Goal: Information Seeking & Learning: Find specific fact

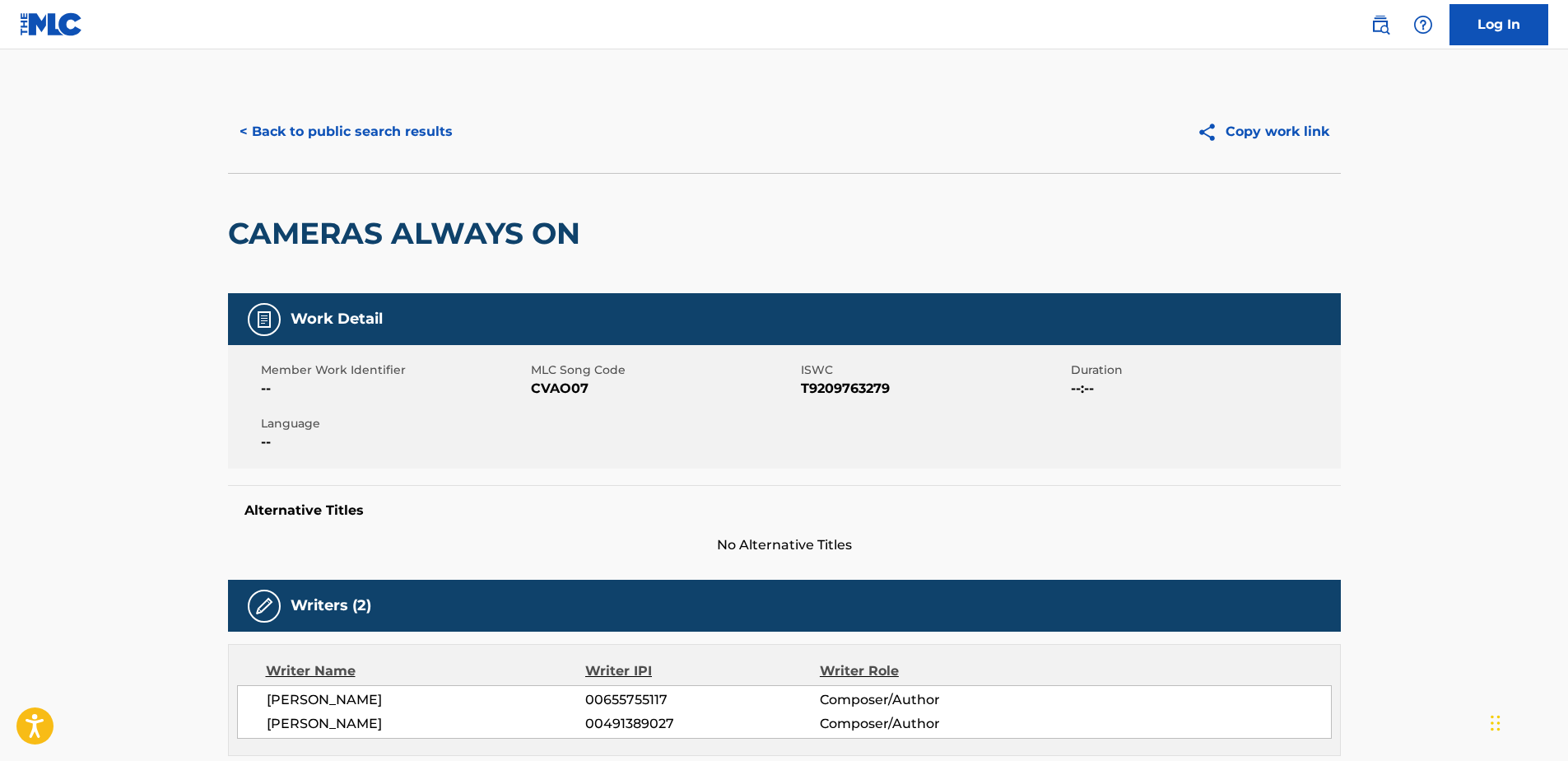
click at [250, 124] on button "< Back to public search results" at bounding box center [347, 131] width 237 height 42
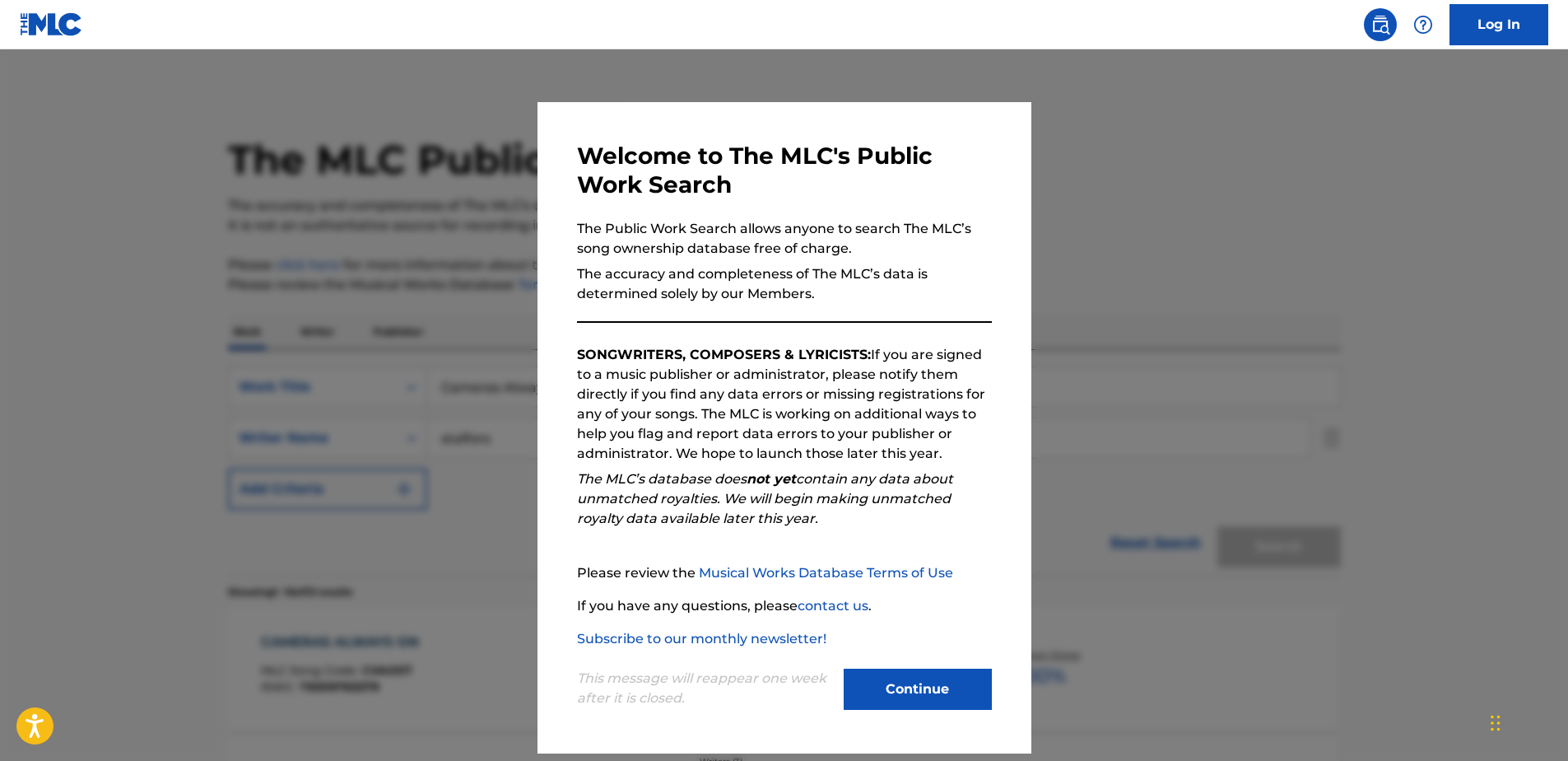
scroll to position [165, 0]
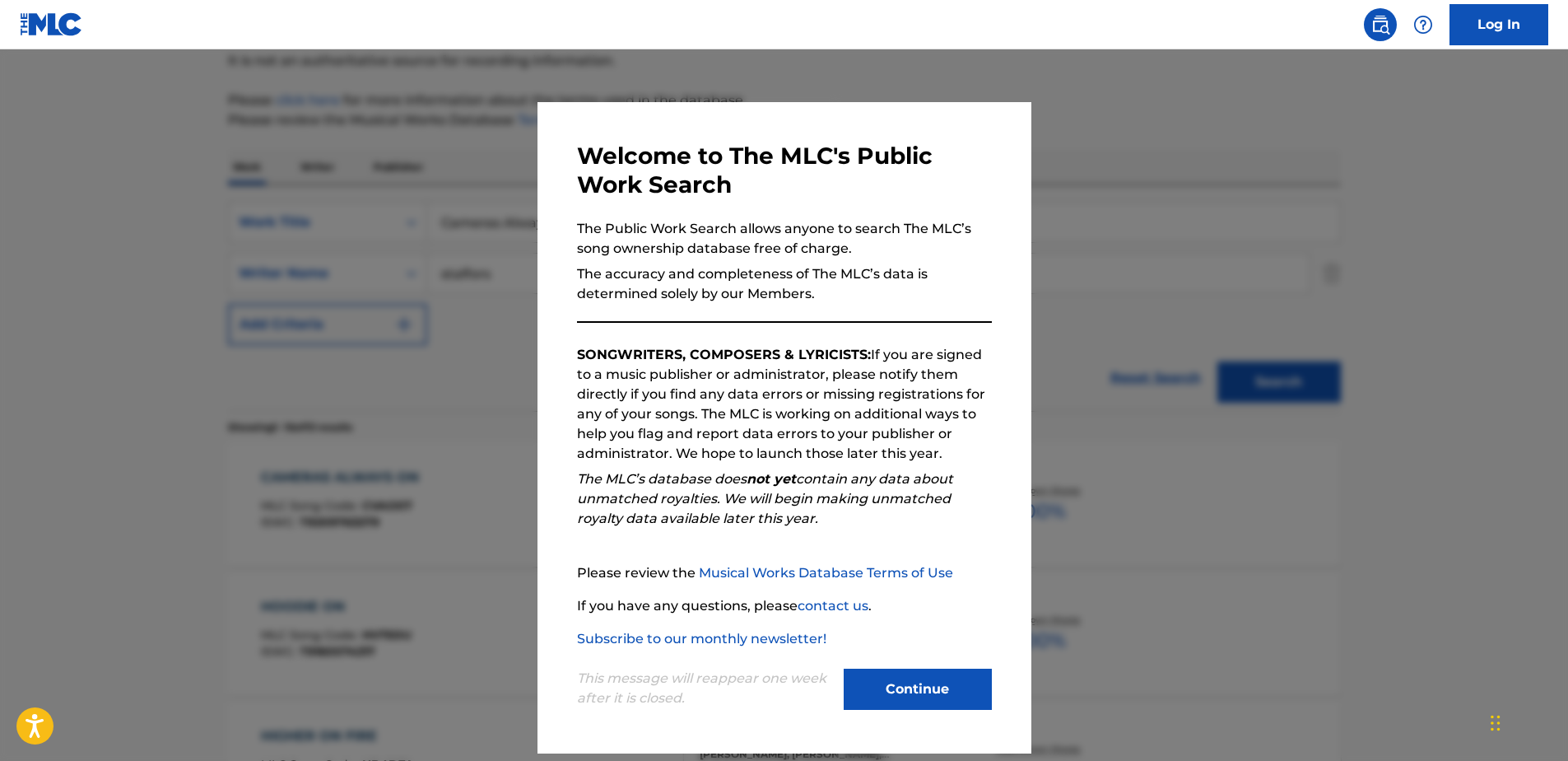
click at [943, 686] on button "Continue" at bounding box center [918, 689] width 148 height 42
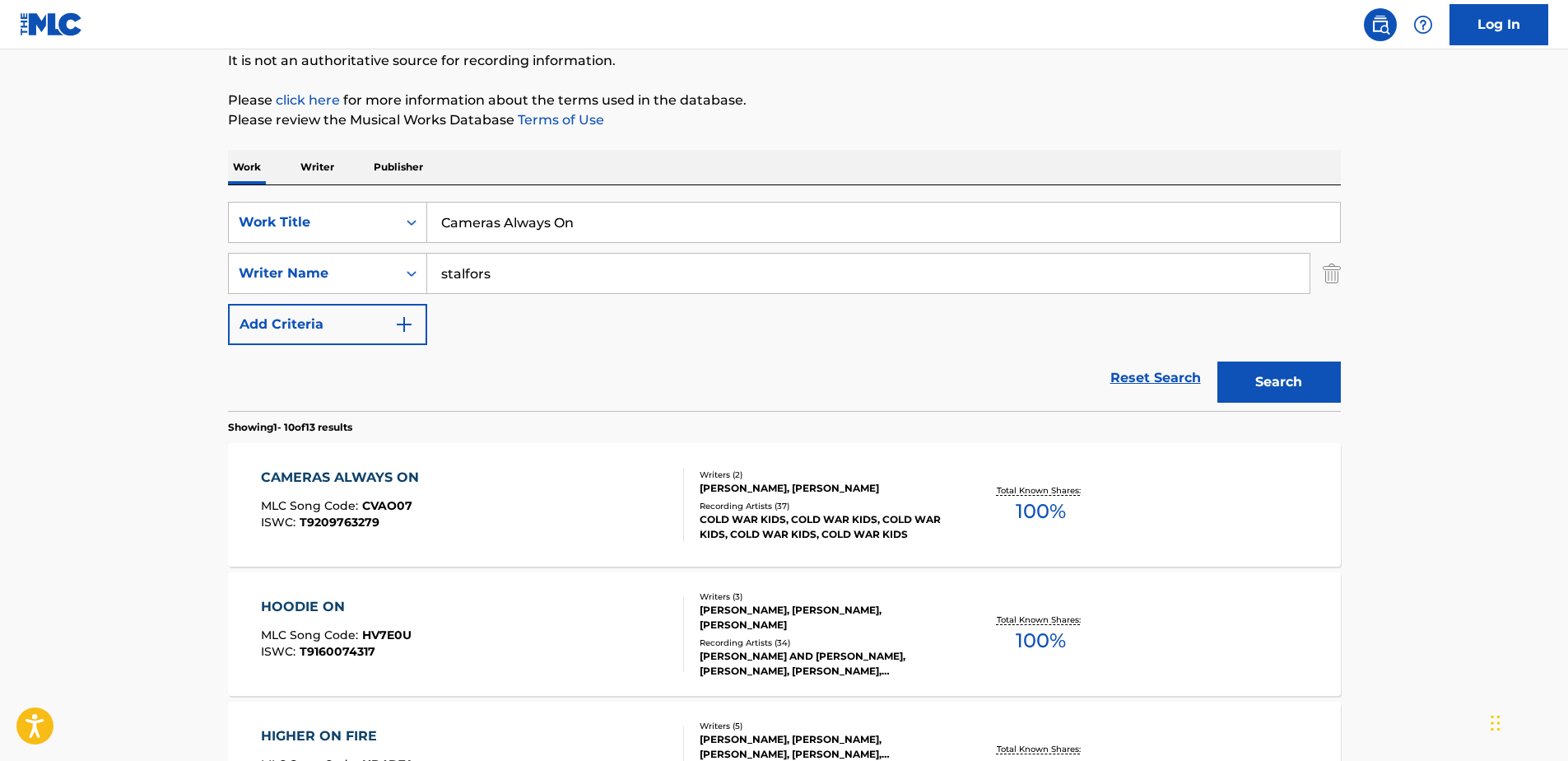
click at [642, 228] on input "Cameras Always On" at bounding box center [883, 222] width 913 height 40
drag, startPoint x: 632, startPoint y: 211, endPoint x: 420, endPoint y: 215, distance: 212.0
click at [420, 215] on div "SearchWithCriteria71762fe5-6923-4545-a44e-4a4e12f981dc Work Title Cameras Alway…" at bounding box center [785, 222] width 1113 height 42
type input "Can We Hang On Live"
click at [1218, 362] on button "Search" at bounding box center [1280, 382] width 124 height 42
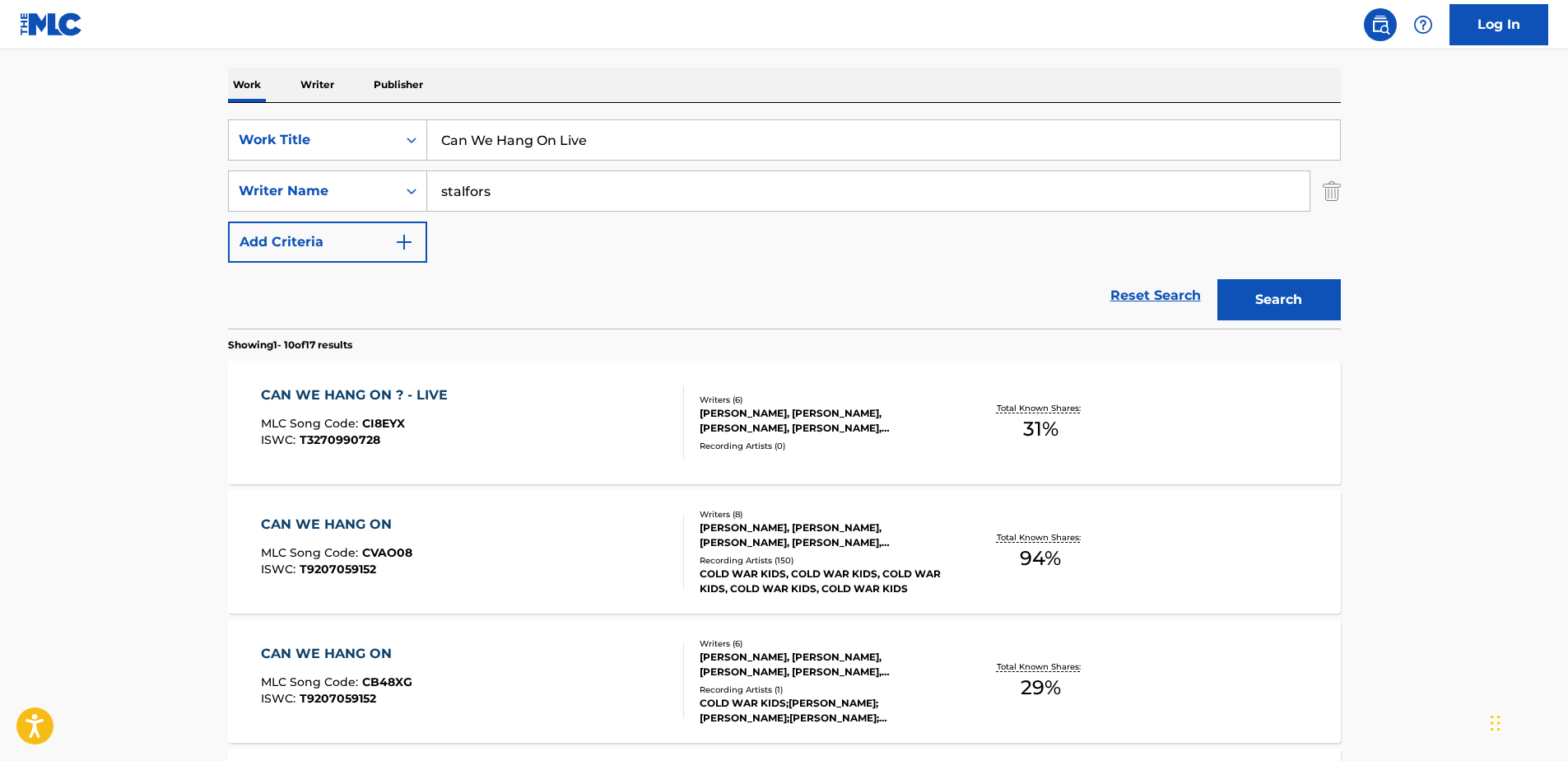
scroll to position [329, 0]
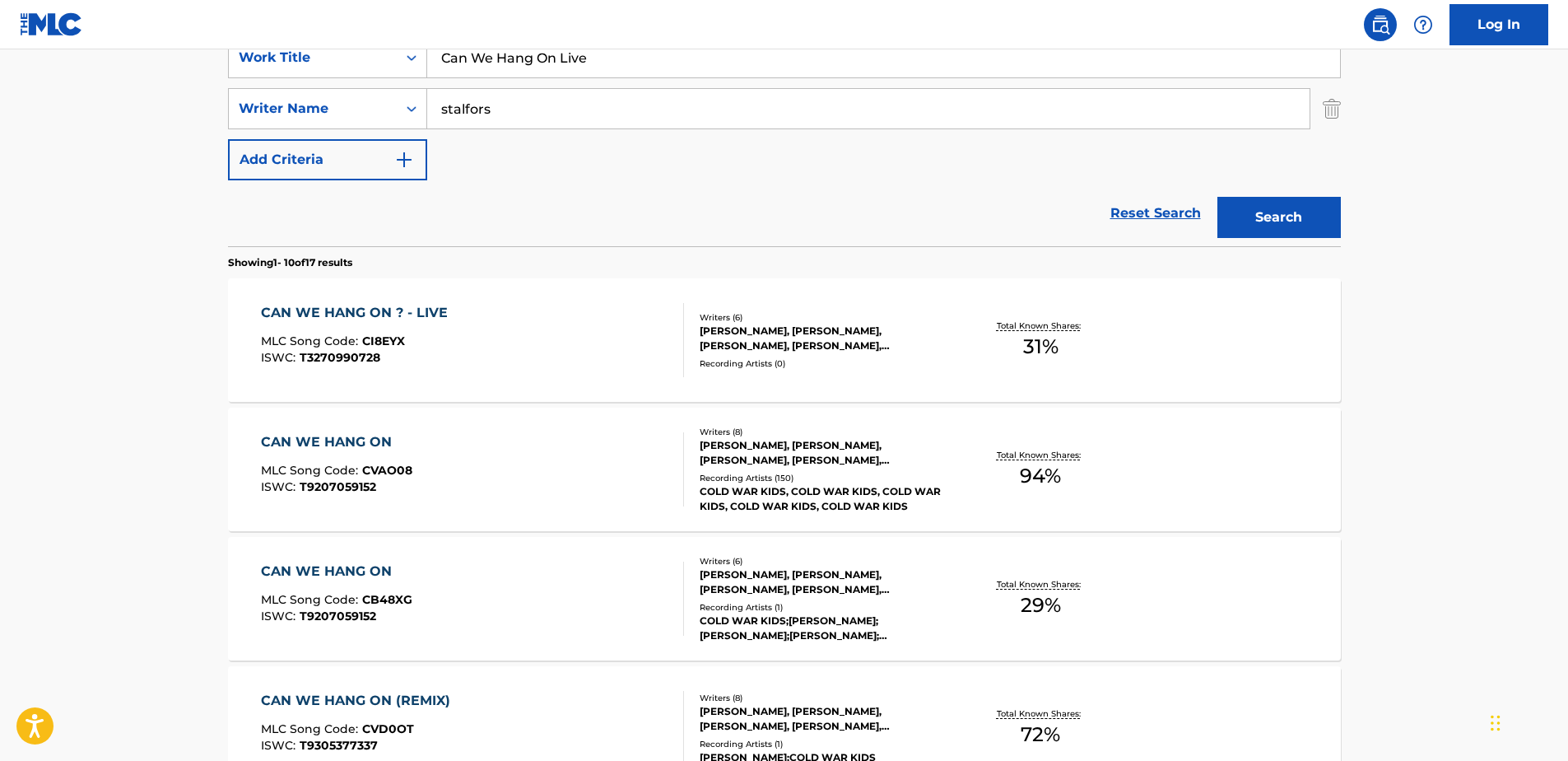
click at [402, 308] on div "CAN WE HANG ON ? - LIVE" at bounding box center [358, 313] width 195 height 19
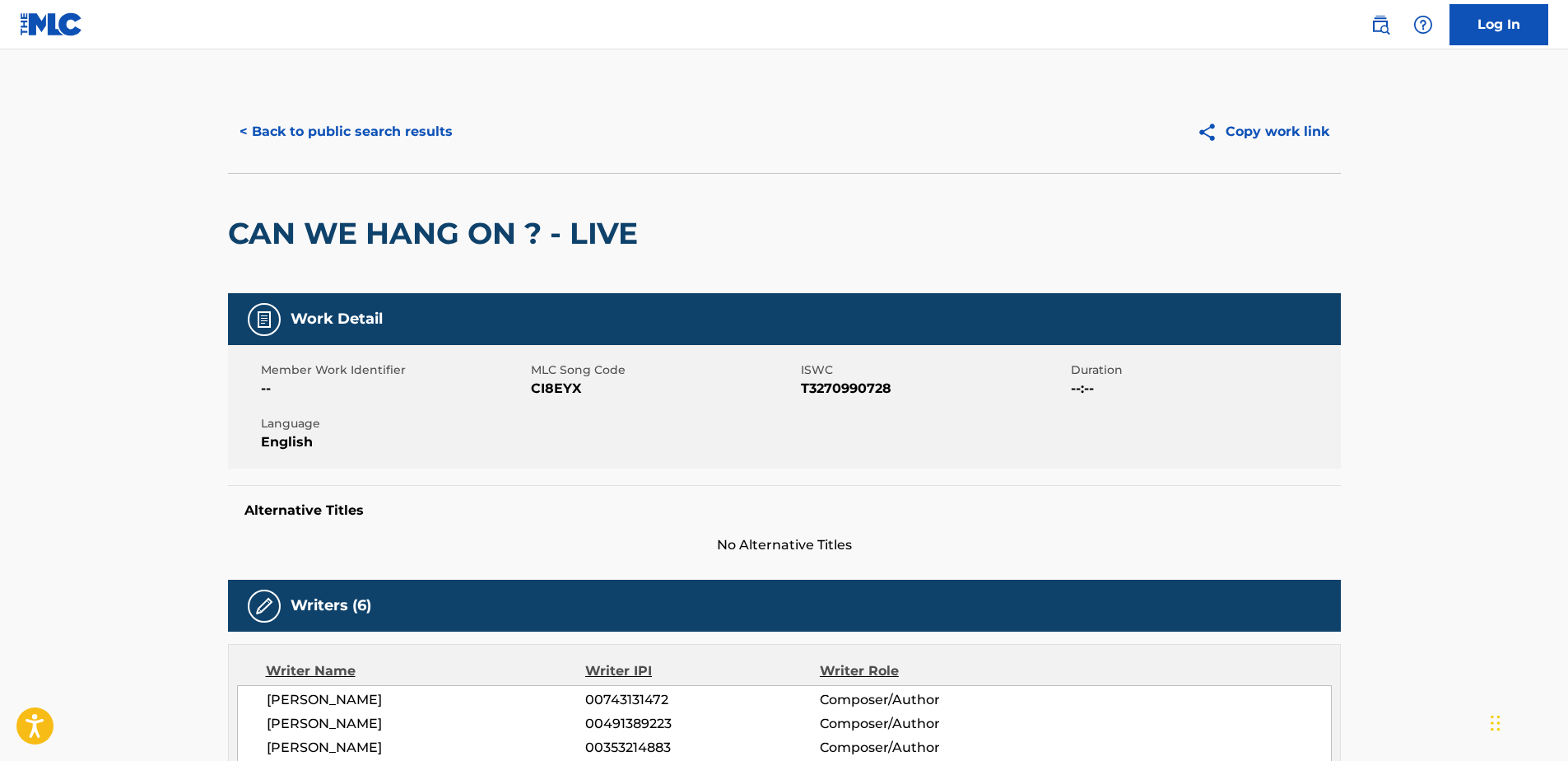
click at [249, 125] on button "< Back to public search results" at bounding box center [347, 131] width 237 height 42
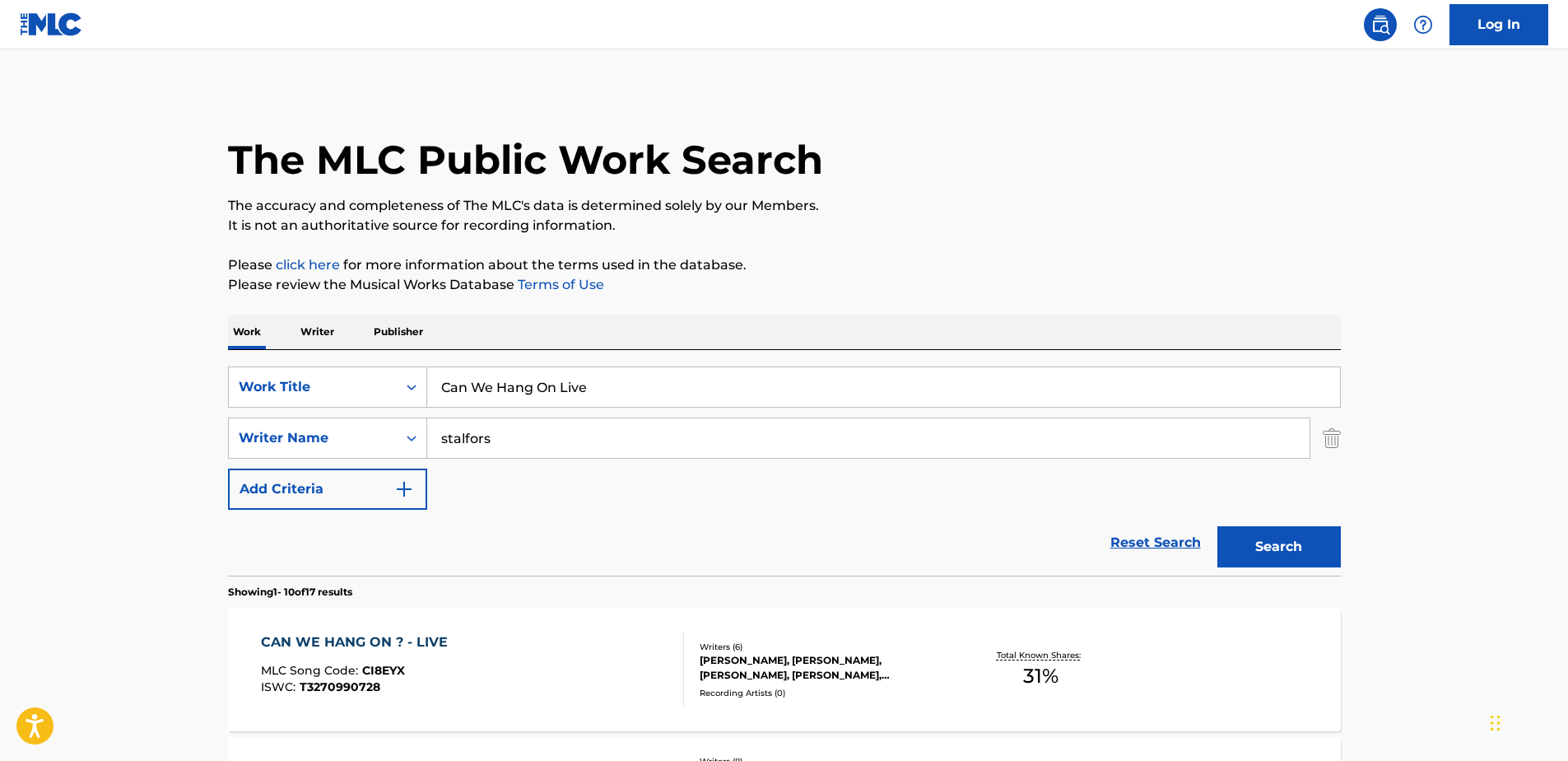
scroll to position [329, 0]
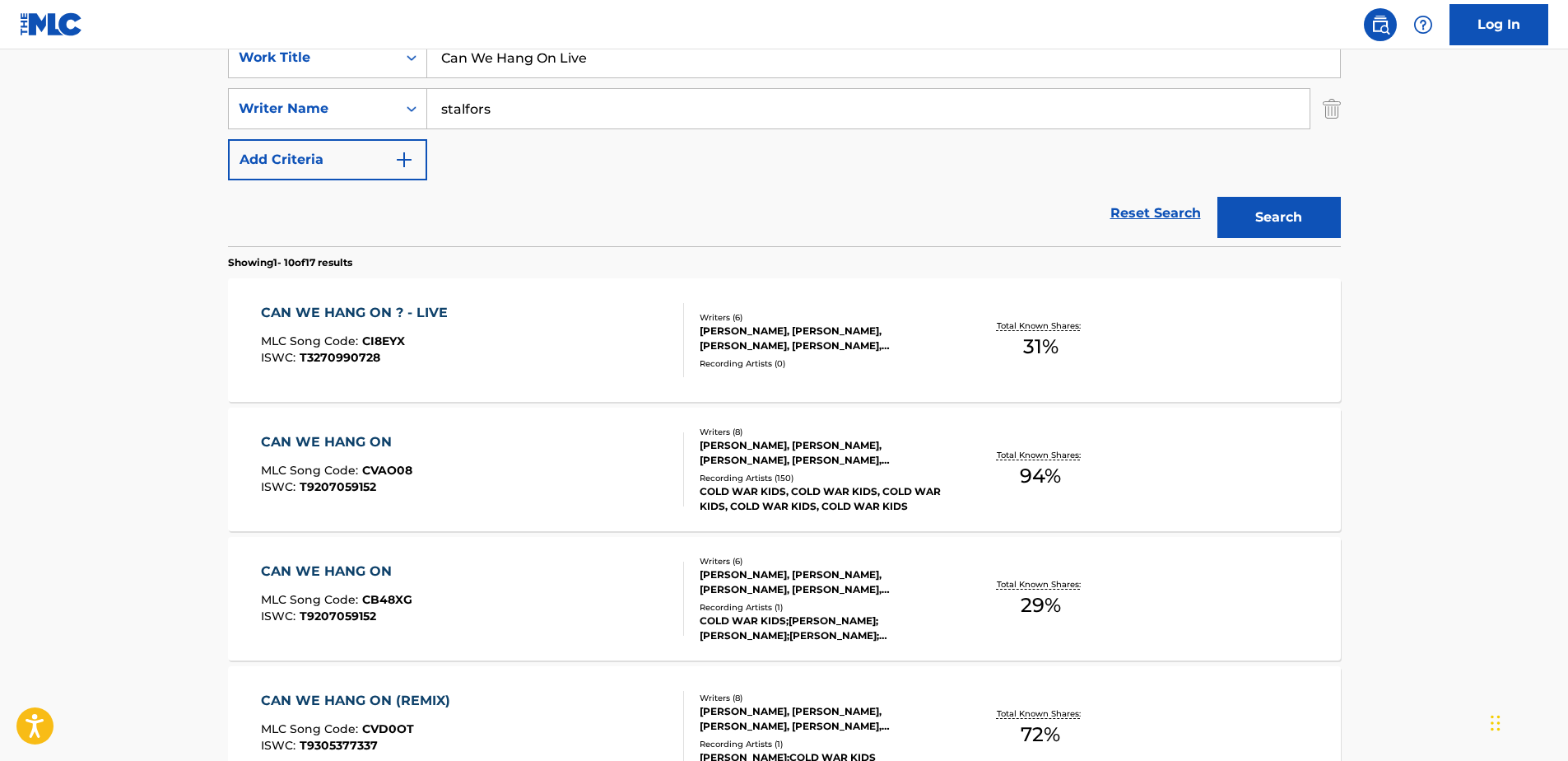
click at [657, 55] on input "Can We Hang On Live" at bounding box center [883, 57] width 913 height 40
drag, startPoint x: 657, startPoint y: 55, endPoint x: 403, endPoint y: 45, distance: 254.2
click at [403, 45] on div "Log In The MLC Public Work Search The accuracy and completeness of The MLC's da…" at bounding box center [784, 704] width 1568 height 2067
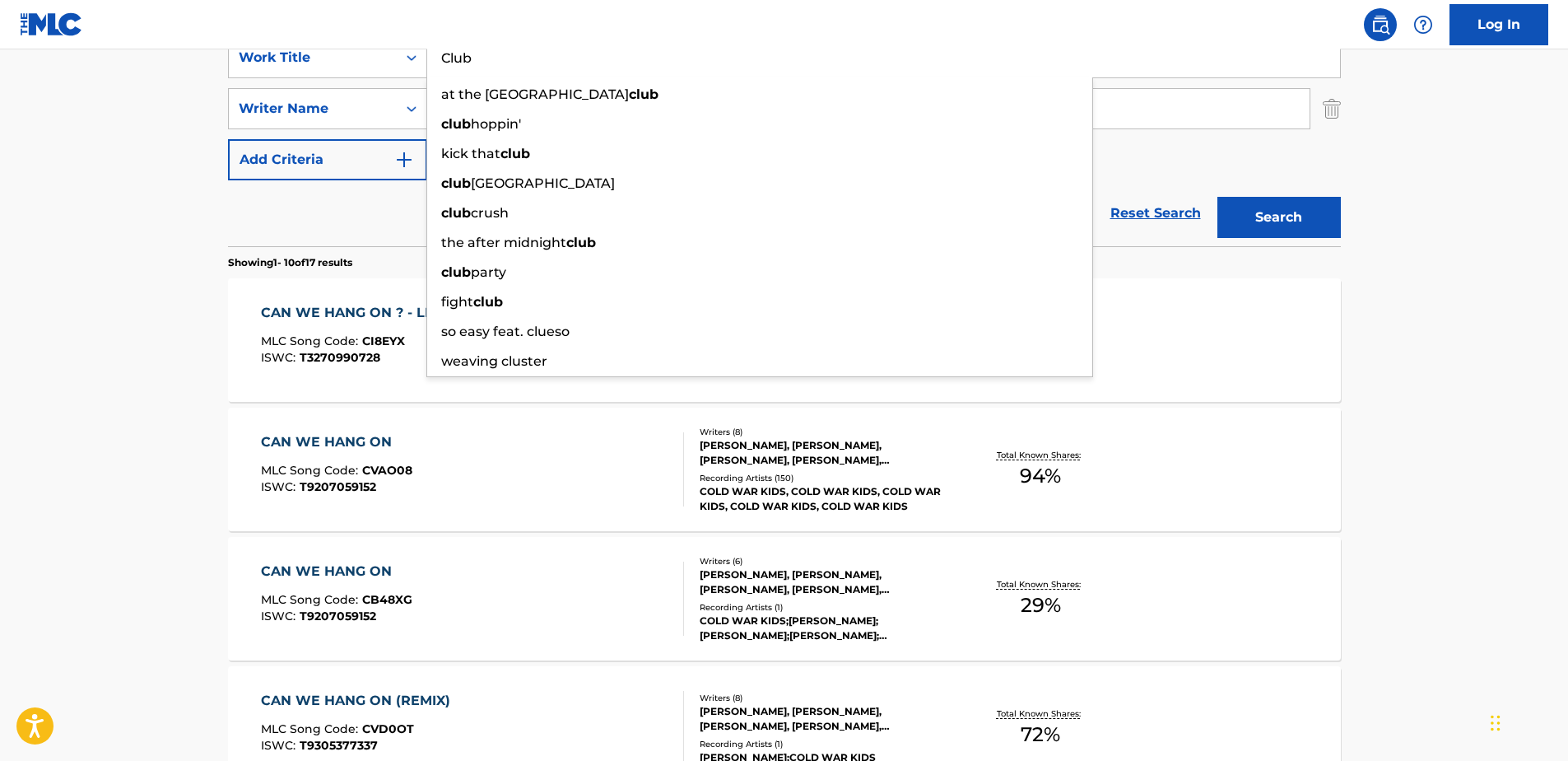
type input "Club"
click at [1218, 197] on button "Search" at bounding box center [1280, 217] width 124 height 42
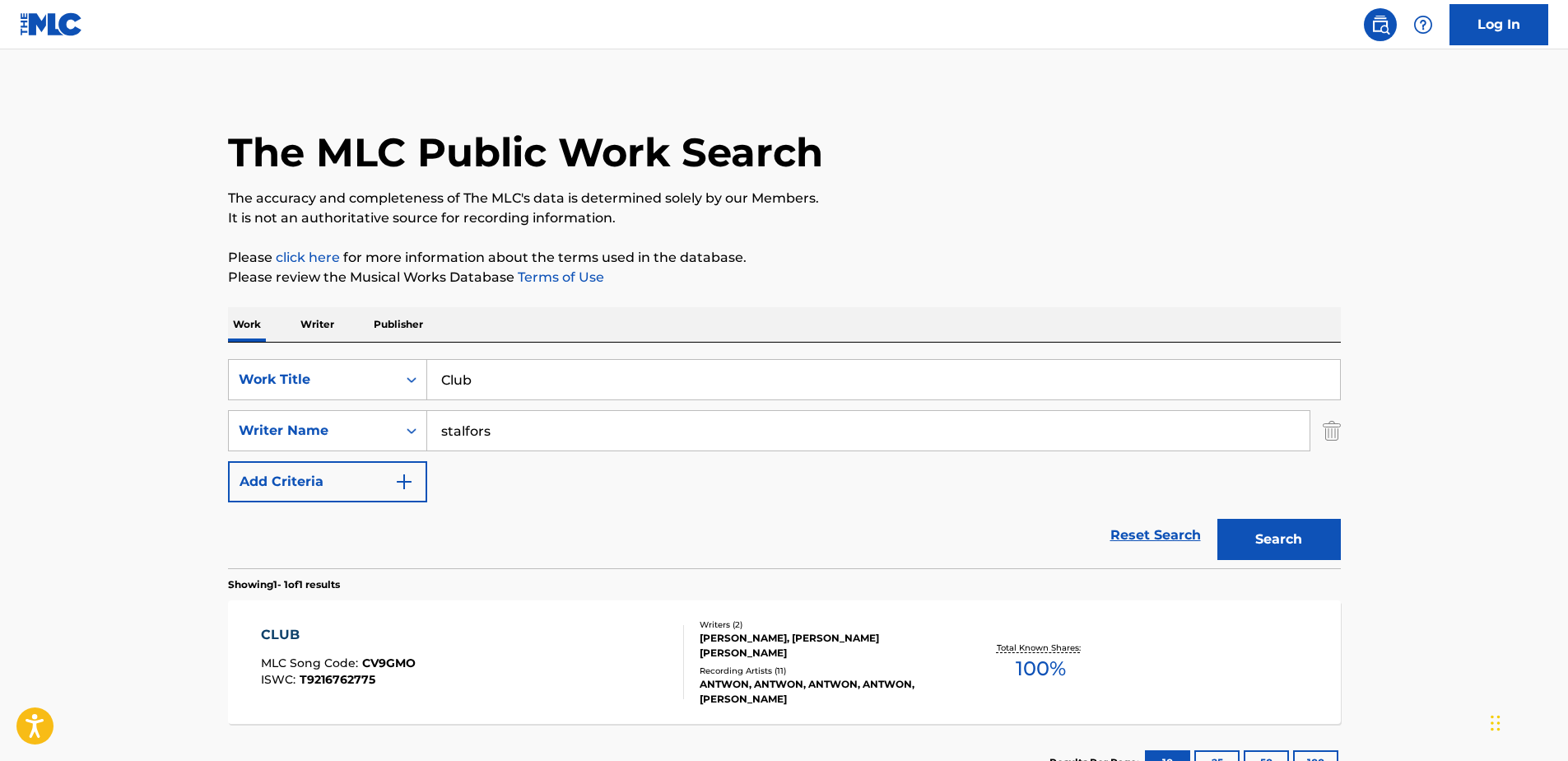
scroll to position [135, 0]
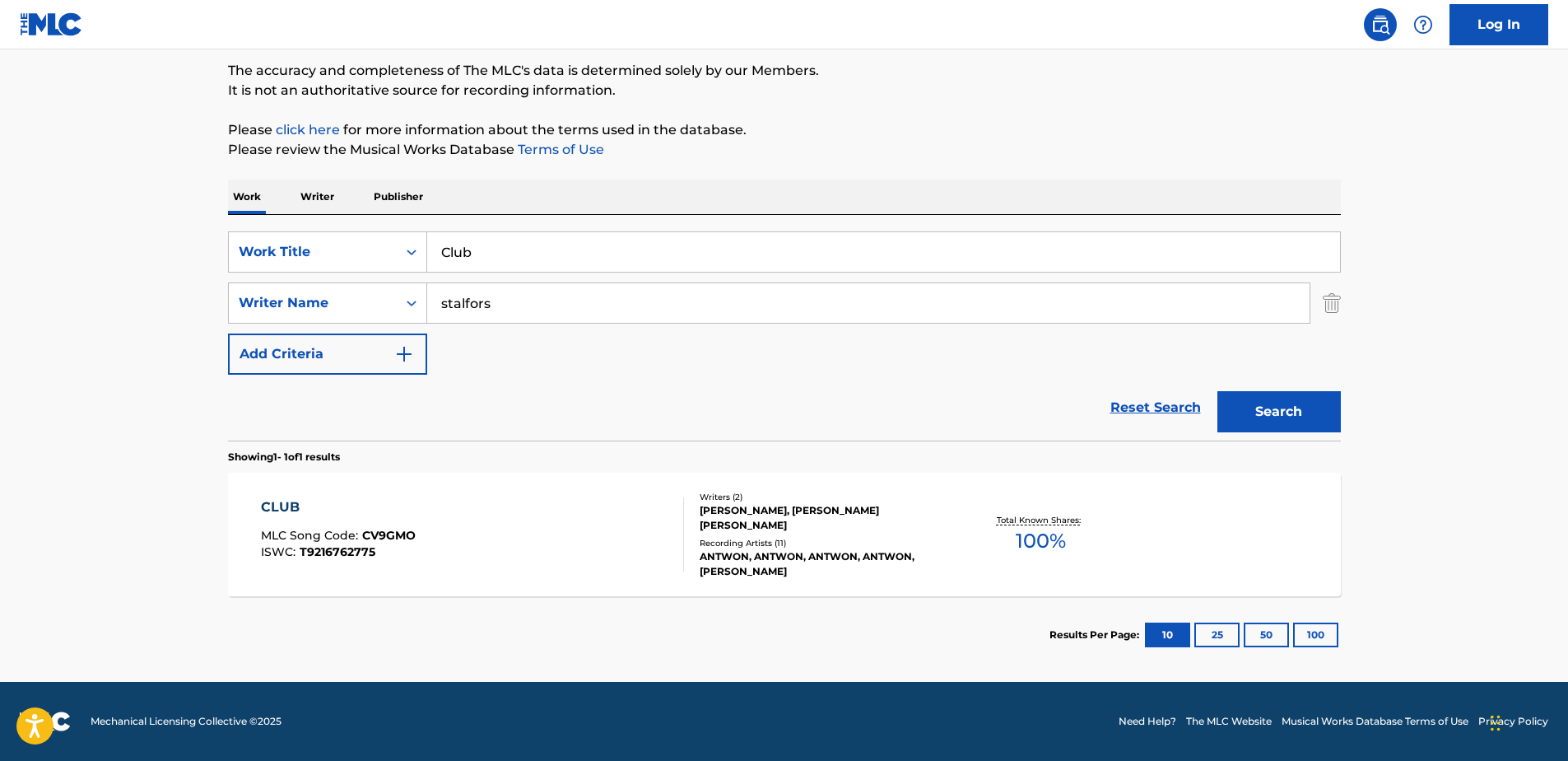
click at [789, 514] on div "[PERSON_NAME], [PERSON_NAME] [PERSON_NAME]" at bounding box center [824, 518] width 249 height 30
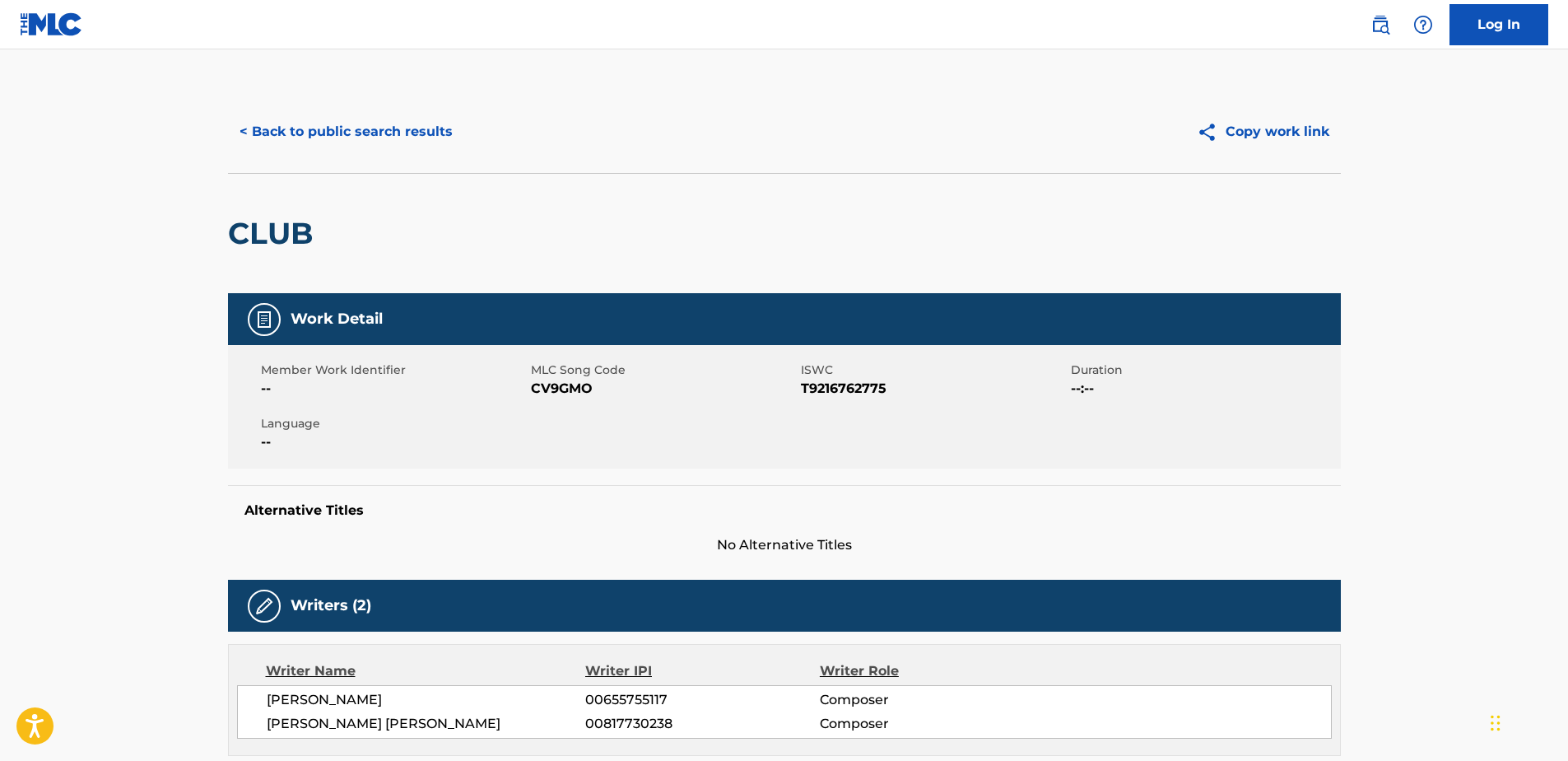
click at [251, 124] on button "< Back to public search results" at bounding box center [347, 131] width 237 height 42
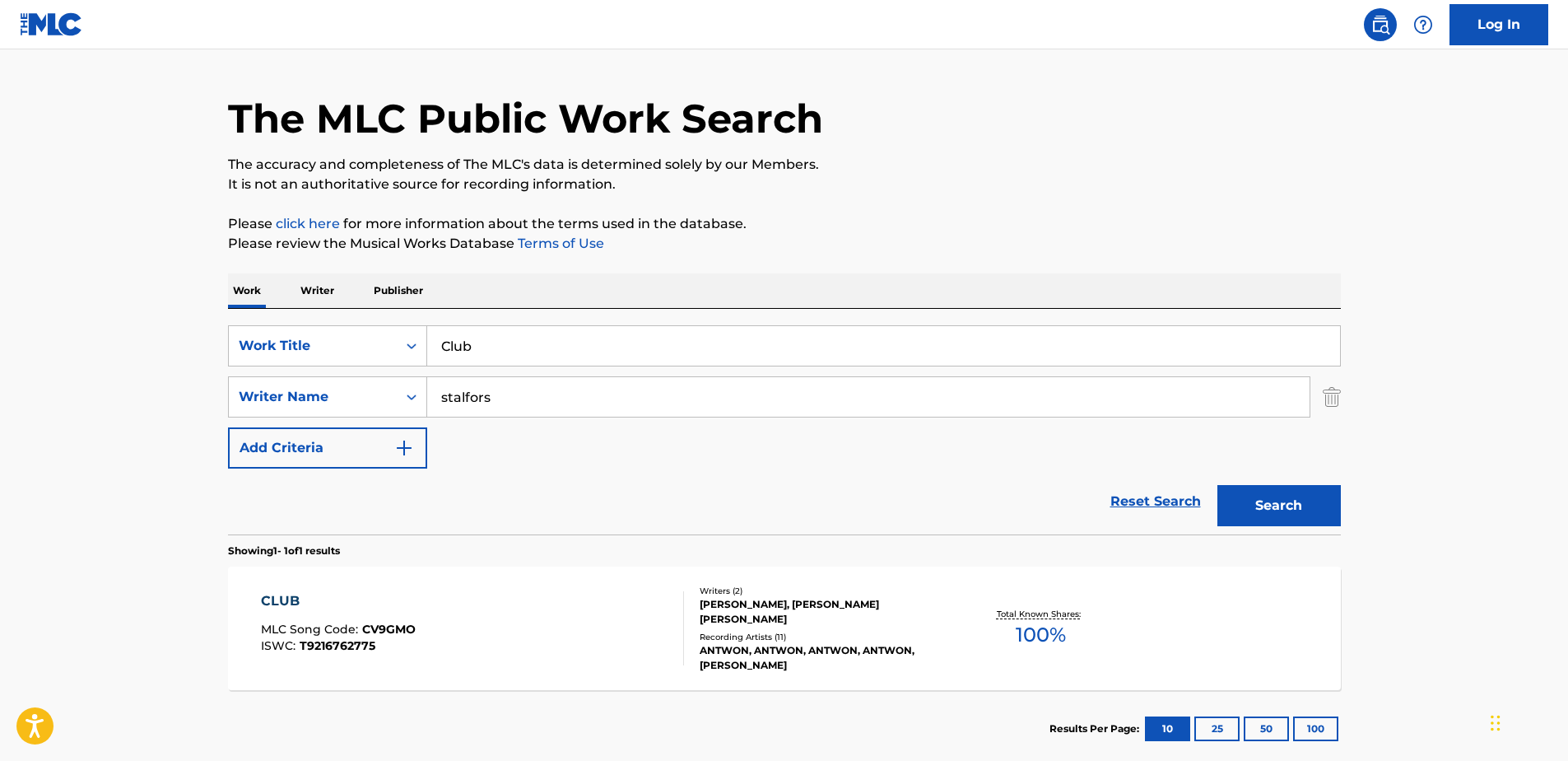
click at [496, 357] on input "Club" at bounding box center [883, 346] width 913 height 40
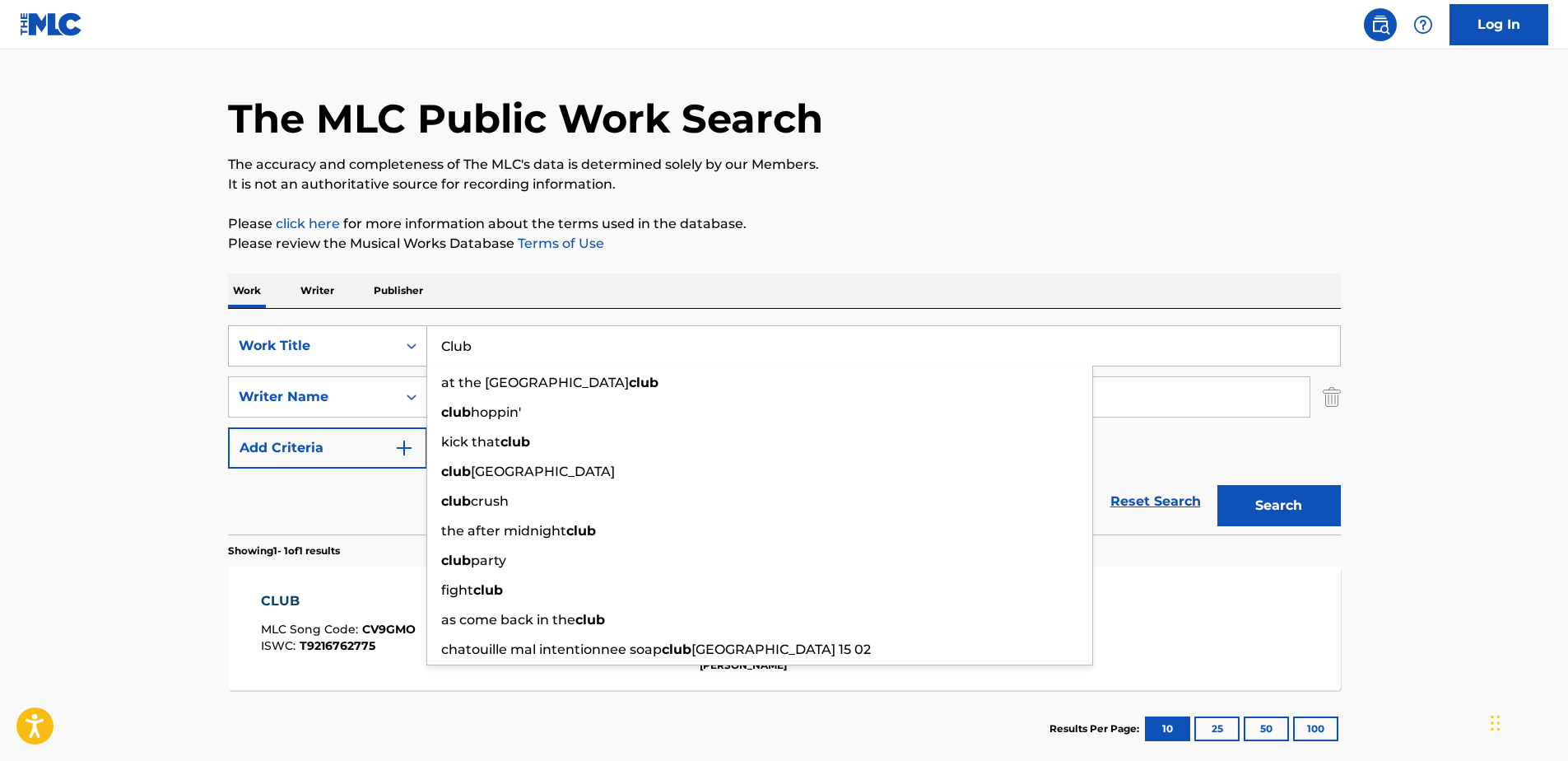
drag, startPoint x: 432, startPoint y: 346, endPoint x: 398, endPoint y: 351, distance: 34.4
click at [401, 350] on div "SearchWithCriteria71762fe5-6923-4545-a44e-4a4e12f981dc Work Title Club at the c…" at bounding box center [785, 346] width 1113 height 42
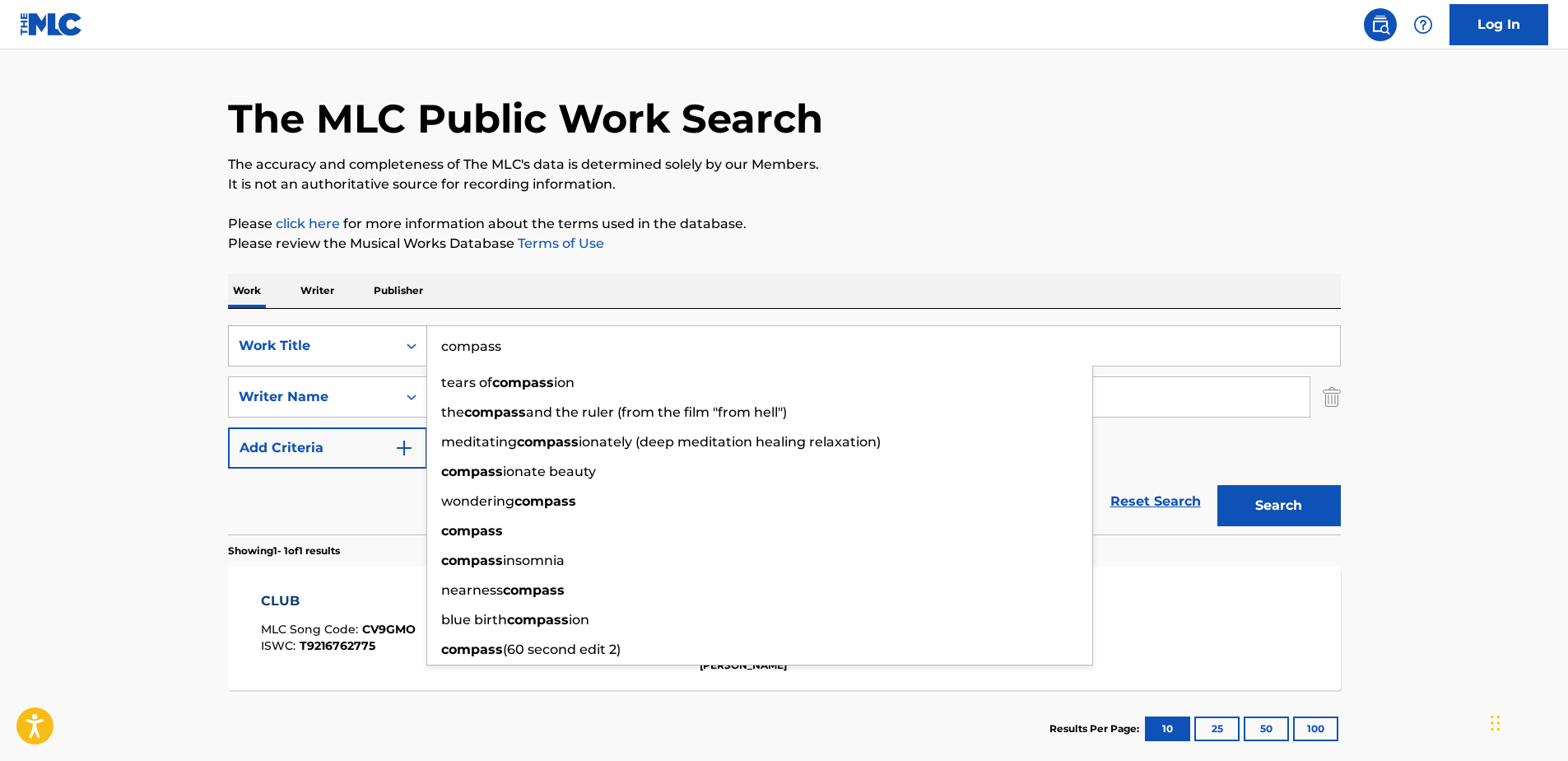
type input "compass"
click at [1218, 485] on button "Search" at bounding box center [1280, 505] width 124 height 42
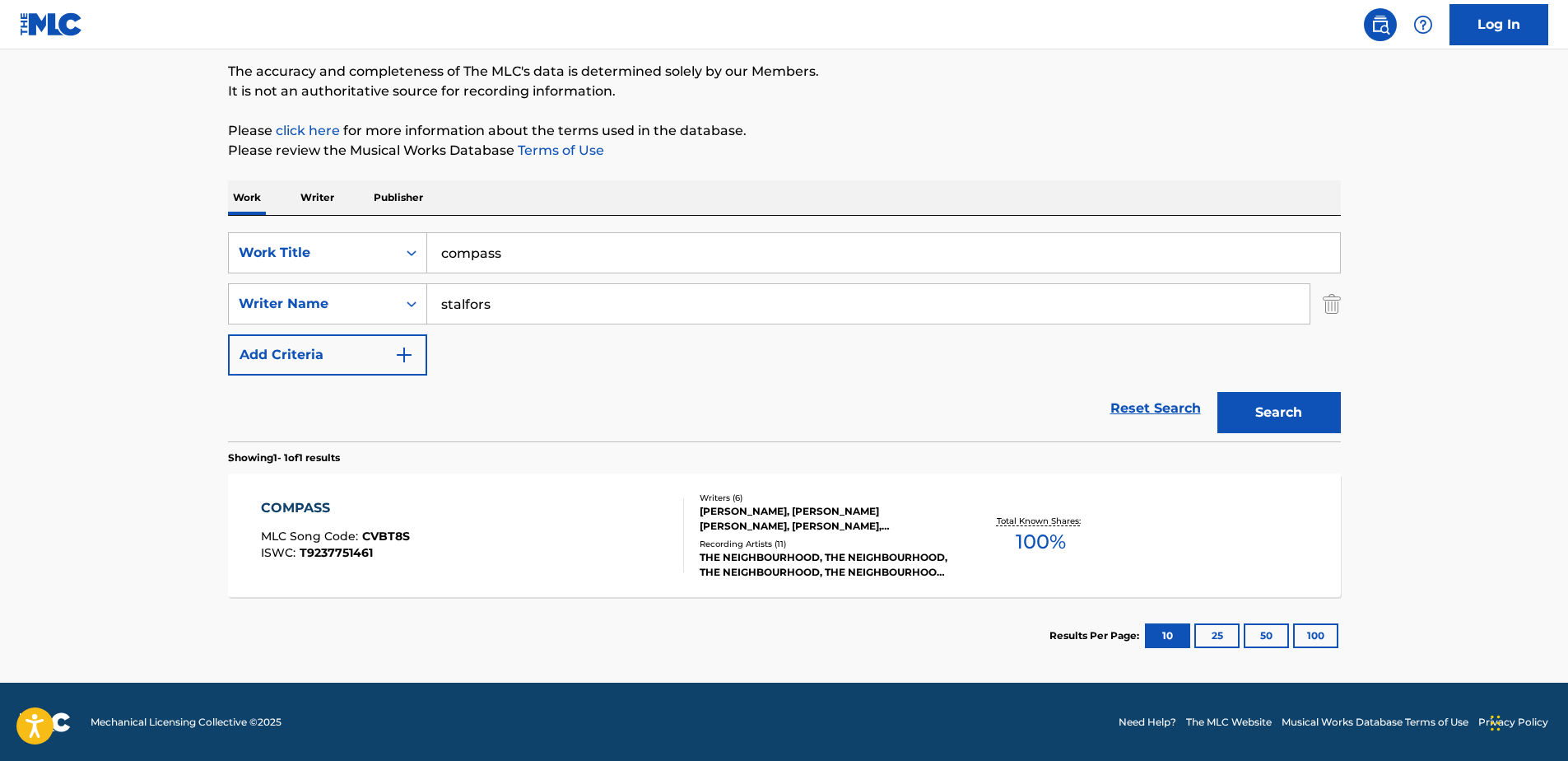
scroll to position [135, 0]
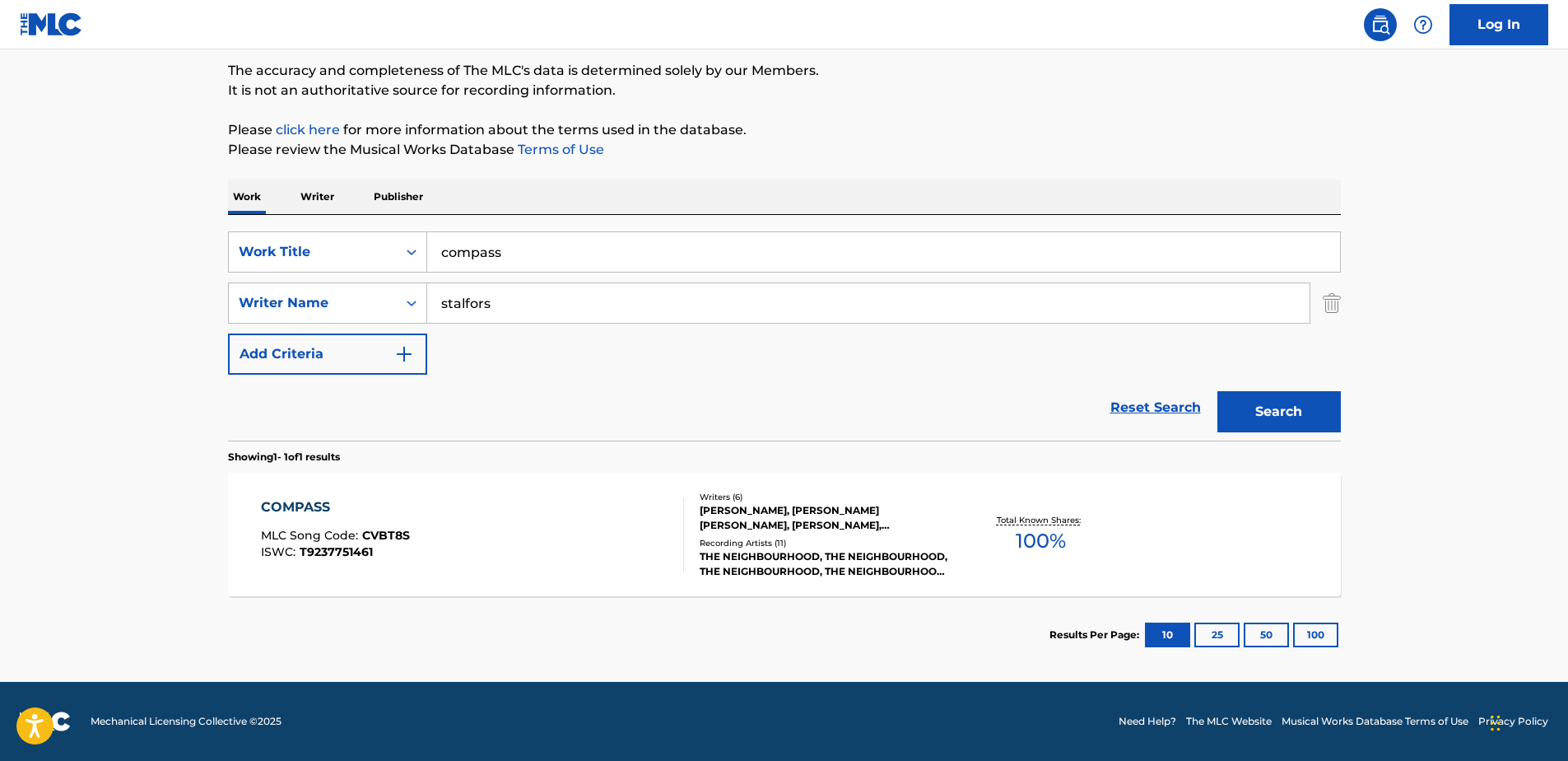
click at [746, 504] on div "[PERSON_NAME], [PERSON_NAME] [PERSON_NAME], [PERSON_NAME], [PERSON_NAME] JR [PE…" at bounding box center [824, 518] width 249 height 30
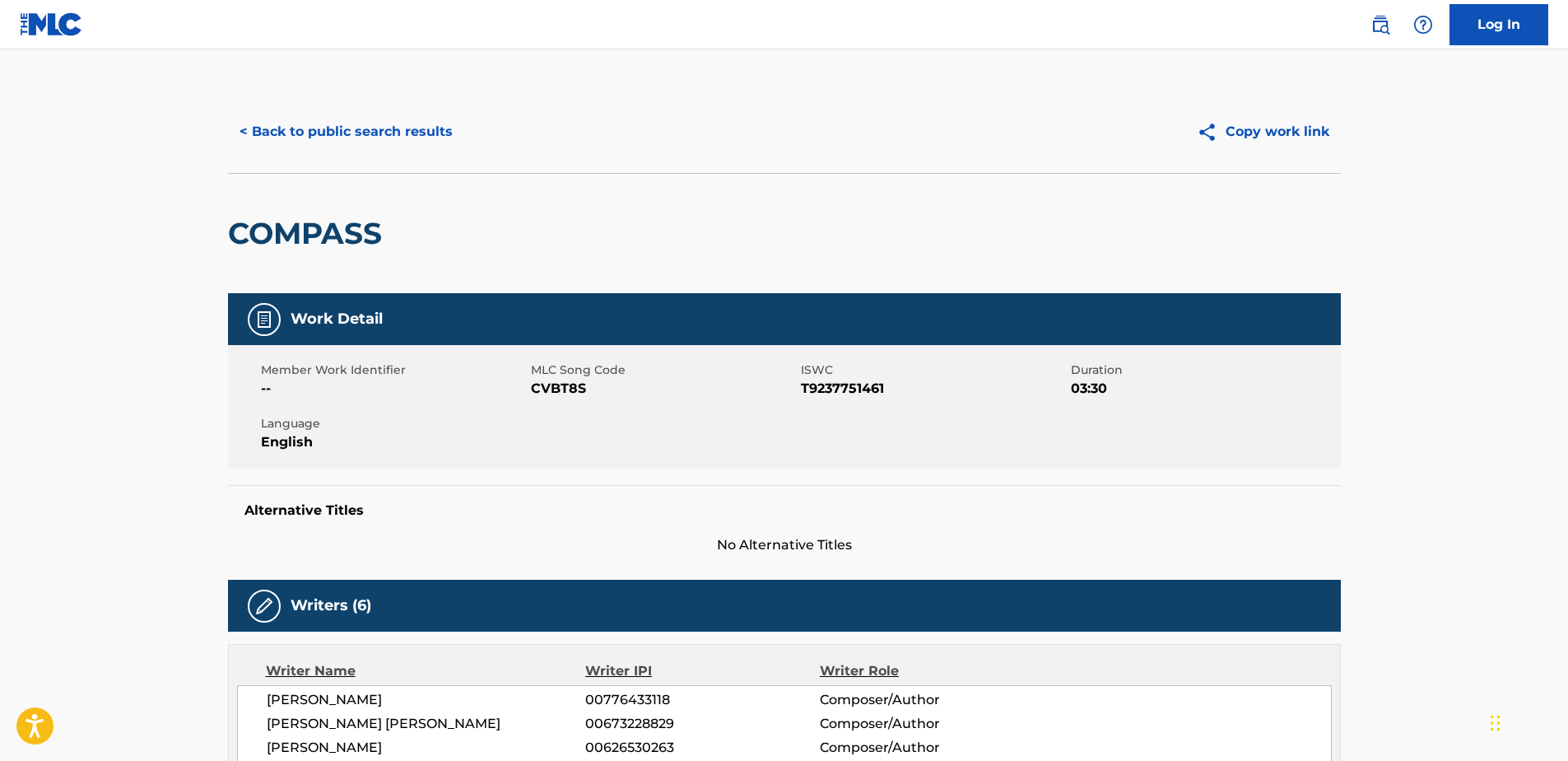
click at [251, 131] on button "< Back to public search results" at bounding box center [347, 131] width 237 height 42
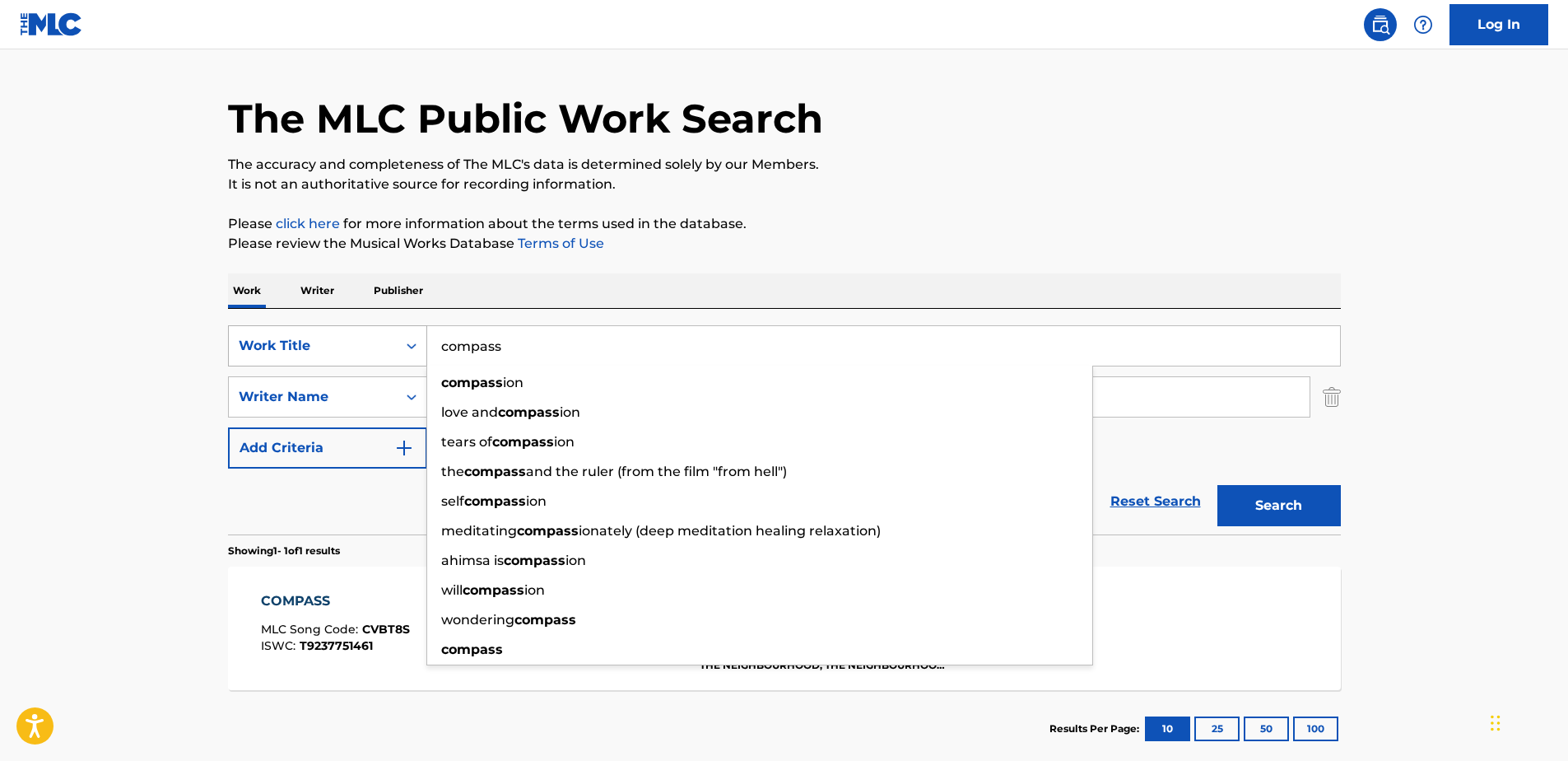
drag, startPoint x: 516, startPoint y: 342, endPoint x: 308, endPoint y: 346, distance: 208.0
click at [308, 346] on div "SearchWithCriteria71762fe5-6923-4545-a44e-4a4e12f981dc Work Title compass compa…" at bounding box center [785, 346] width 1113 height 42
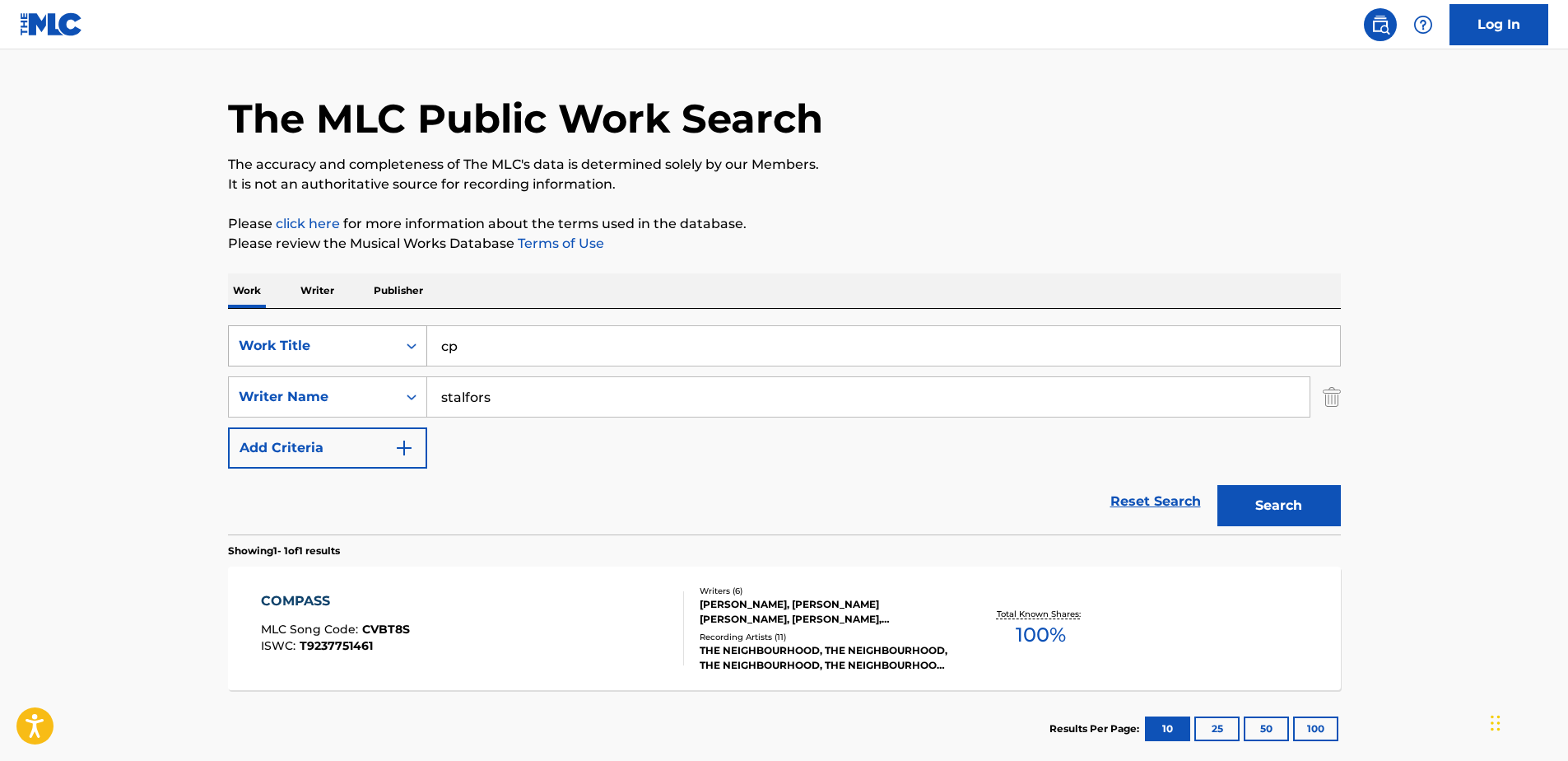
type input "c"
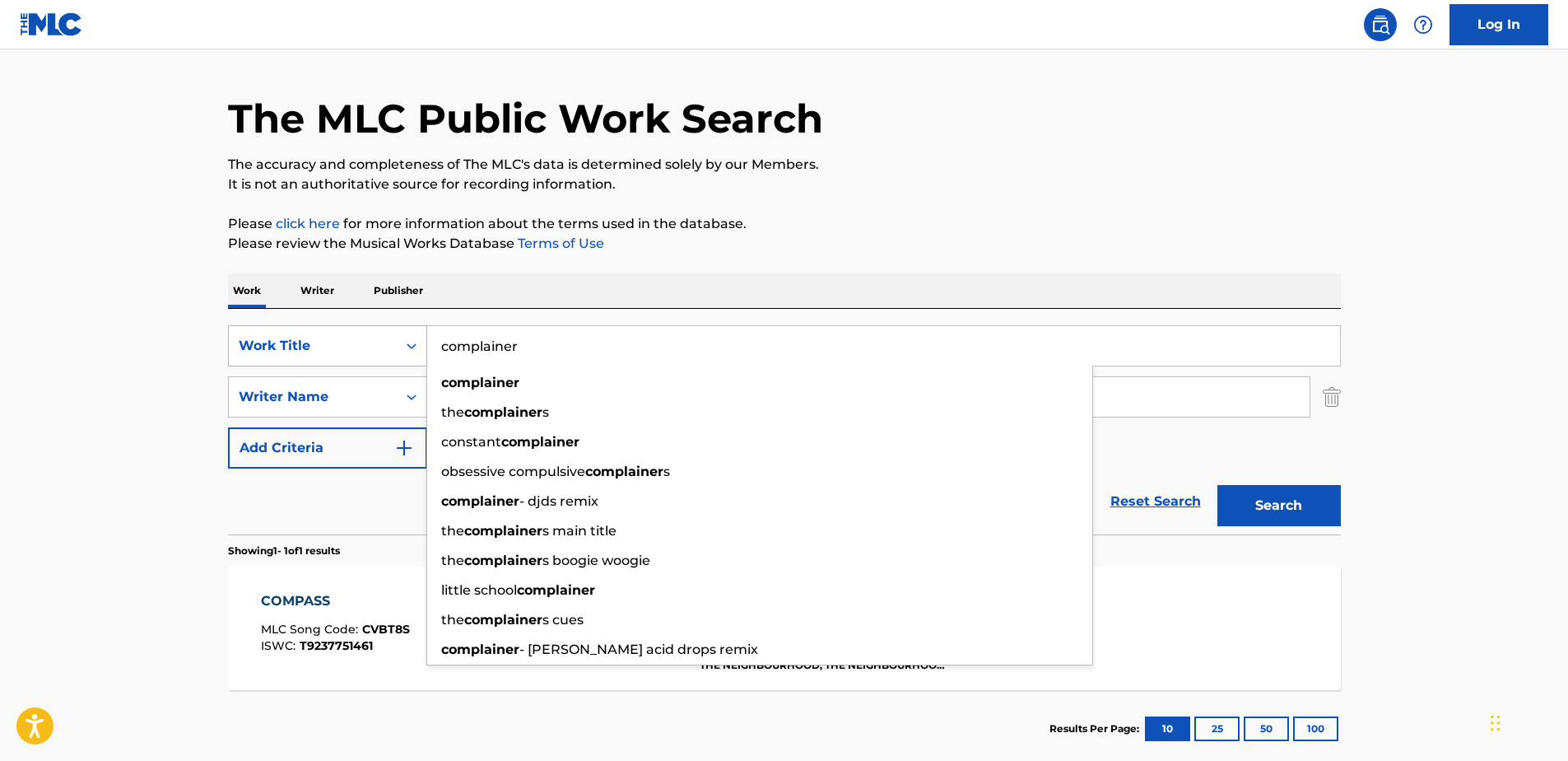
type input "complainer"
click at [1218, 485] on button "Search" at bounding box center [1280, 505] width 124 height 42
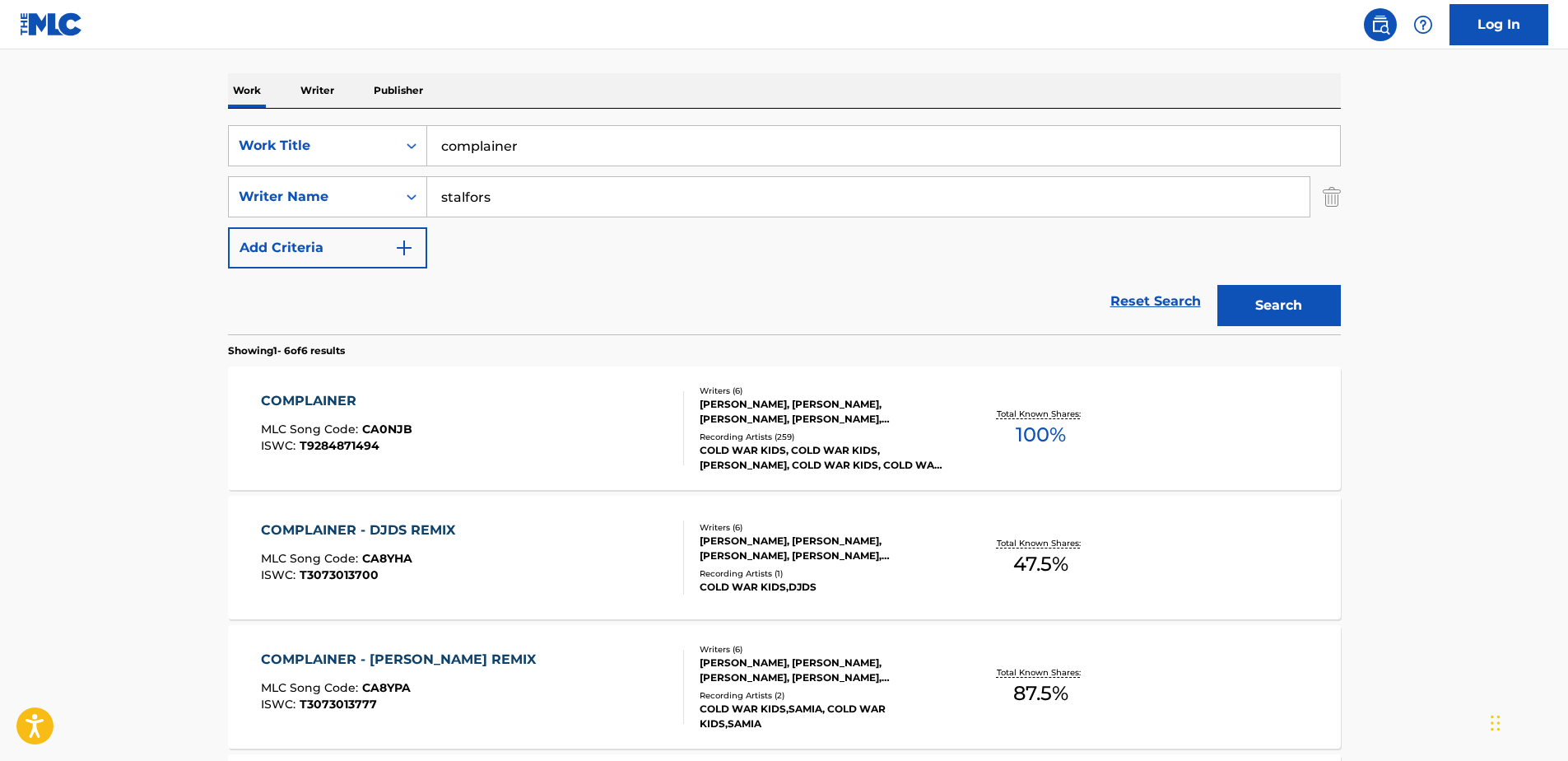
scroll to position [288, 0]
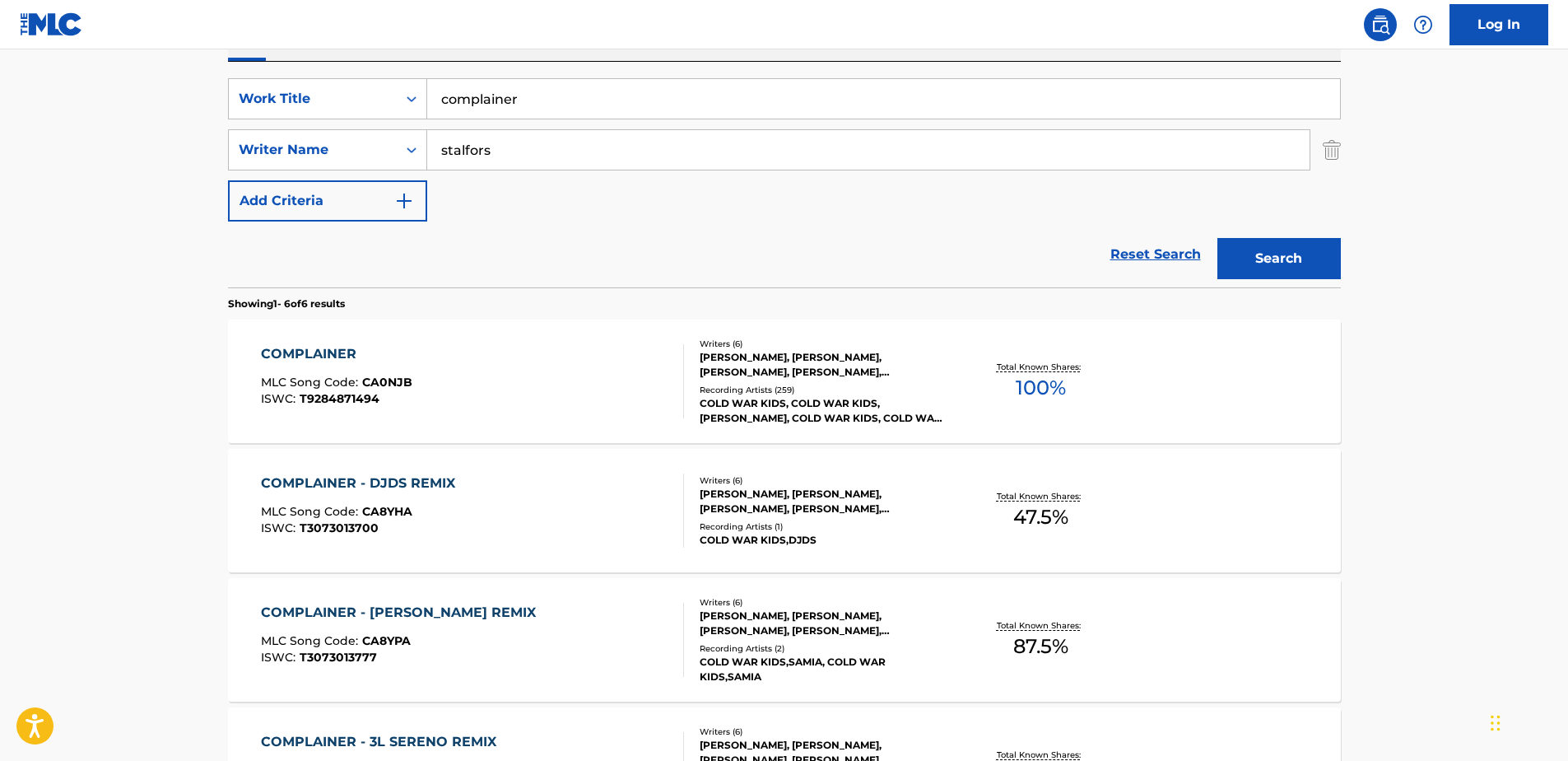
click at [771, 497] on div "[PERSON_NAME], [PERSON_NAME], [PERSON_NAME], [PERSON_NAME], [PERSON_NAME] [PERS…" at bounding box center [824, 501] width 249 height 30
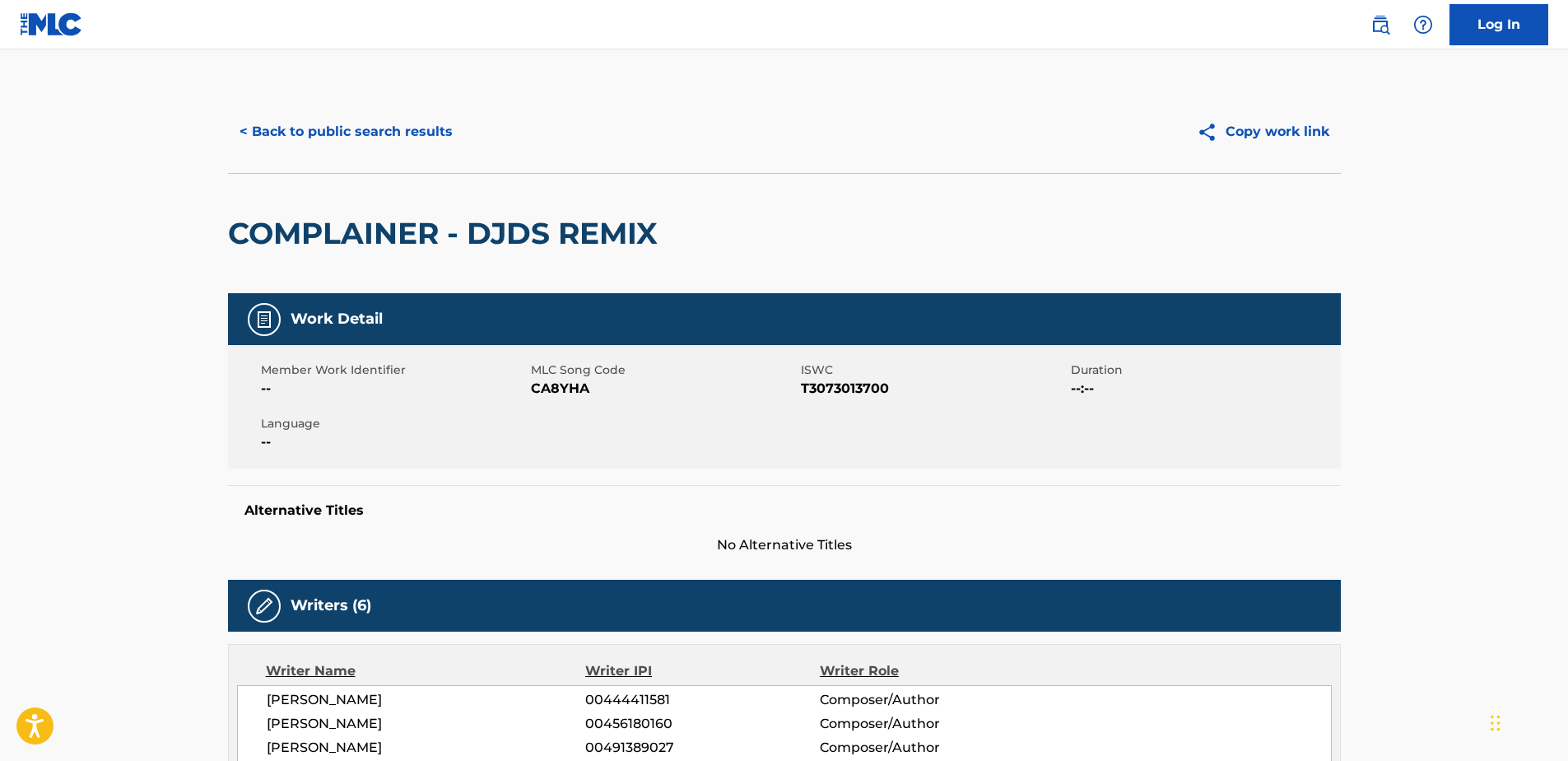
click at [252, 121] on button "< Back to public search results" at bounding box center [347, 131] width 237 height 42
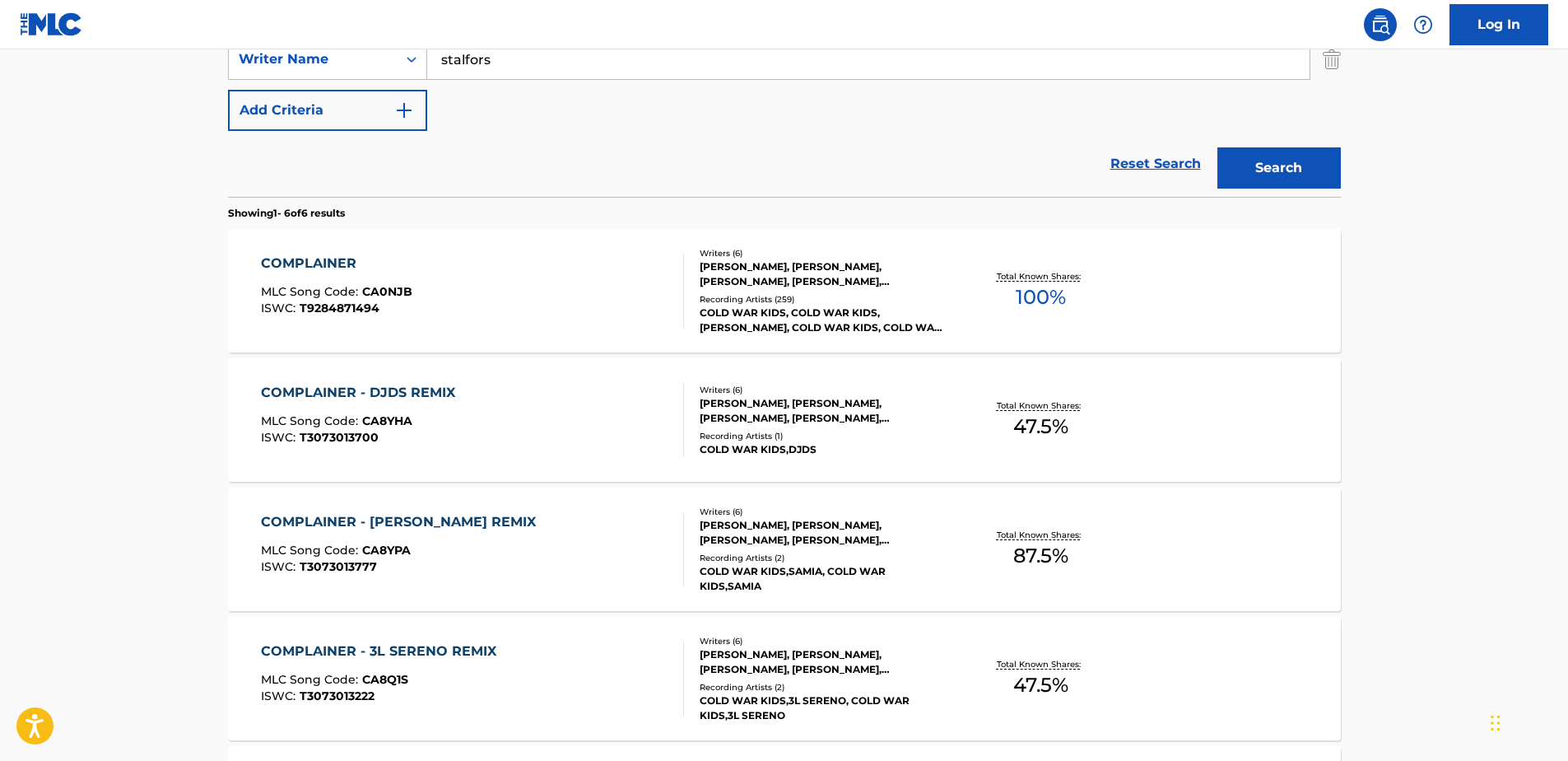
scroll to position [371, 0]
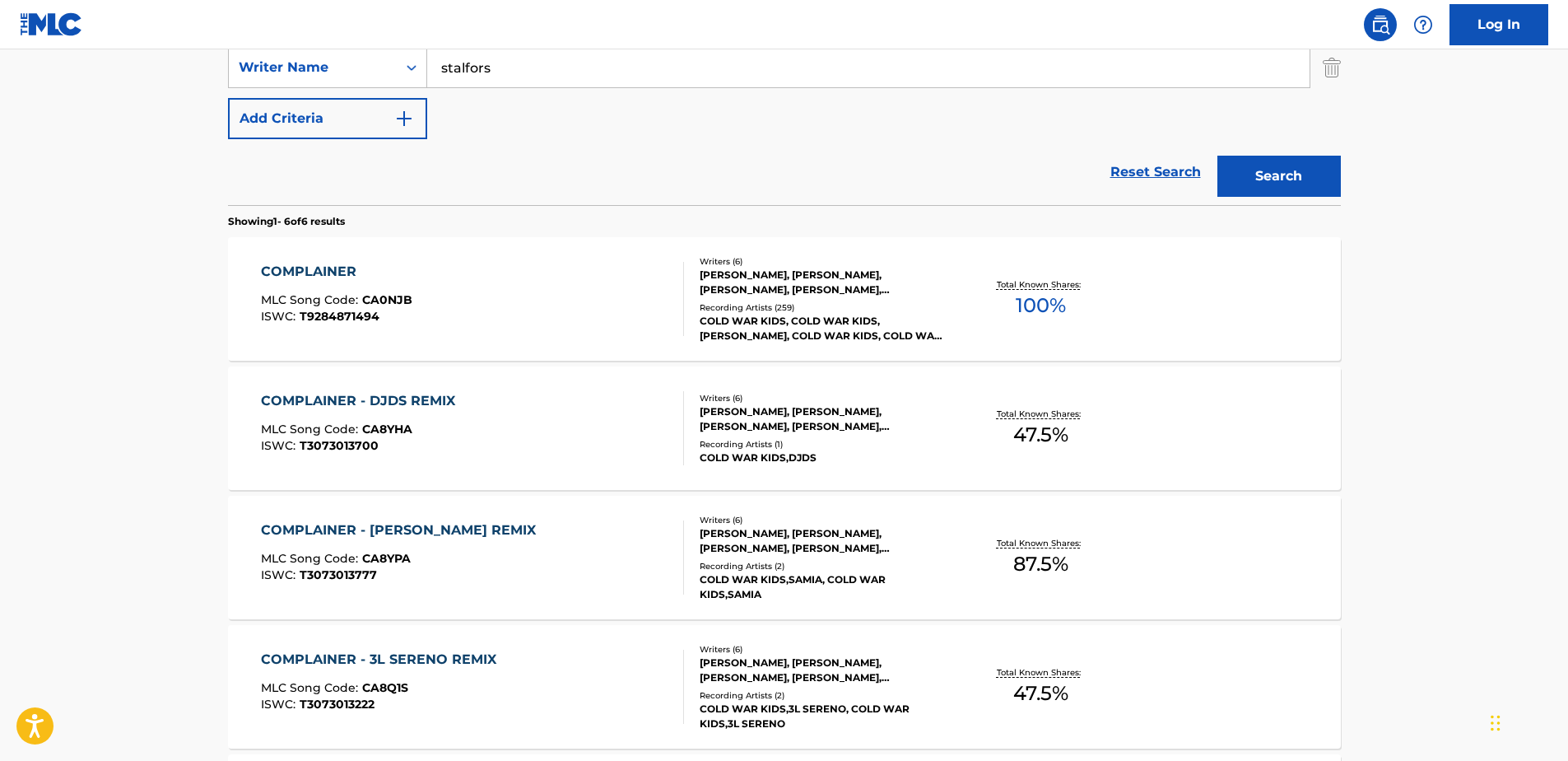
click at [780, 276] on div "[PERSON_NAME], [PERSON_NAME], [PERSON_NAME], [PERSON_NAME], [PERSON_NAME] [PERS…" at bounding box center [824, 282] width 249 height 30
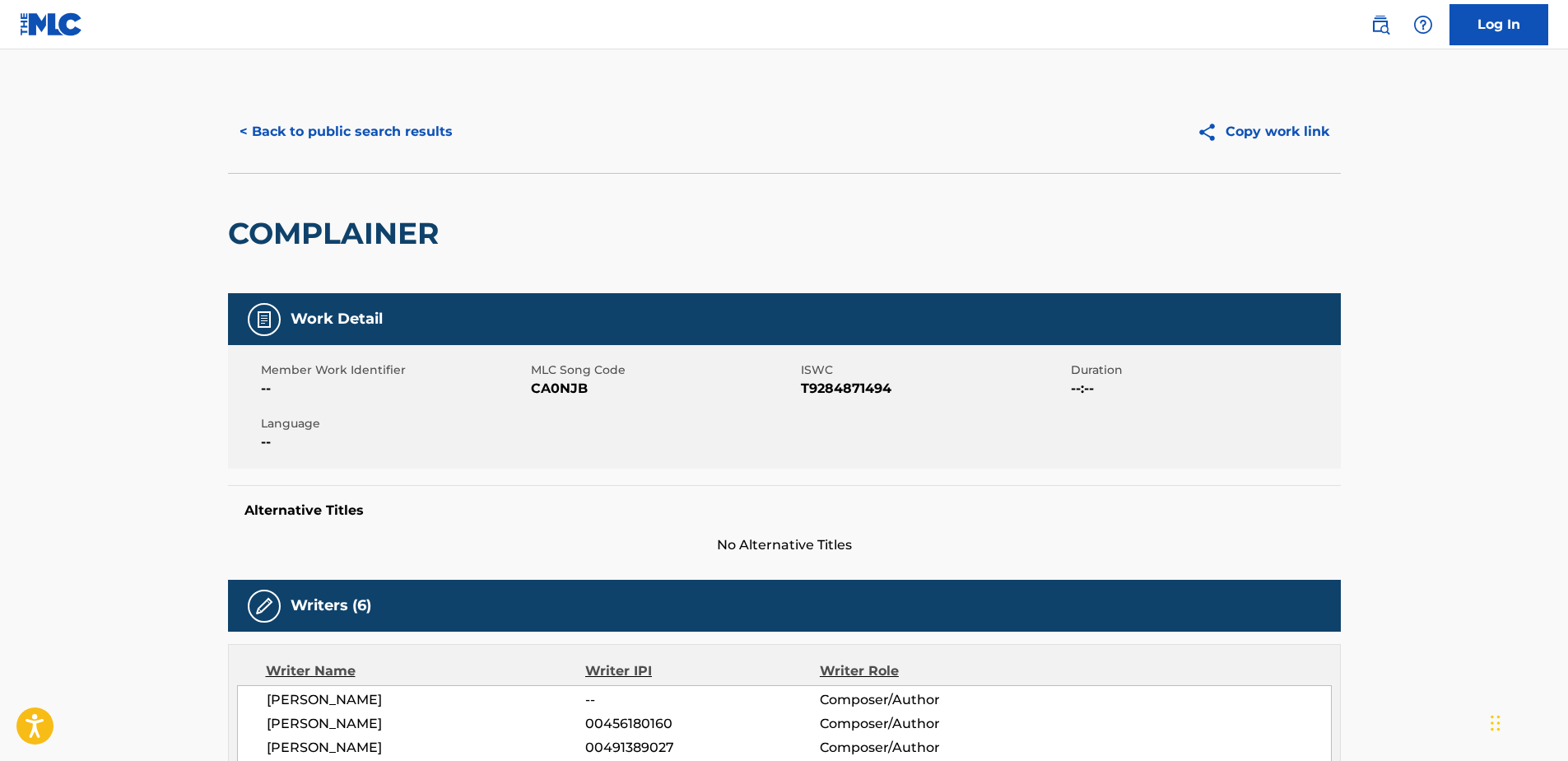
click at [245, 127] on button "< Back to public search results" at bounding box center [347, 131] width 237 height 42
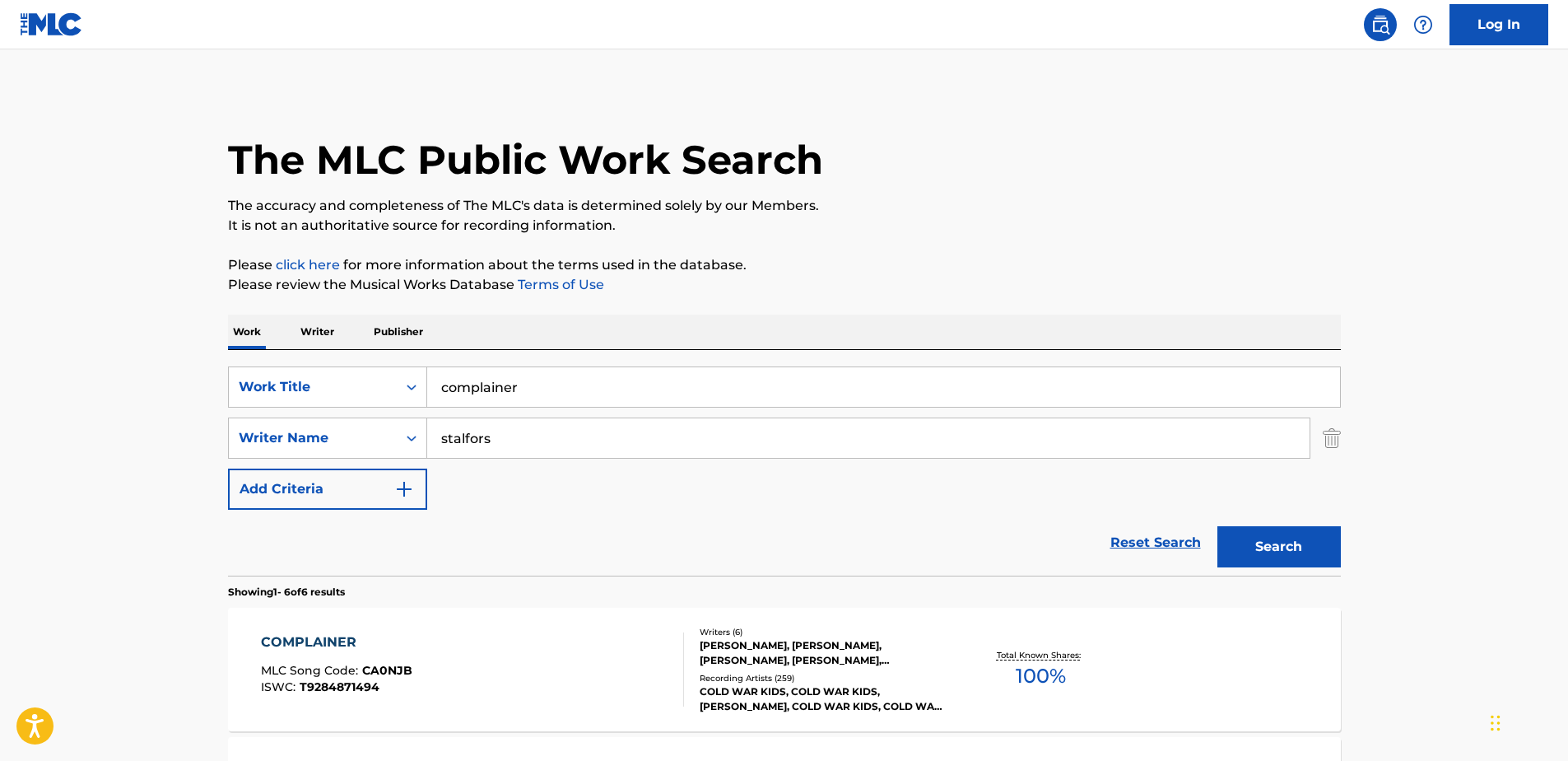
click at [526, 383] on input "complainer" at bounding box center [883, 387] width 913 height 40
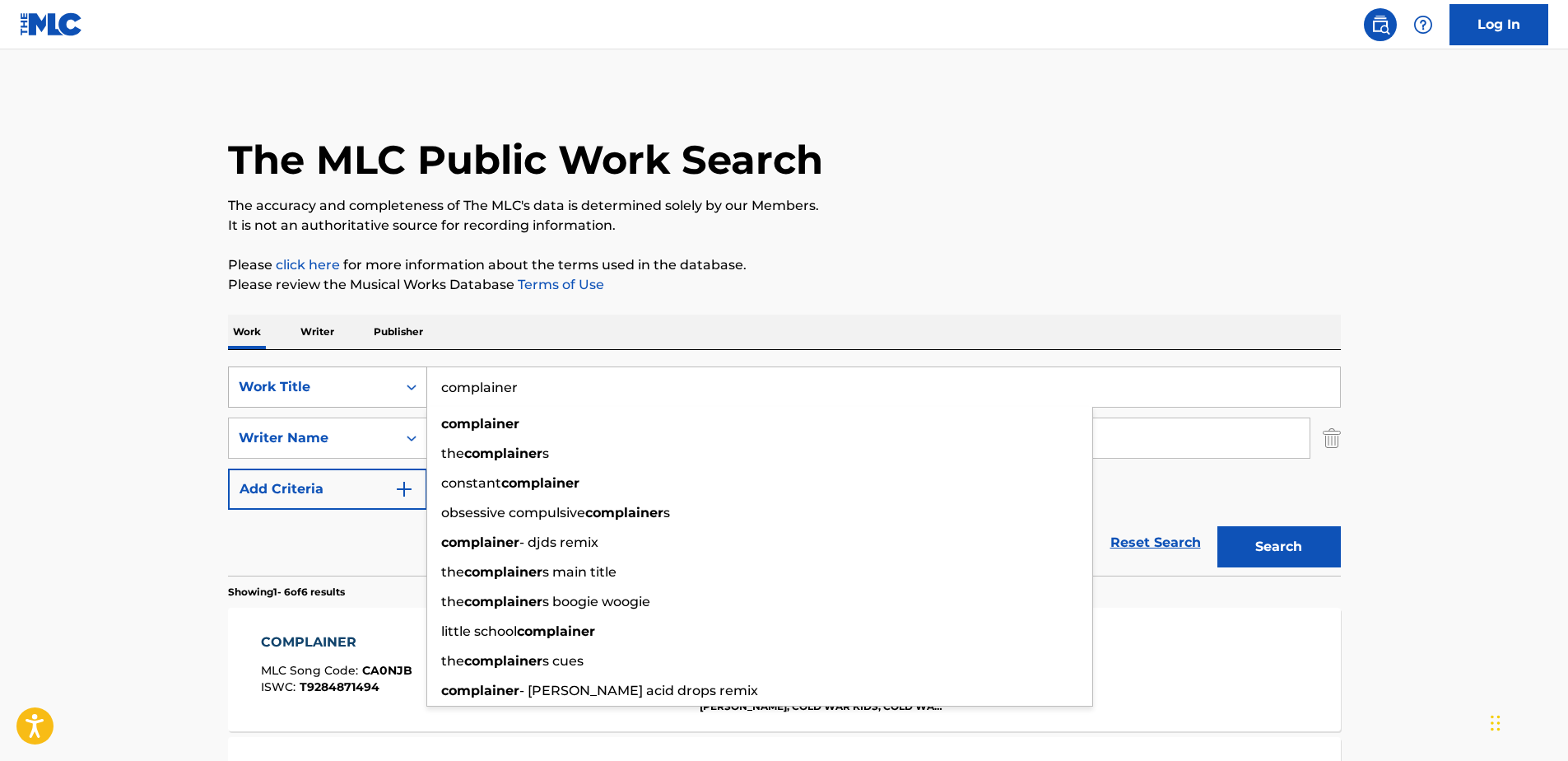
drag, startPoint x: 524, startPoint y: 382, endPoint x: 333, endPoint y: 386, distance: 191.0
click at [335, 385] on div "SearchWithCriteria71762fe5-6923-4545-a44e-4a4e12f981dc Work Title complainer co…" at bounding box center [785, 387] width 1113 height 42
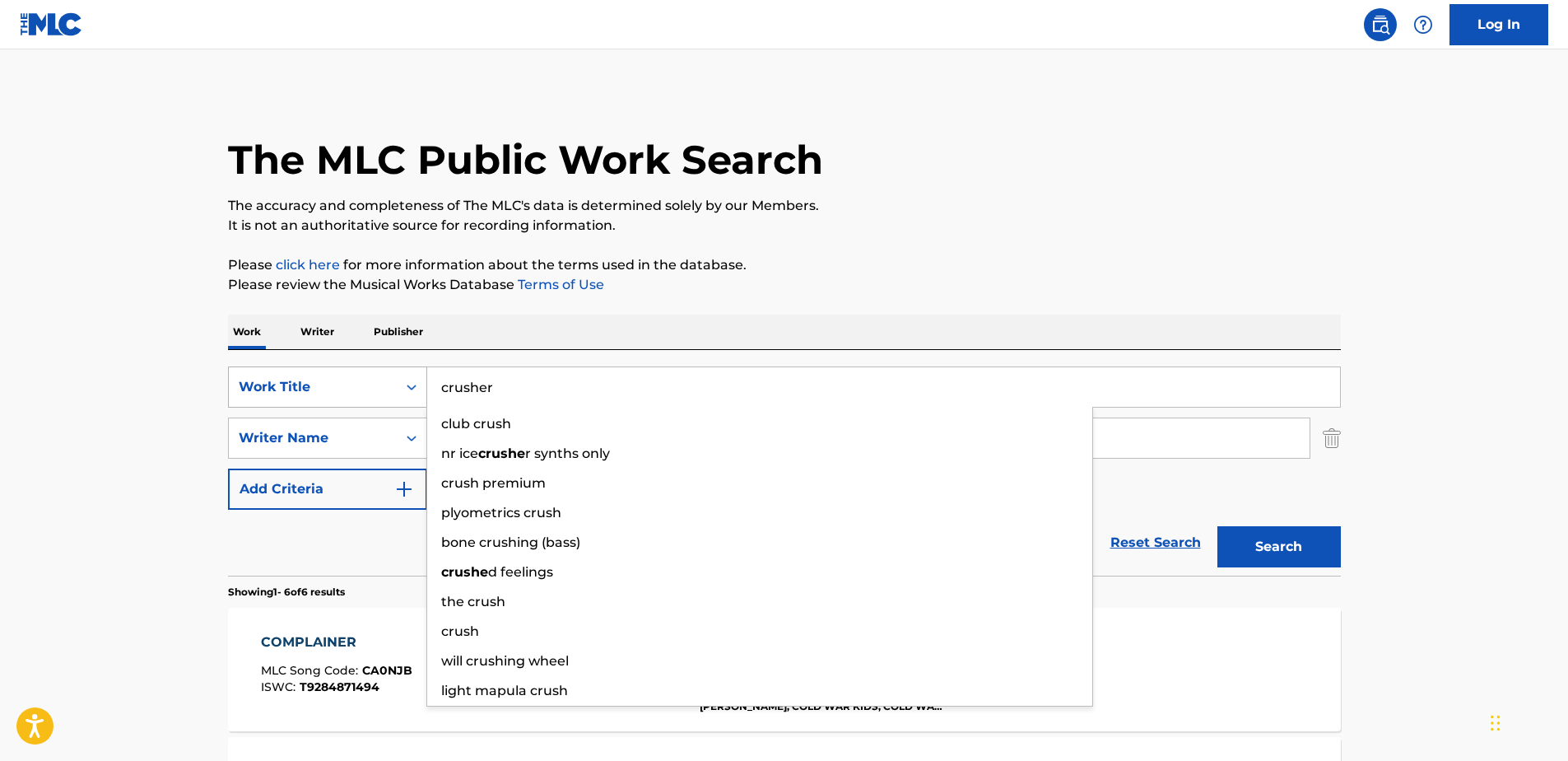
type input "crusher"
click at [1218, 526] on button "Search" at bounding box center [1280, 546] width 124 height 42
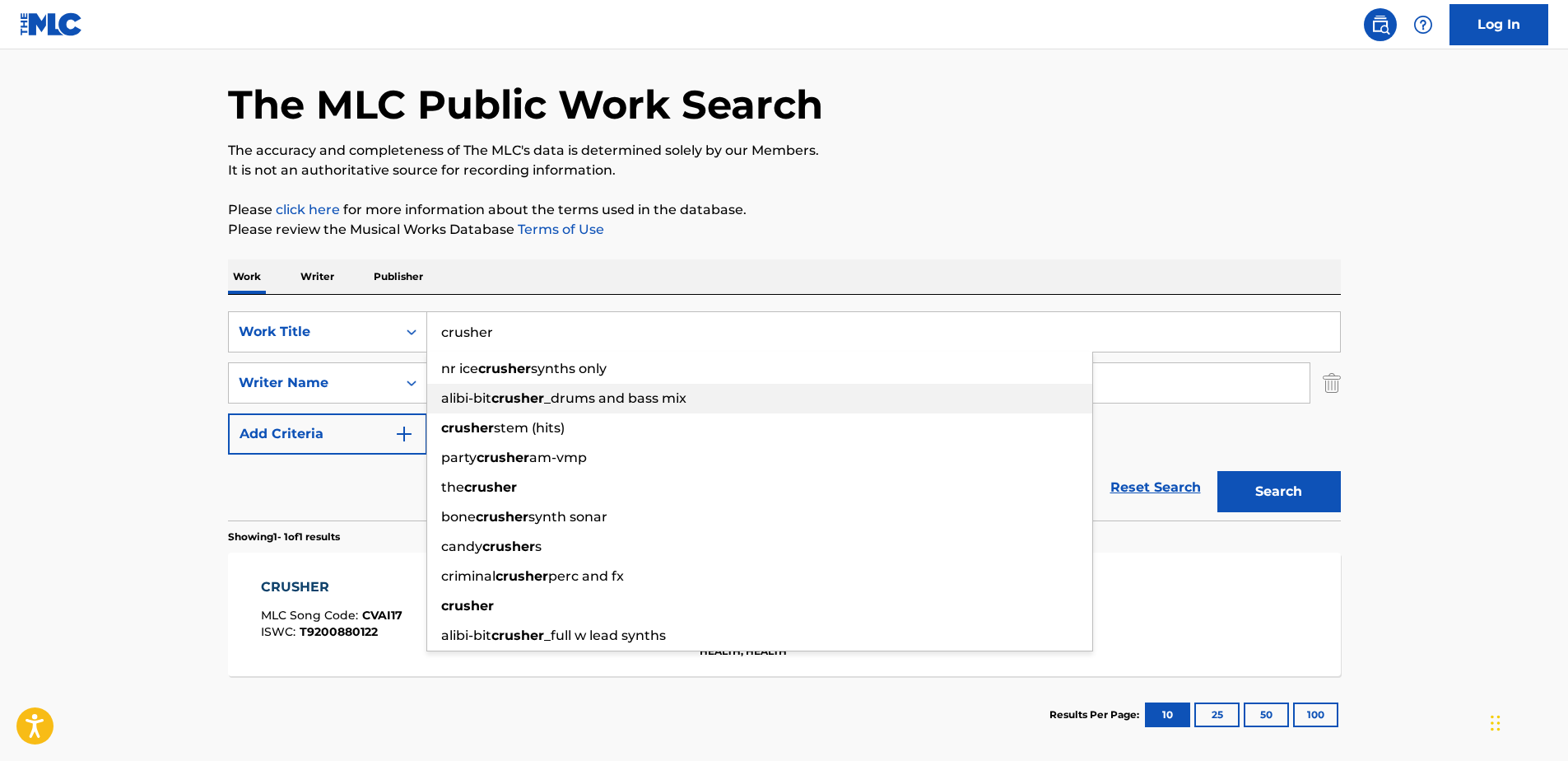
scroll to position [82, 0]
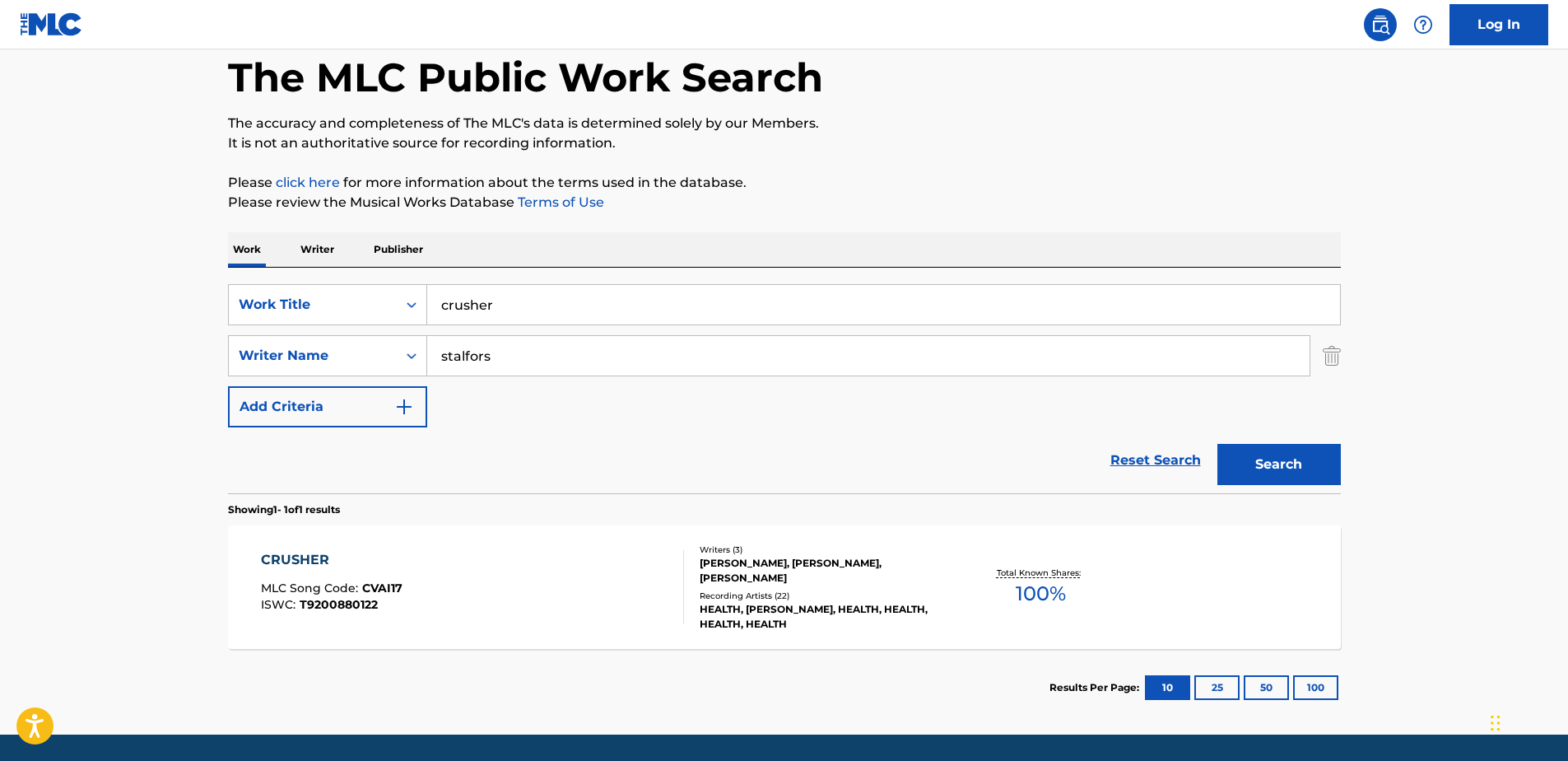
click at [1310, 465] on button "Search" at bounding box center [1280, 464] width 124 height 42
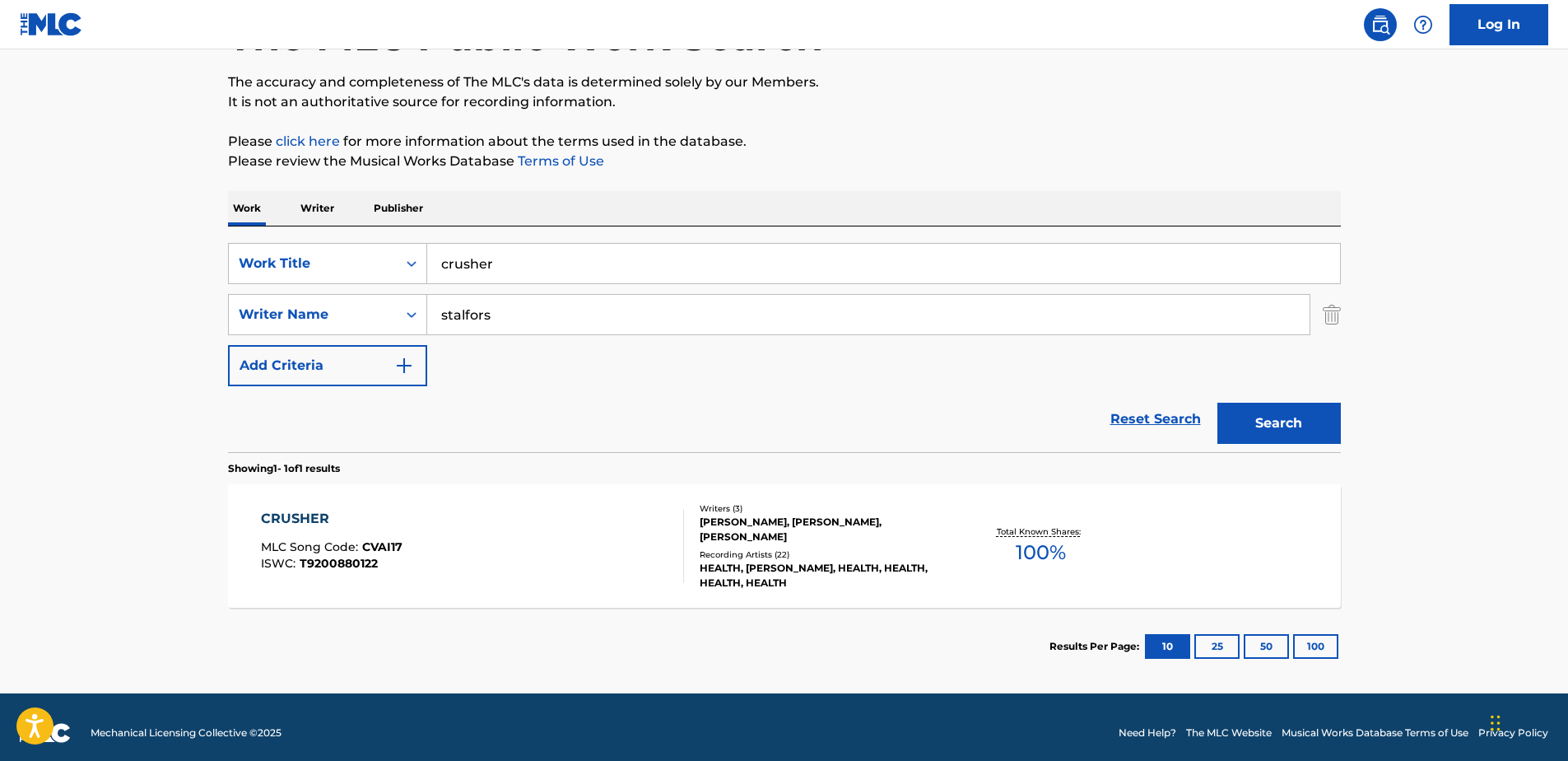
scroll to position [135, 0]
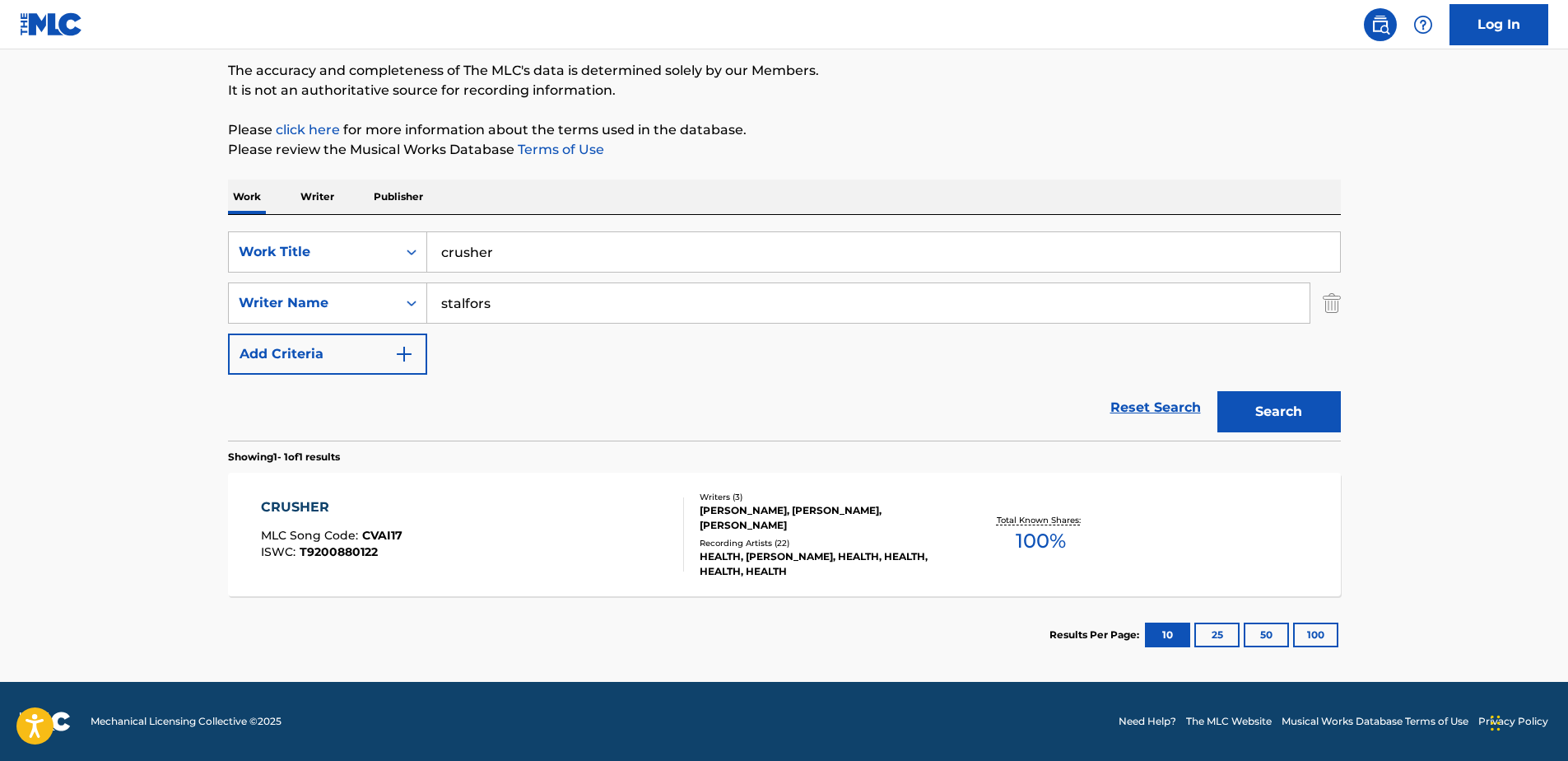
click at [766, 534] on div "Writers ( 3 ) [PERSON_NAME], [PERSON_NAME], [PERSON_NAME] Recording Artists ( 2…" at bounding box center [816, 534] width 264 height 88
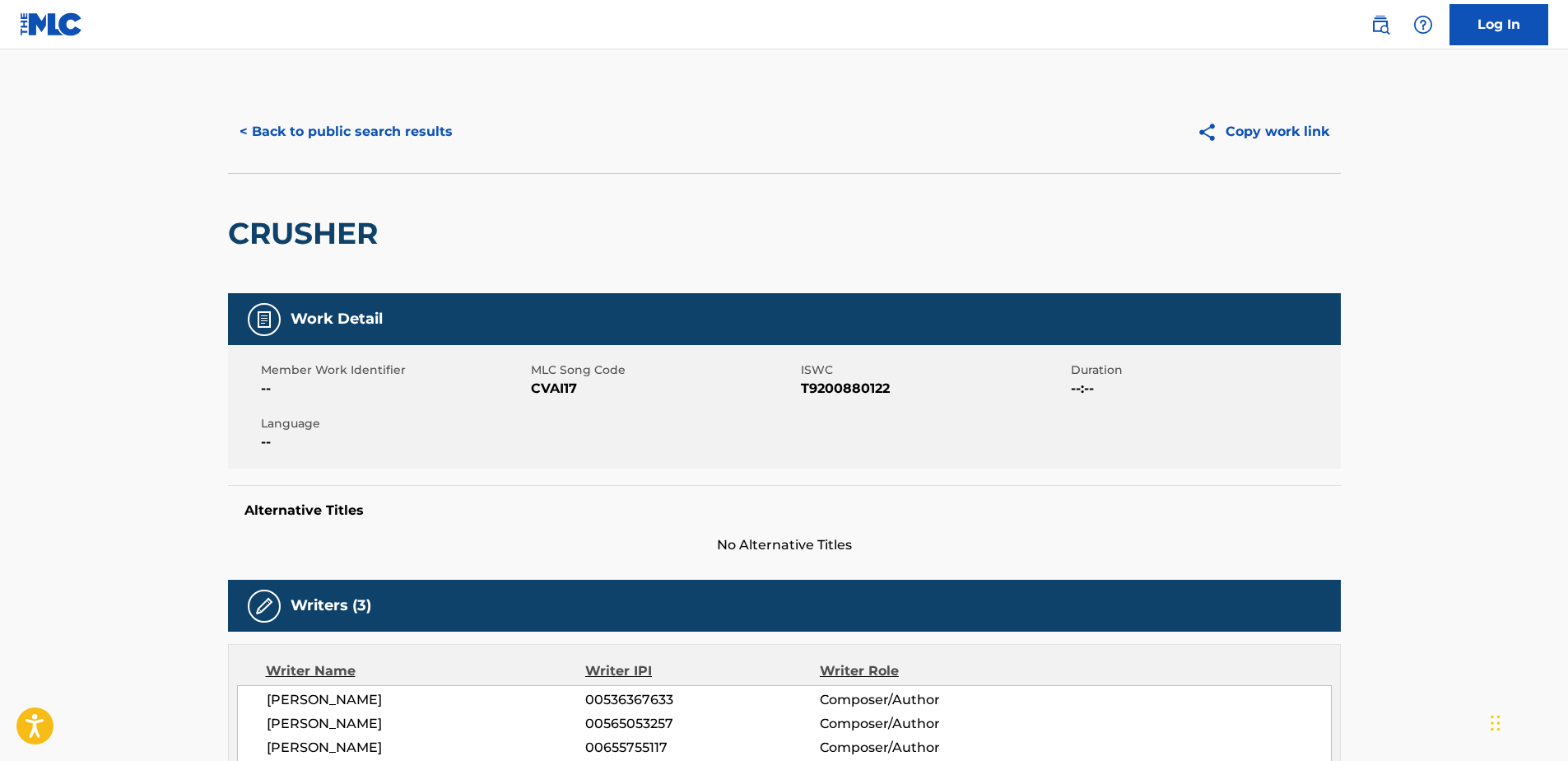
click at [248, 129] on button "< Back to public search results" at bounding box center [347, 131] width 237 height 42
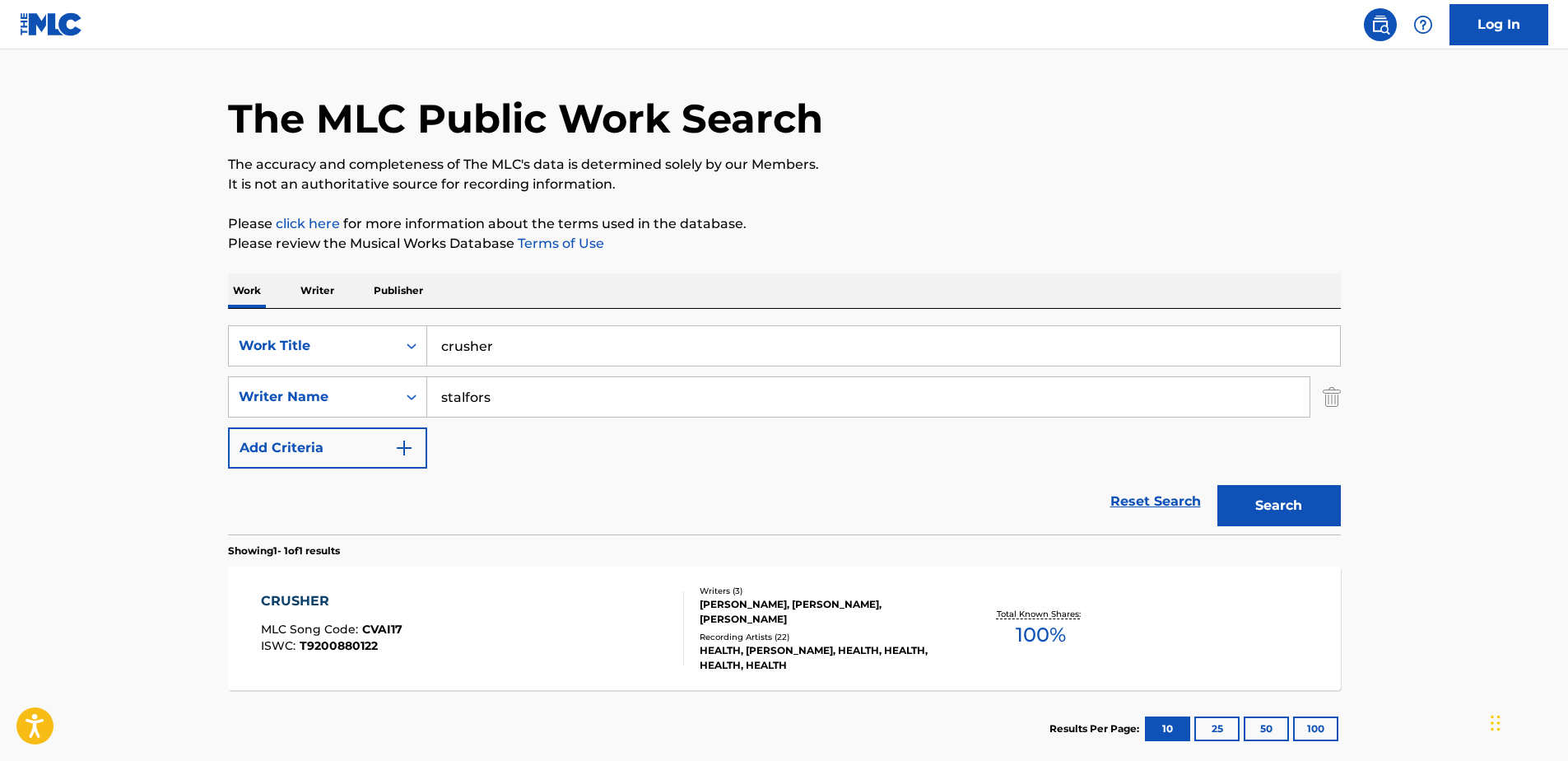
click at [566, 349] on input "crusher" at bounding box center [883, 346] width 913 height 40
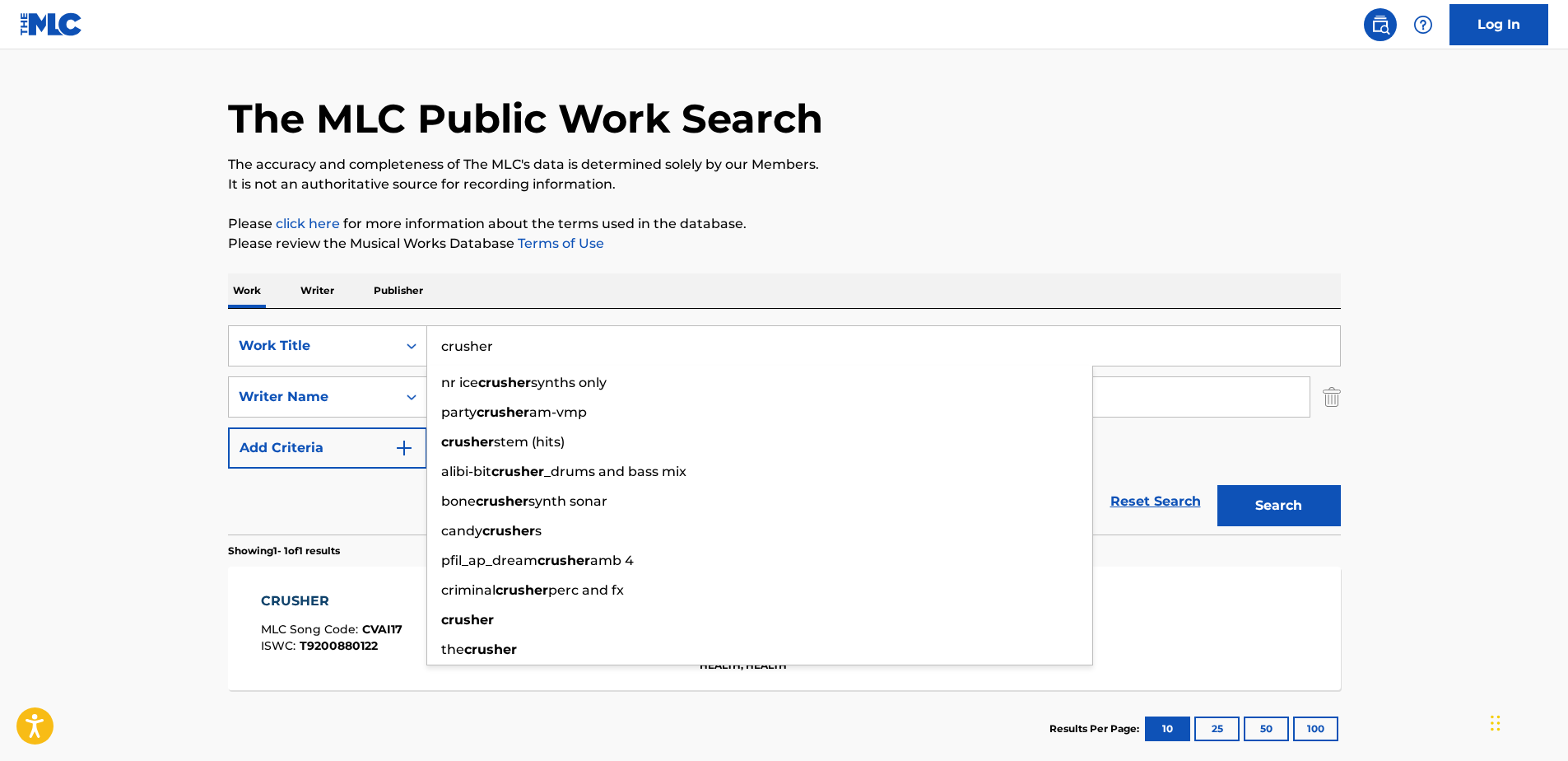
drag, startPoint x: 489, startPoint y: 347, endPoint x: 426, endPoint y: 355, distance: 63.5
click at [427, 355] on input "crusher" at bounding box center [883, 346] width 913 height 40
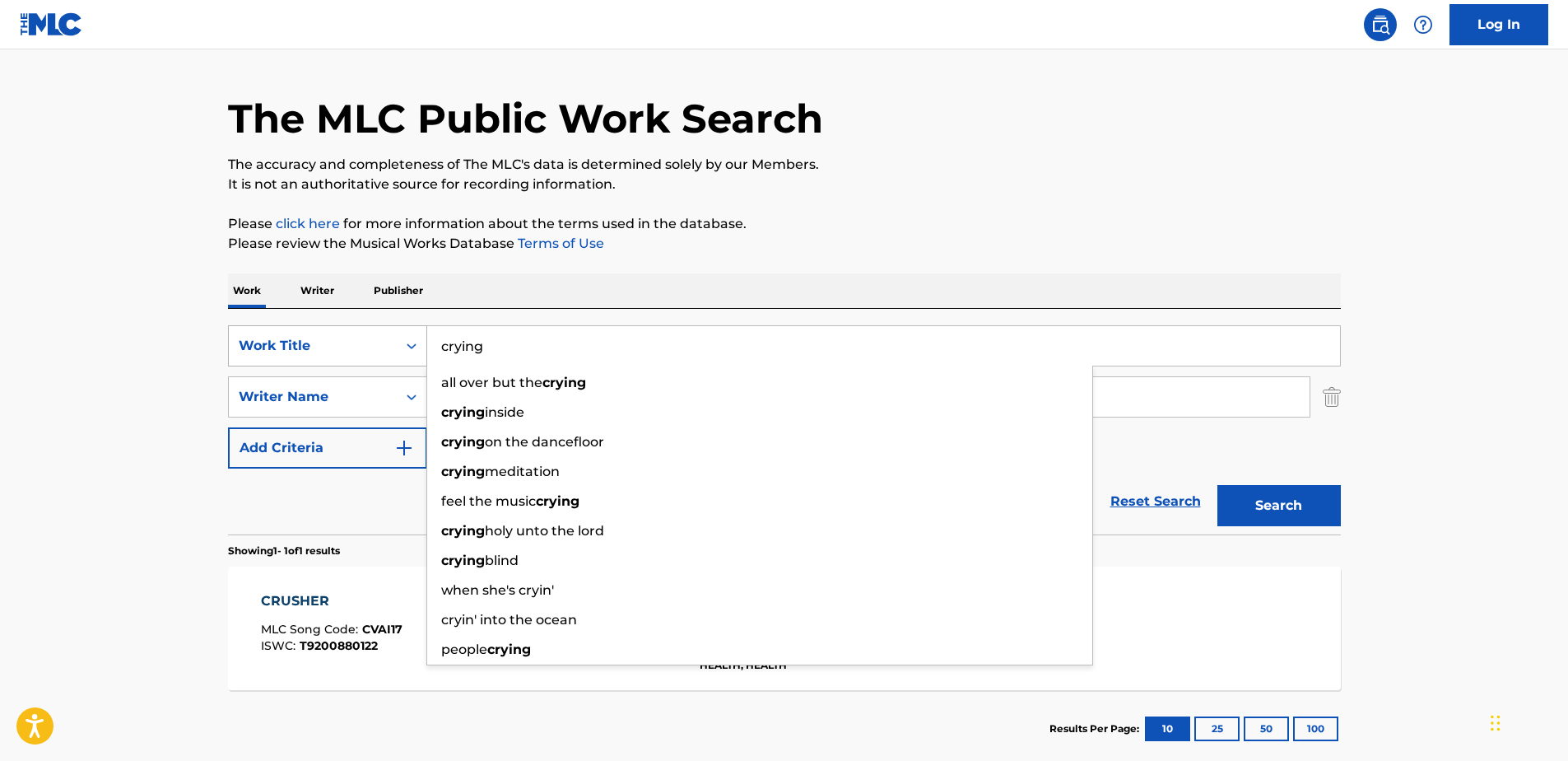
type input "crying"
click at [1218, 485] on button "Search" at bounding box center [1280, 505] width 124 height 42
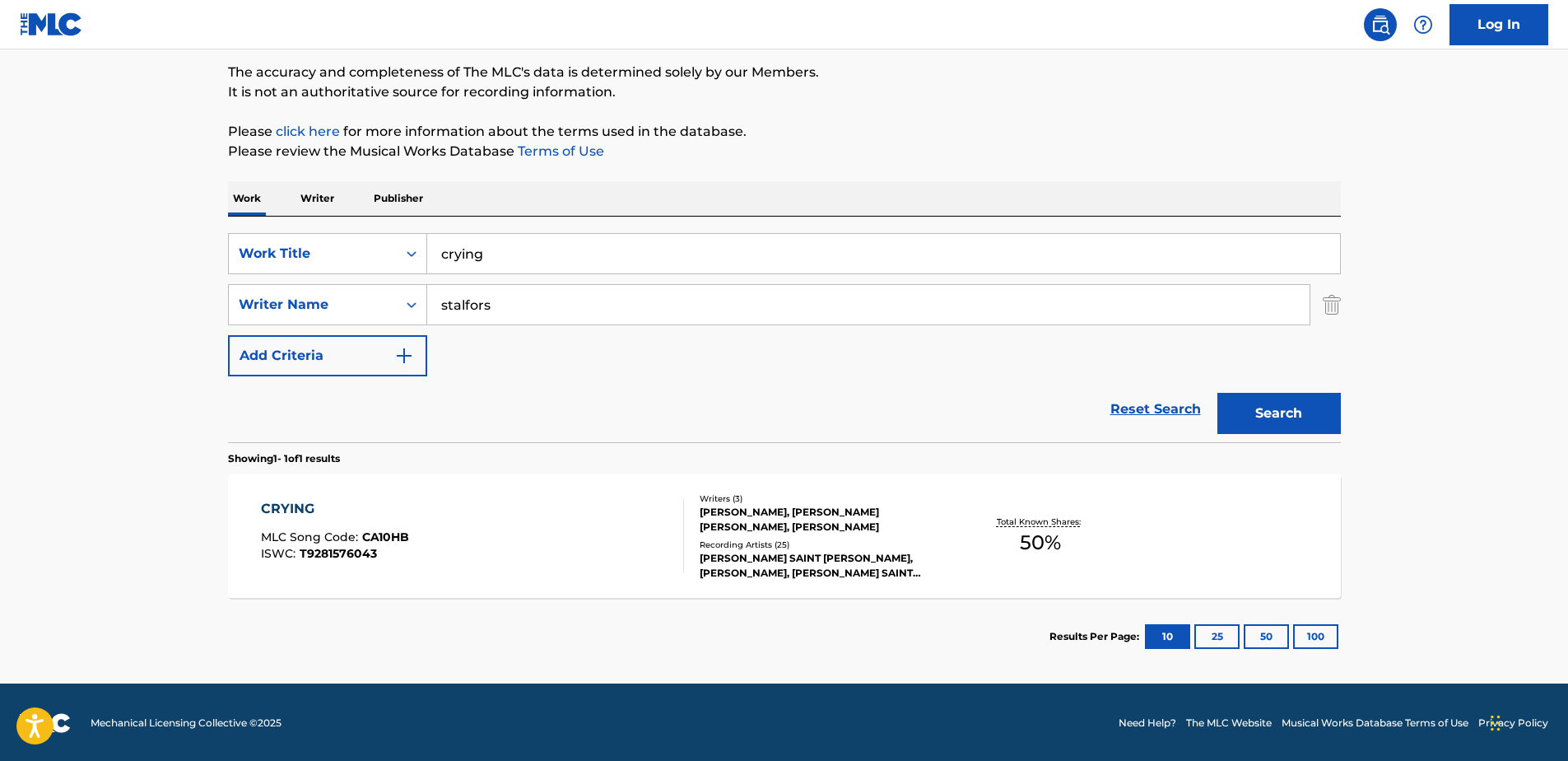
scroll to position [135, 0]
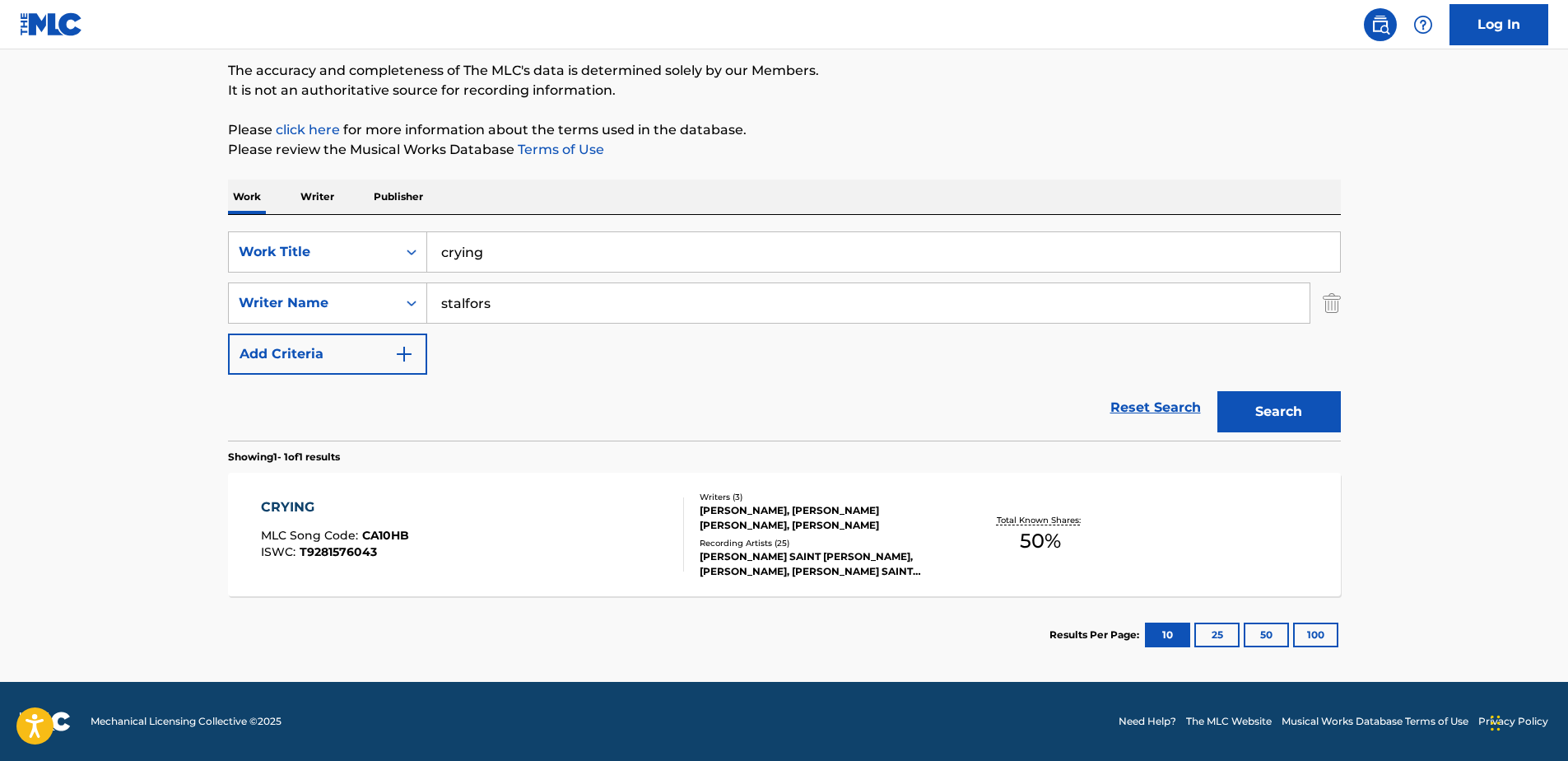
click at [746, 514] on div "[PERSON_NAME], [PERSON_NAME] [PERSON_NAME], [PERSON_NAME]" at bounding box center [824, 518] width 249 height 30
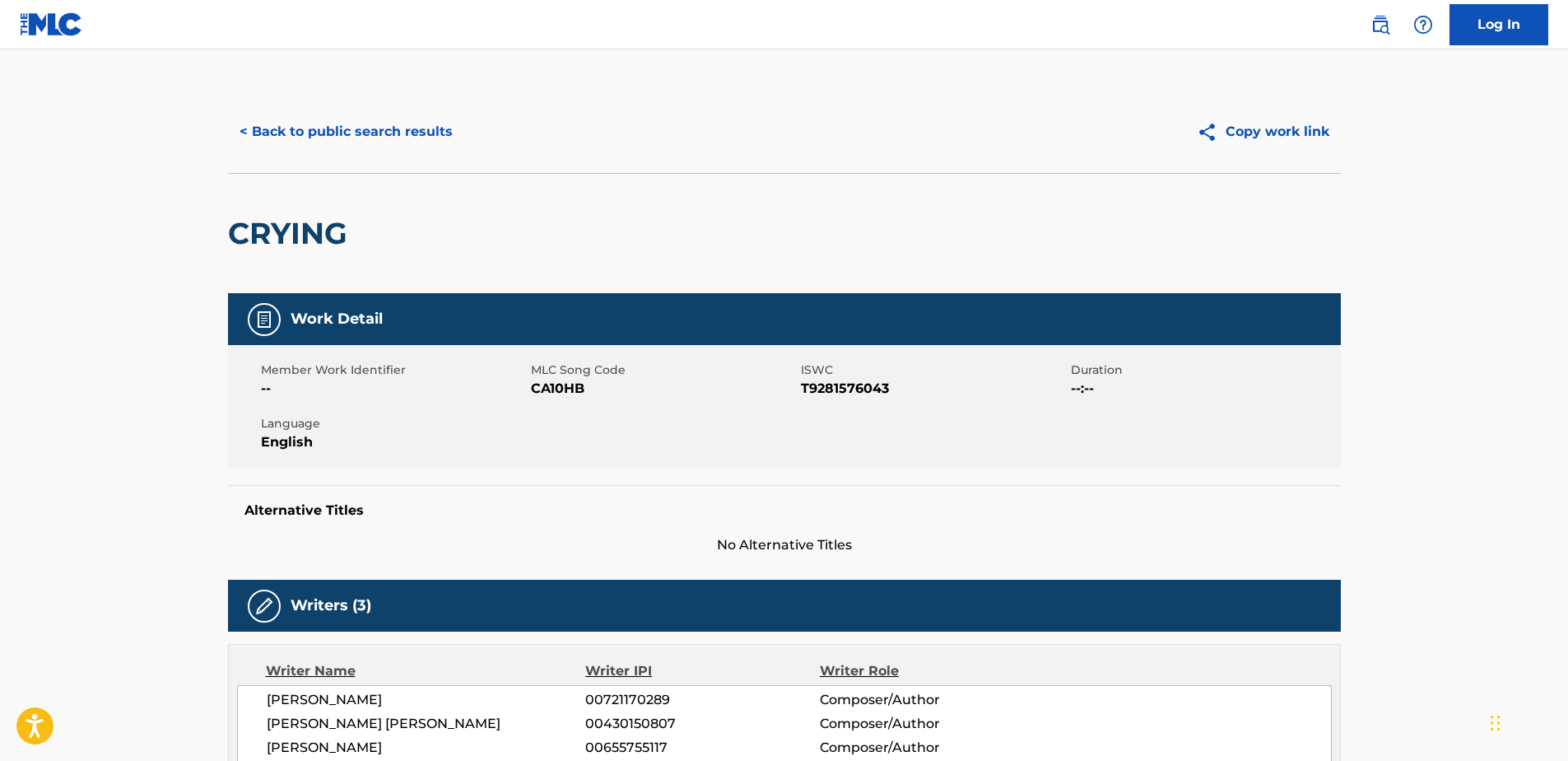
click at [244, 126] on button "< Back to public search results" at bounding box center [347, 131] width 237 height 42
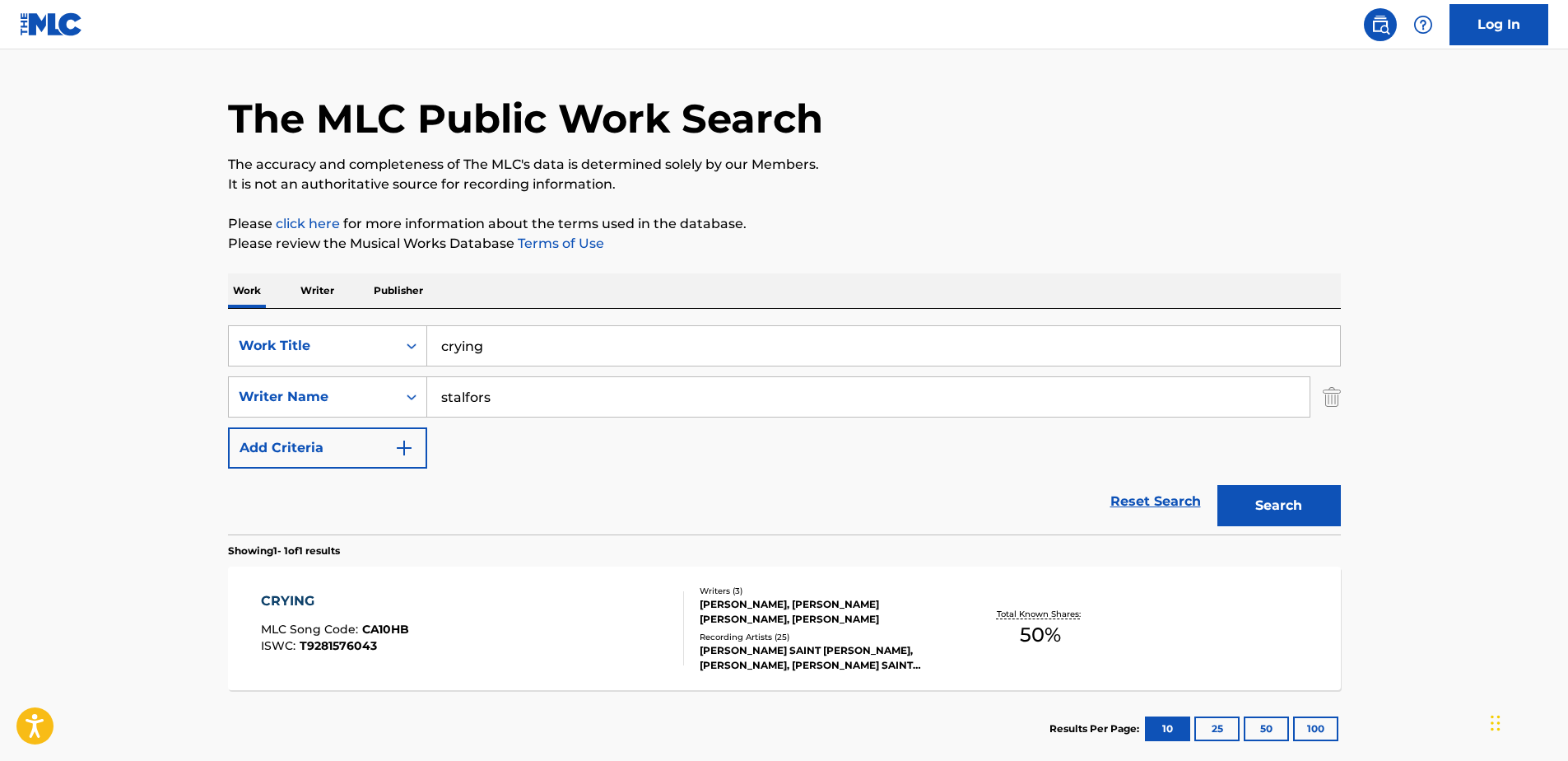
click at [529, 351] on input "crying" at bounding box center [883, 346] width 913 height 40
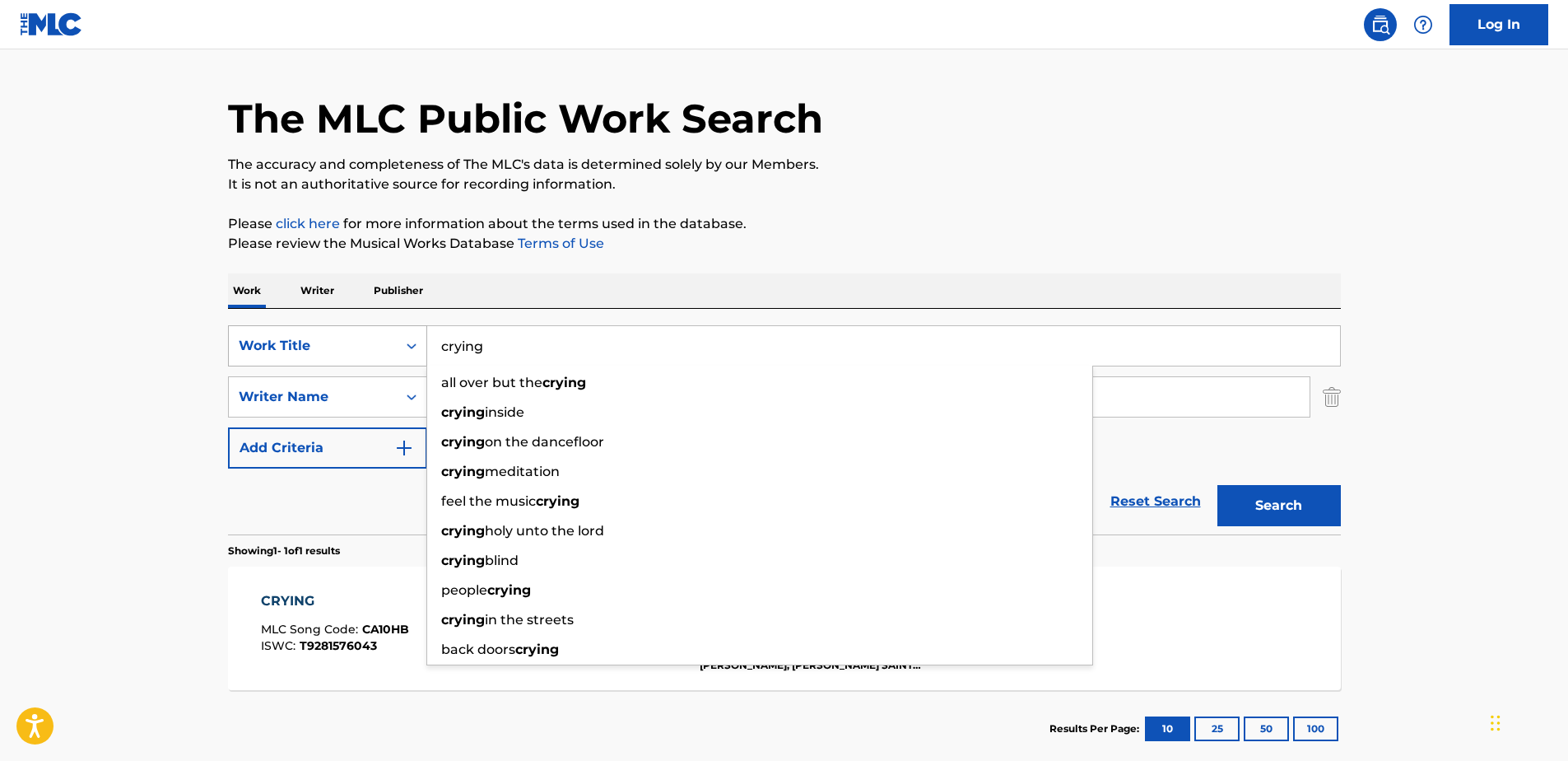
drag, startPoint x: 528, startPoint y: 349, endPoint x: 326, endPoint y: 353, distance: 202.0
click at [335, 353] on div "SearchWithCriteria71762fe5-6923-4545-a44e-4a4e12f981dc Work Title crying all ov…" at bounding box center [785, 346] width 1113 height 42
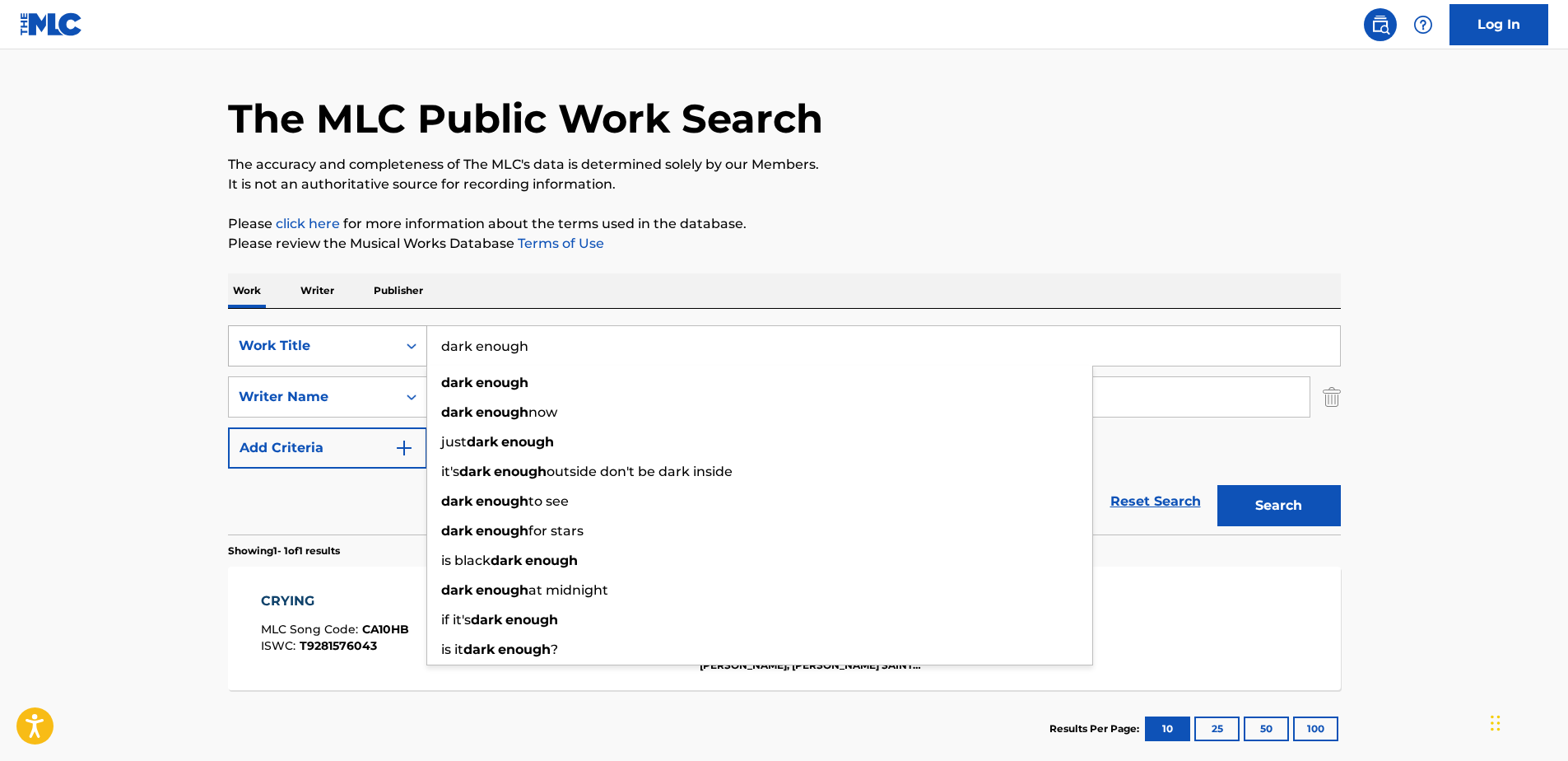
type input "dark enough"
click at [1218, 485] on button "Search" at bounding box center [1280, 505] width 124 height 42
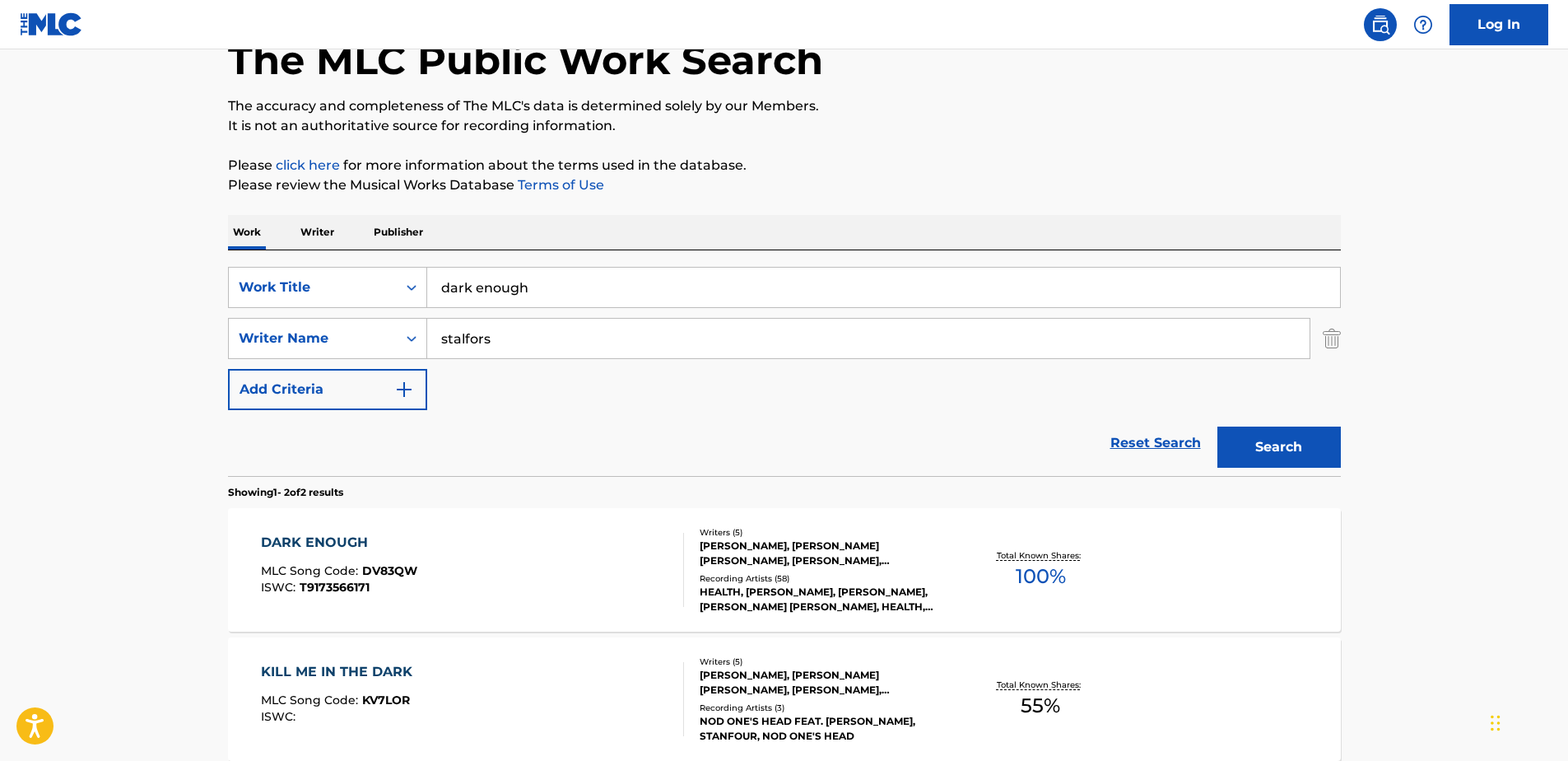
scroll to position [206, 0]
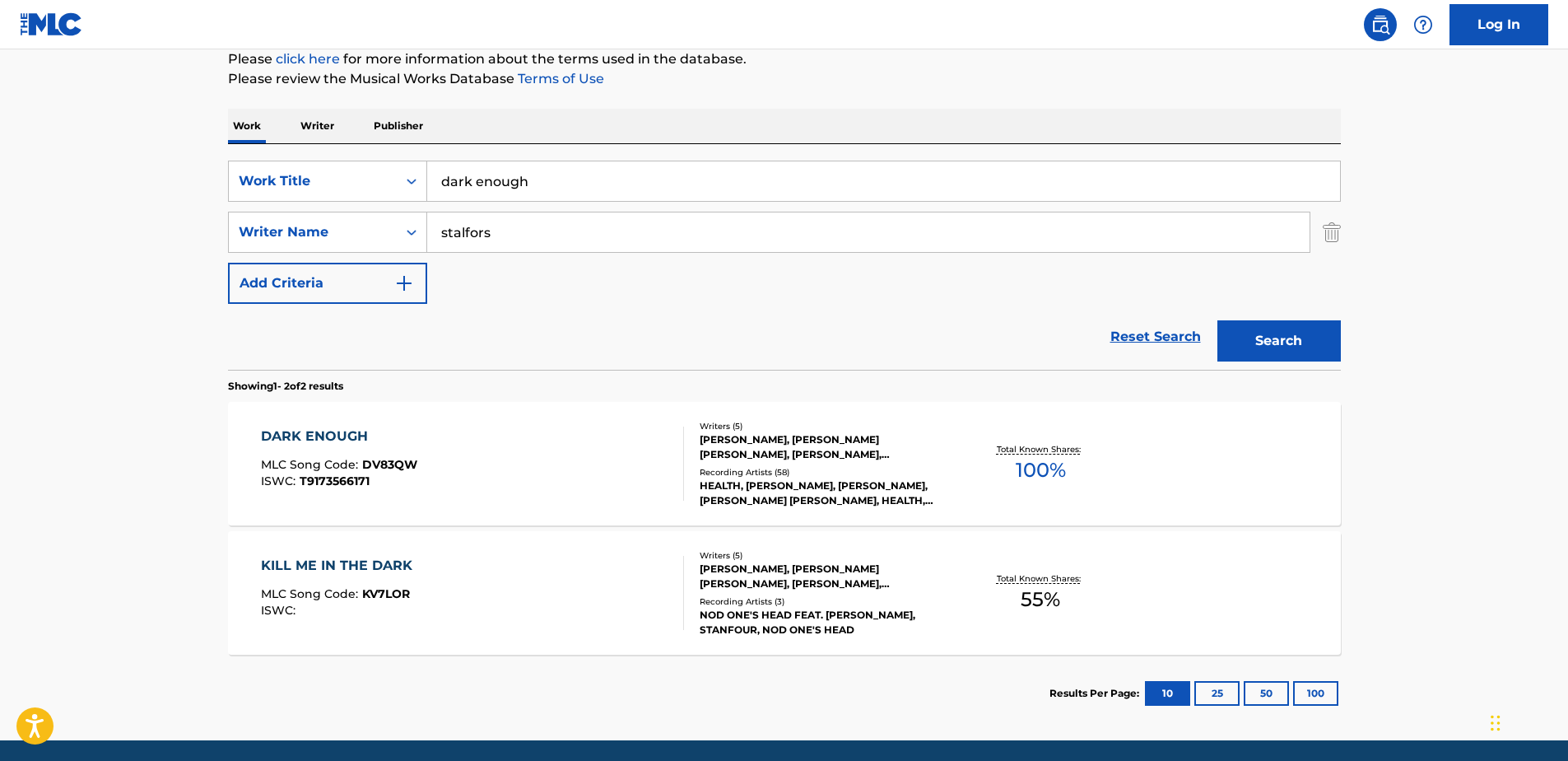
click at [745, 440] on div "[PERSON_NAME], [PERSON_NAME] [PERSON_NAME], [PERSON_NAME], [PERSON_NAME]" at bounding box center [824, 447] width 249 height 30
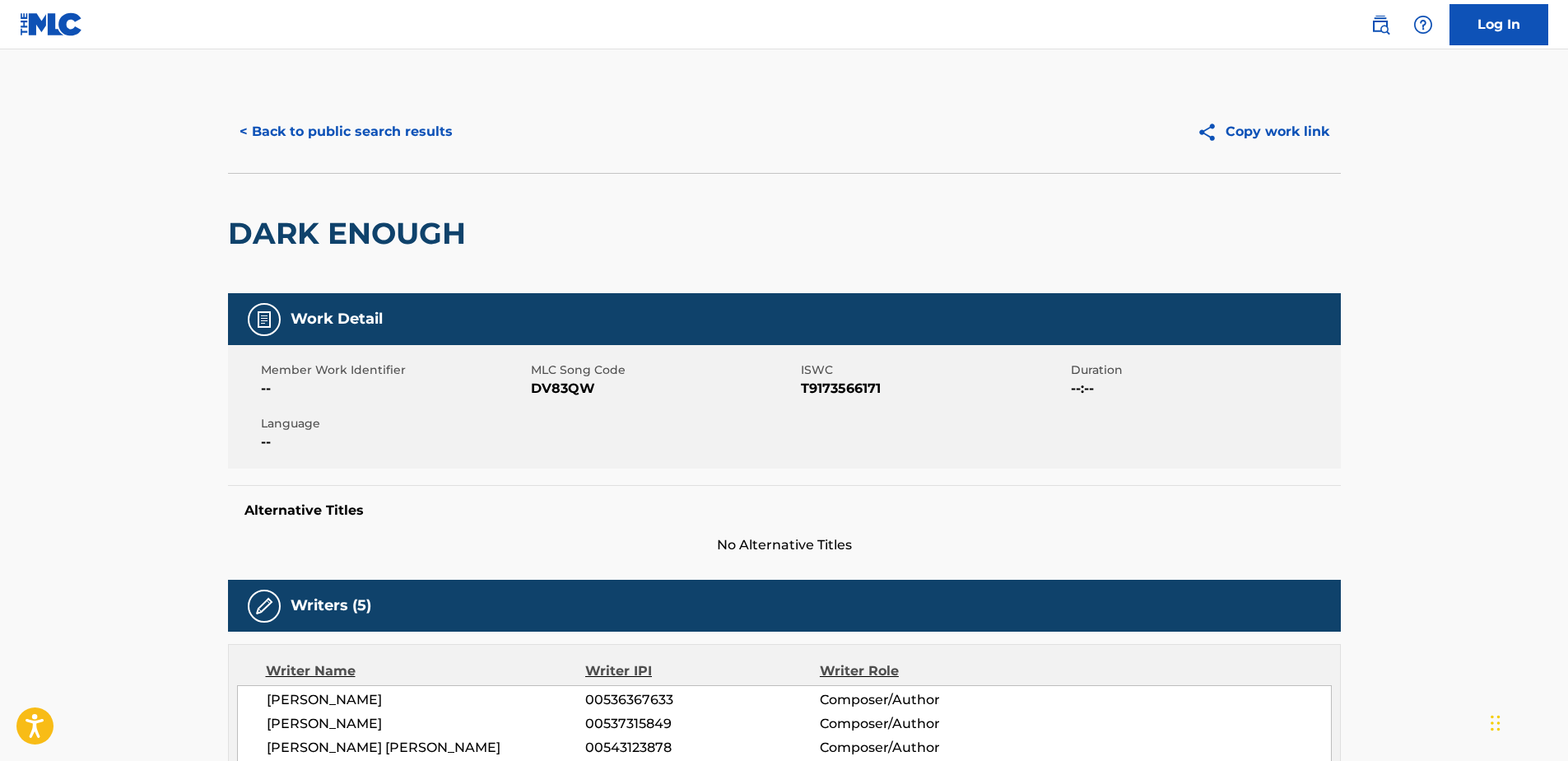
click at [249, 130] on button "< Back to public search results" at bounding box center [347, 131] width 237 height 42
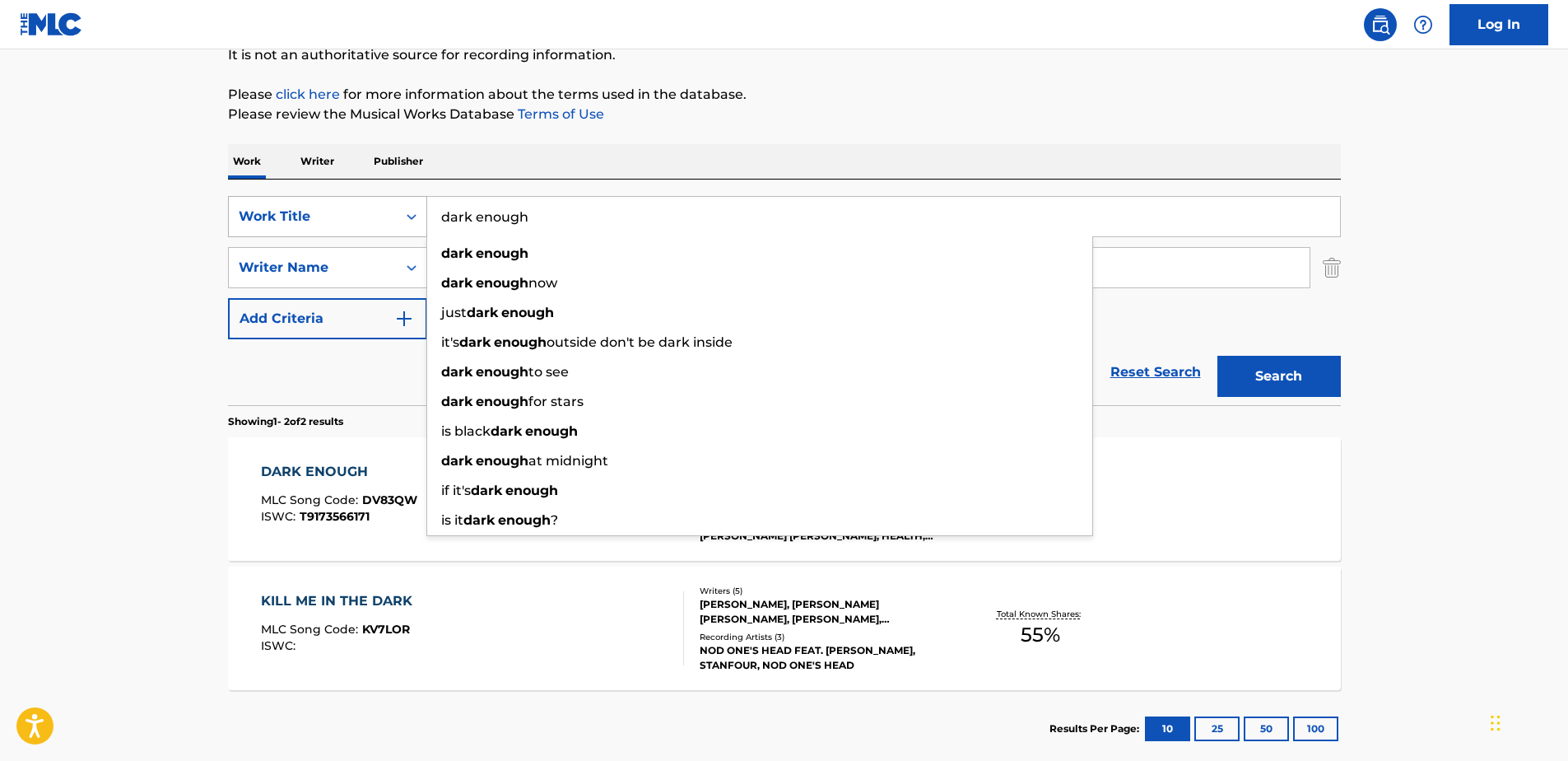
drag, startPoint x: 508, startPoint y: 217, endPoint x: 412, endPoint y: 223, distance: 96.2
click at [412, 223] on div "SearchWithCriteria71762fe5-6923-4545-a44e-4a4e12f981dc Work Title dark enough d…" at bounding box center [785, 216] width 1113 height 42
type input "dead weight"
click at [1218, 356] on button "Search" at bounding box center [1280, 376] width 124 height 42
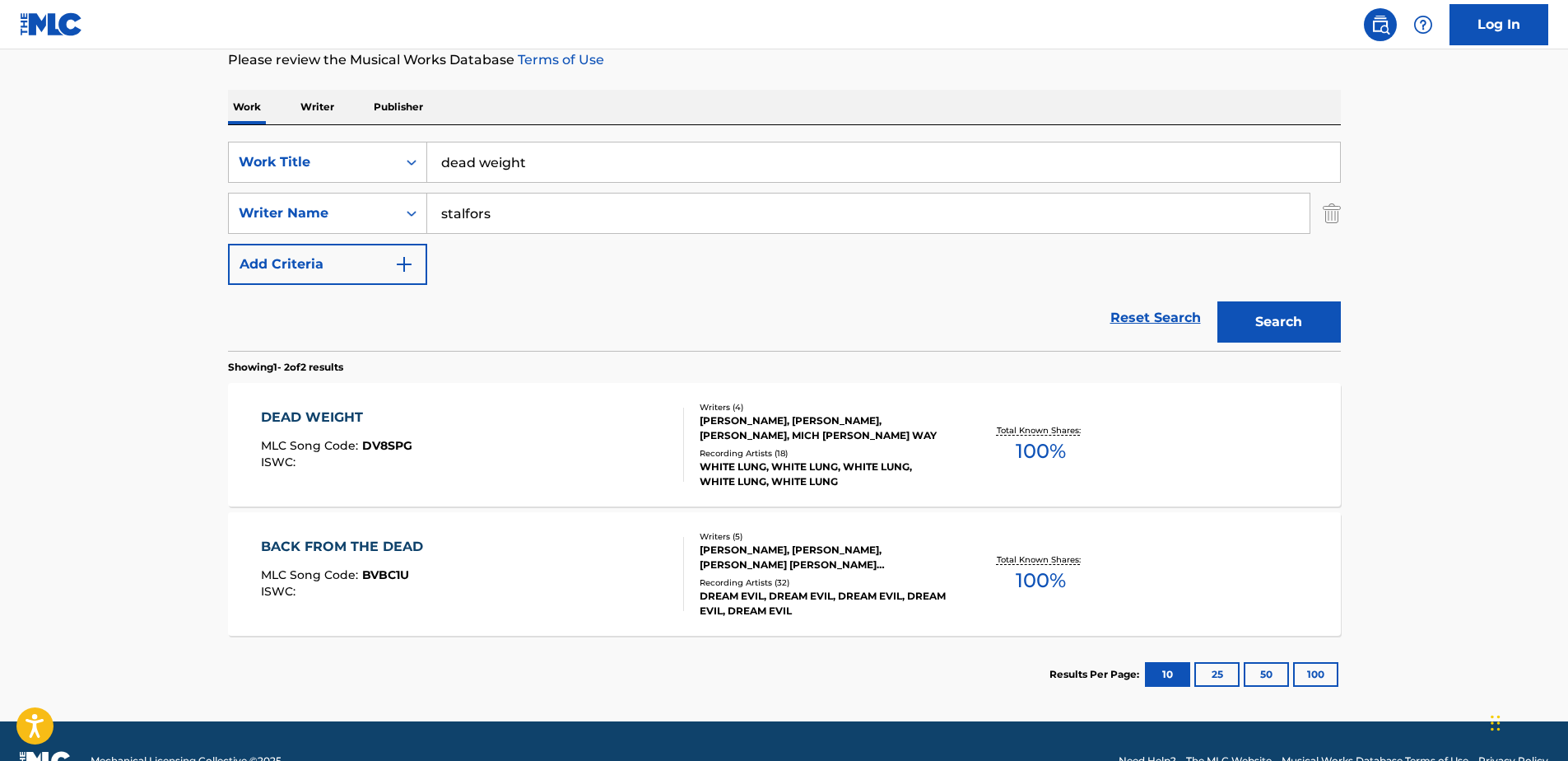
scroll to position [264, 0]
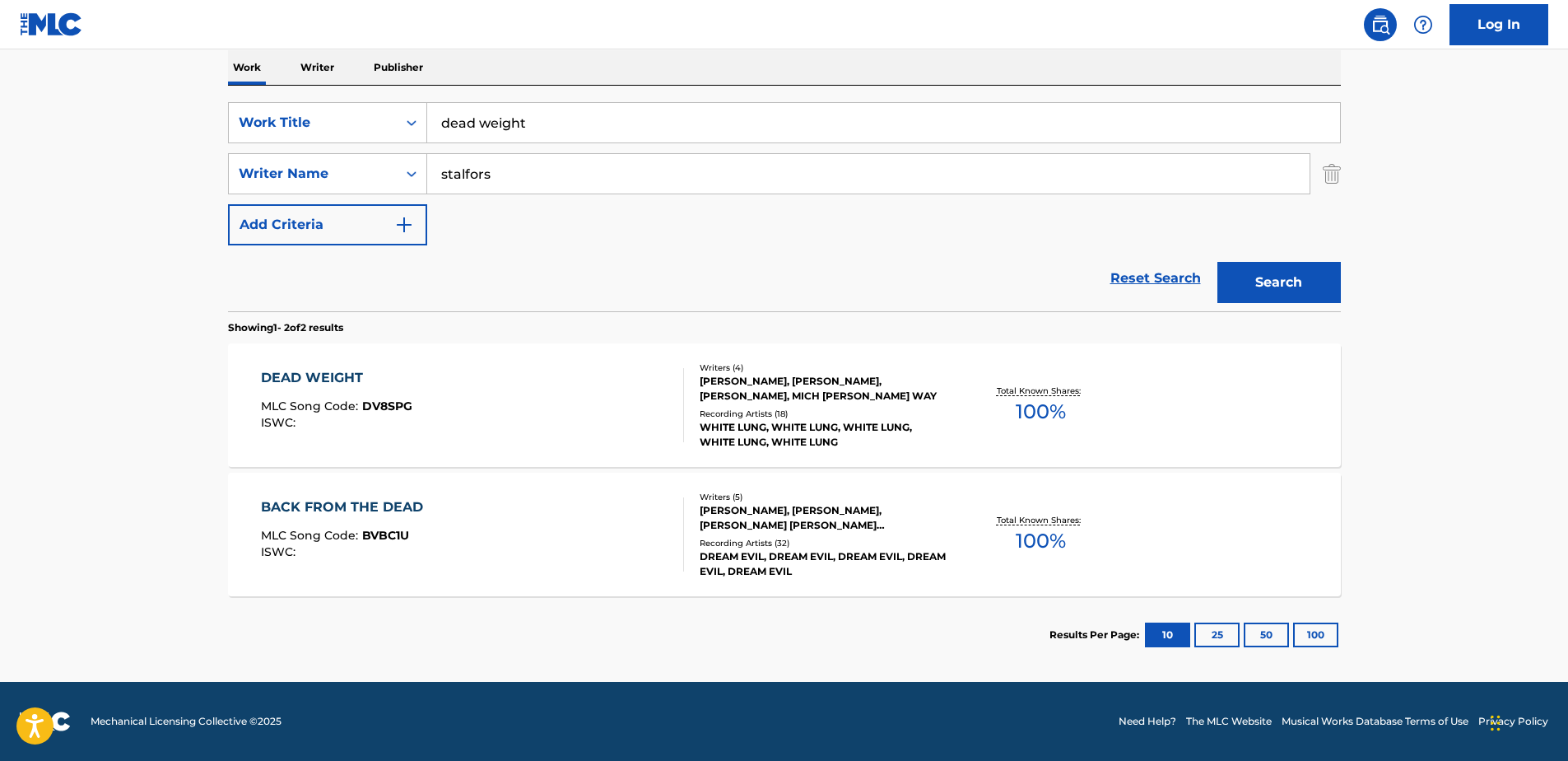
click at [821, 381] on div "[PERSON_NAME], [PERSON_NAME], [PERSON_NAME], MICH [PERSON_NAME] WAY" at bounding box center [824, 388] width 249 height 30
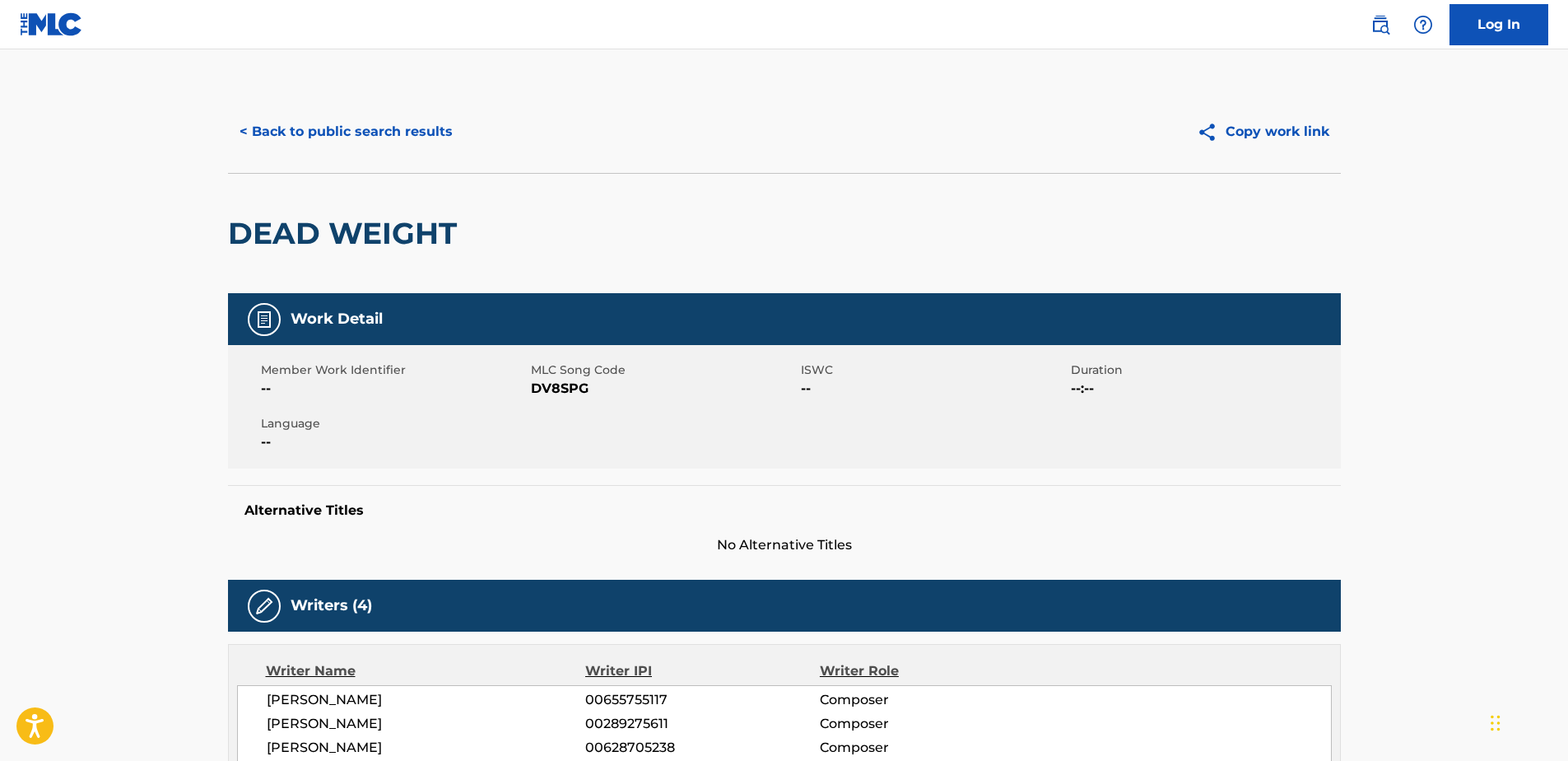
click at [248, 129] on button "< Back to public search results" at bounding box center [347, 131] width 237 height 42
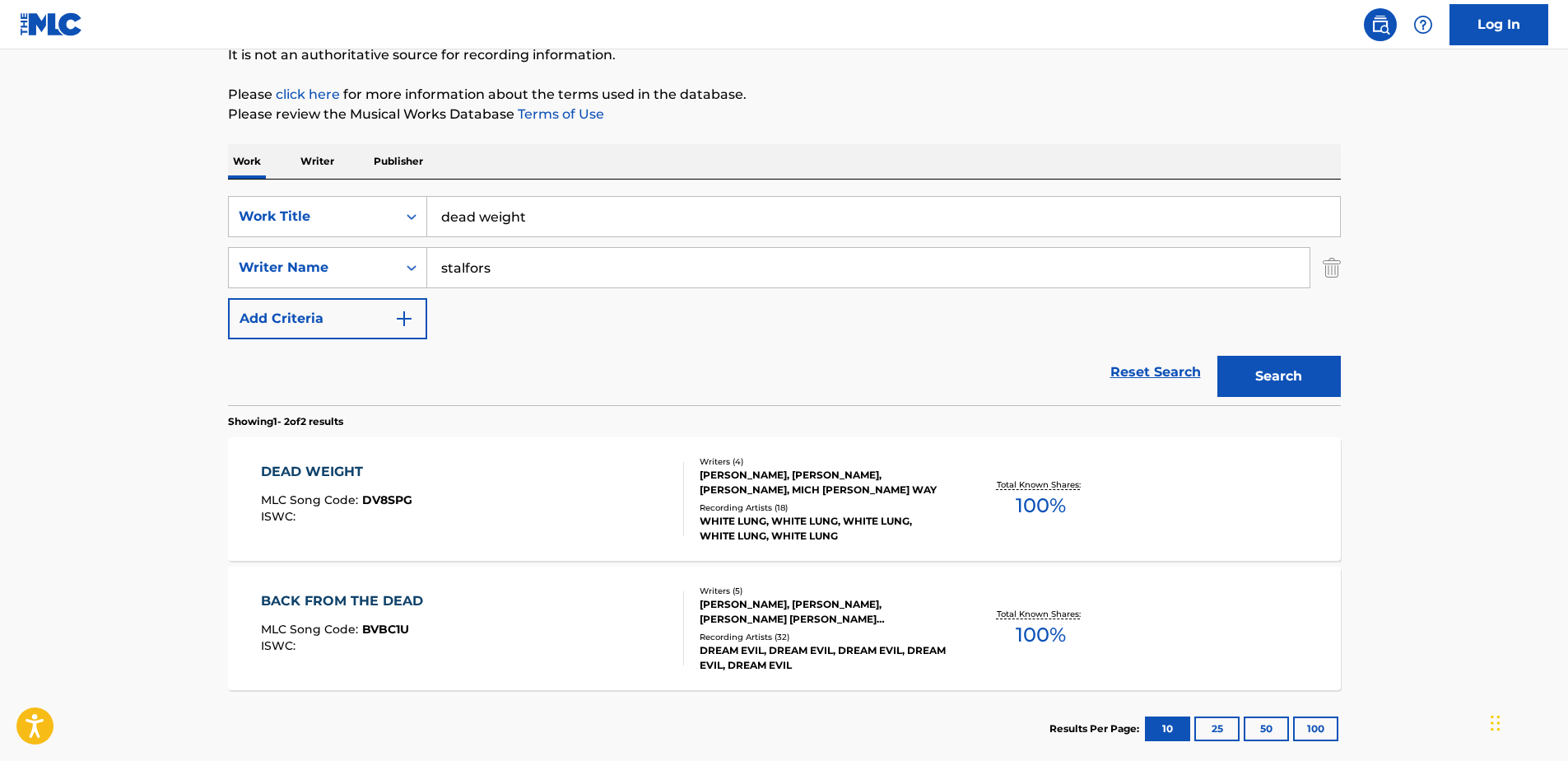
click at [543, 218] on input "dead weight" at bounding box center [883, 216] width 913 height 40
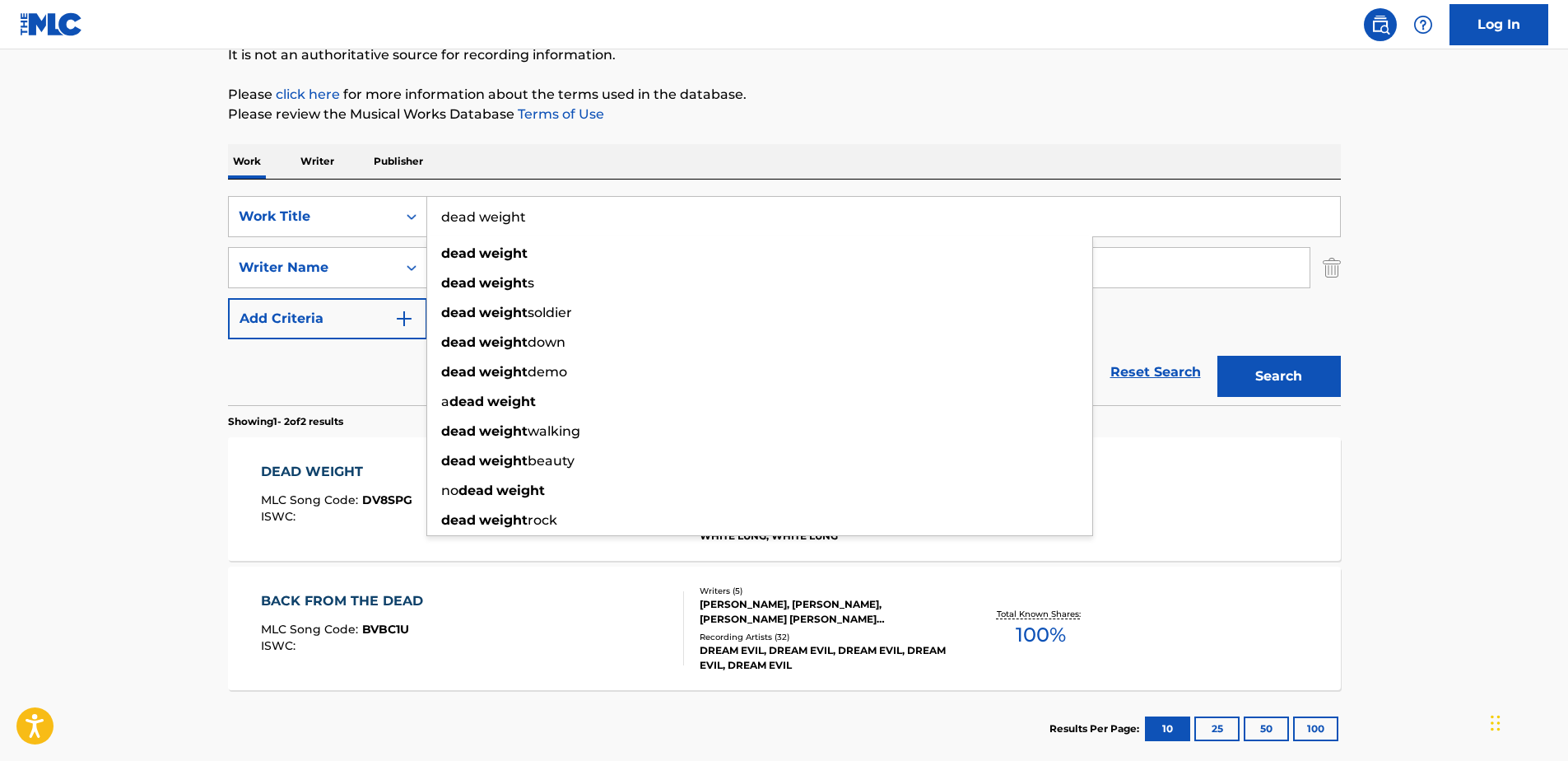
drag, startPoint x: 544, startPoint y: 218, endPoint x: 334, endPoint y: 240, distance: 211.1
click at [334, 240] on div "SearchWithCriteria71762fe5-6923-4545-a44e-4a4e12f981dc Work Title dead weight d…" at bounding box center [785, 267] width 1113 height 143
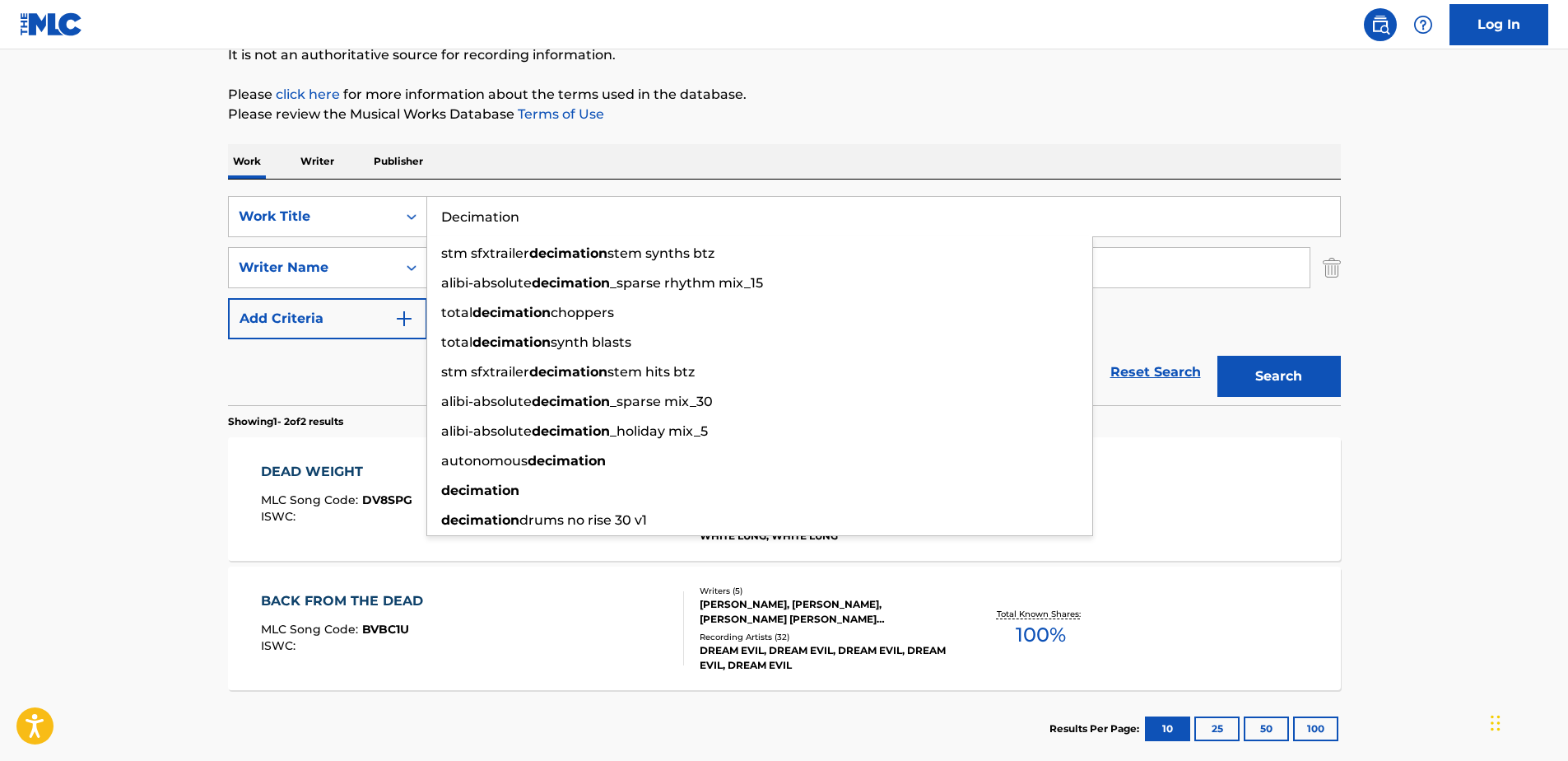
type input "Decimation"
click at [1218, 356] on button "Search" at bounding box center [1280, 376] width 124 height 42
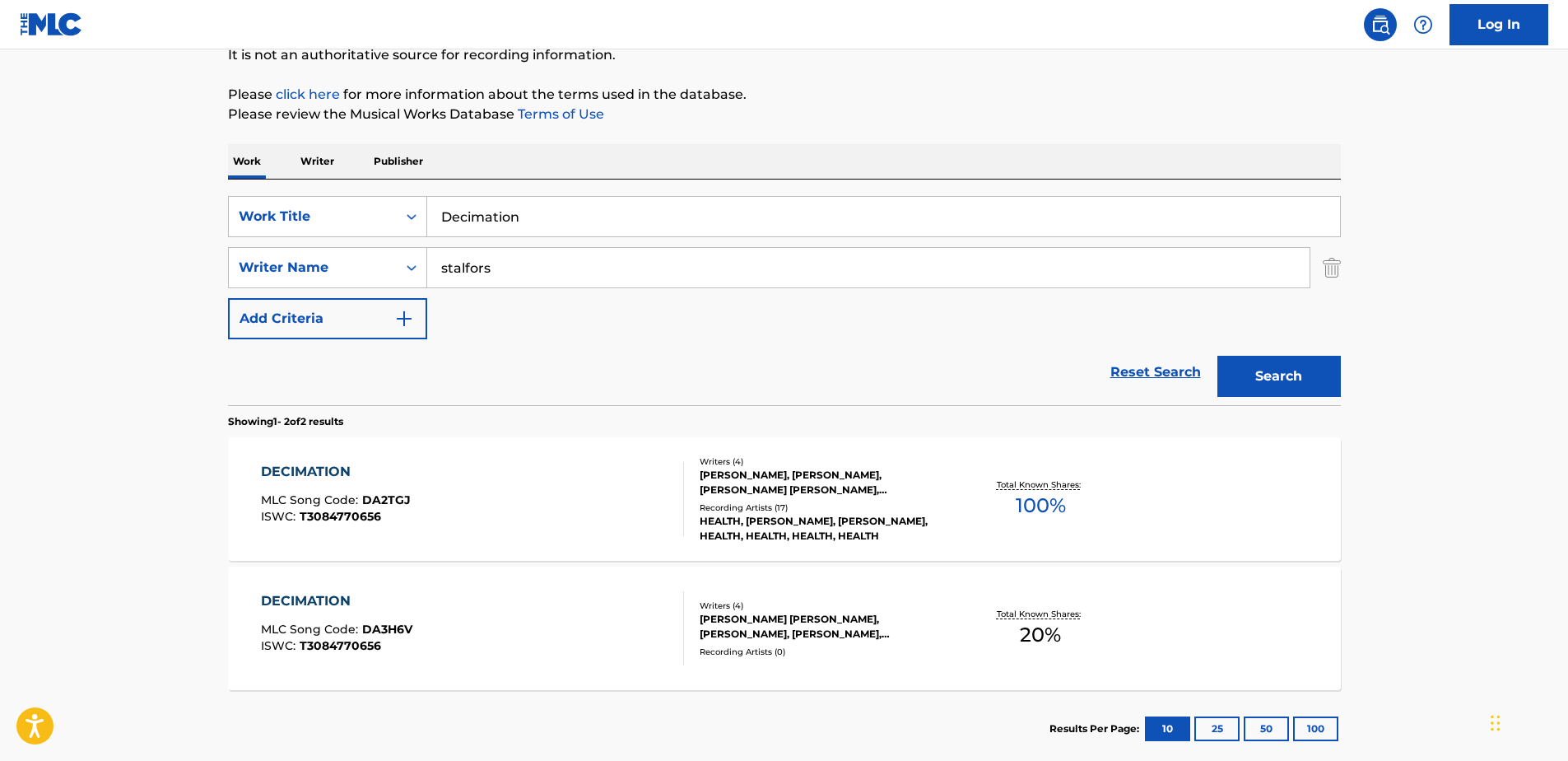
click at [788, 477] on div "[PERSON_NAME], [PERSON_NAME], [PERSON_NAME] [PERSON_NAME], [PERSON_NAME]" at bounding box center [824, 483] width 249 height 30
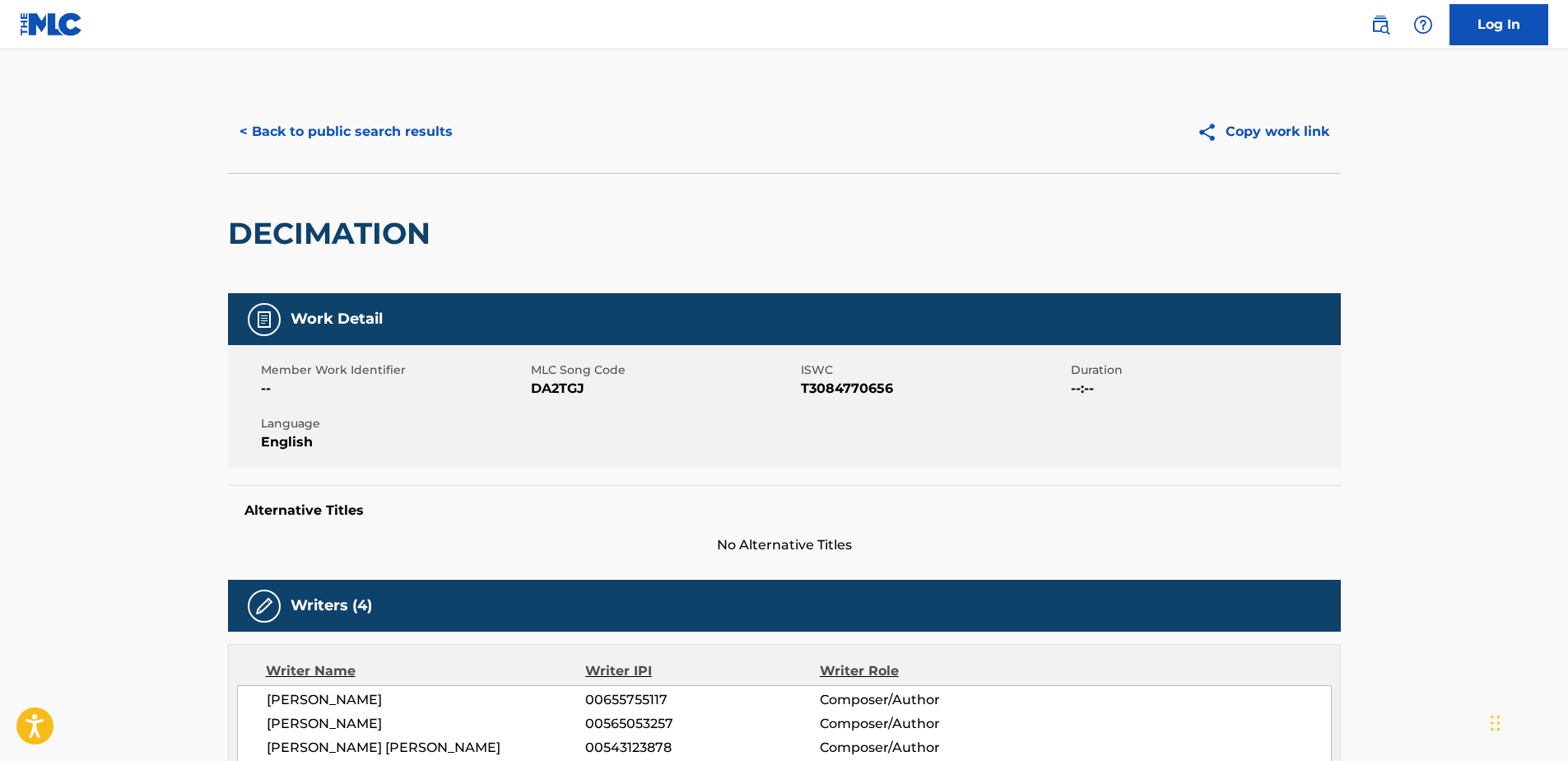
click at [251, 126] on button "< Back to public search results" at bounding box center [347, 131] width 237 height 42
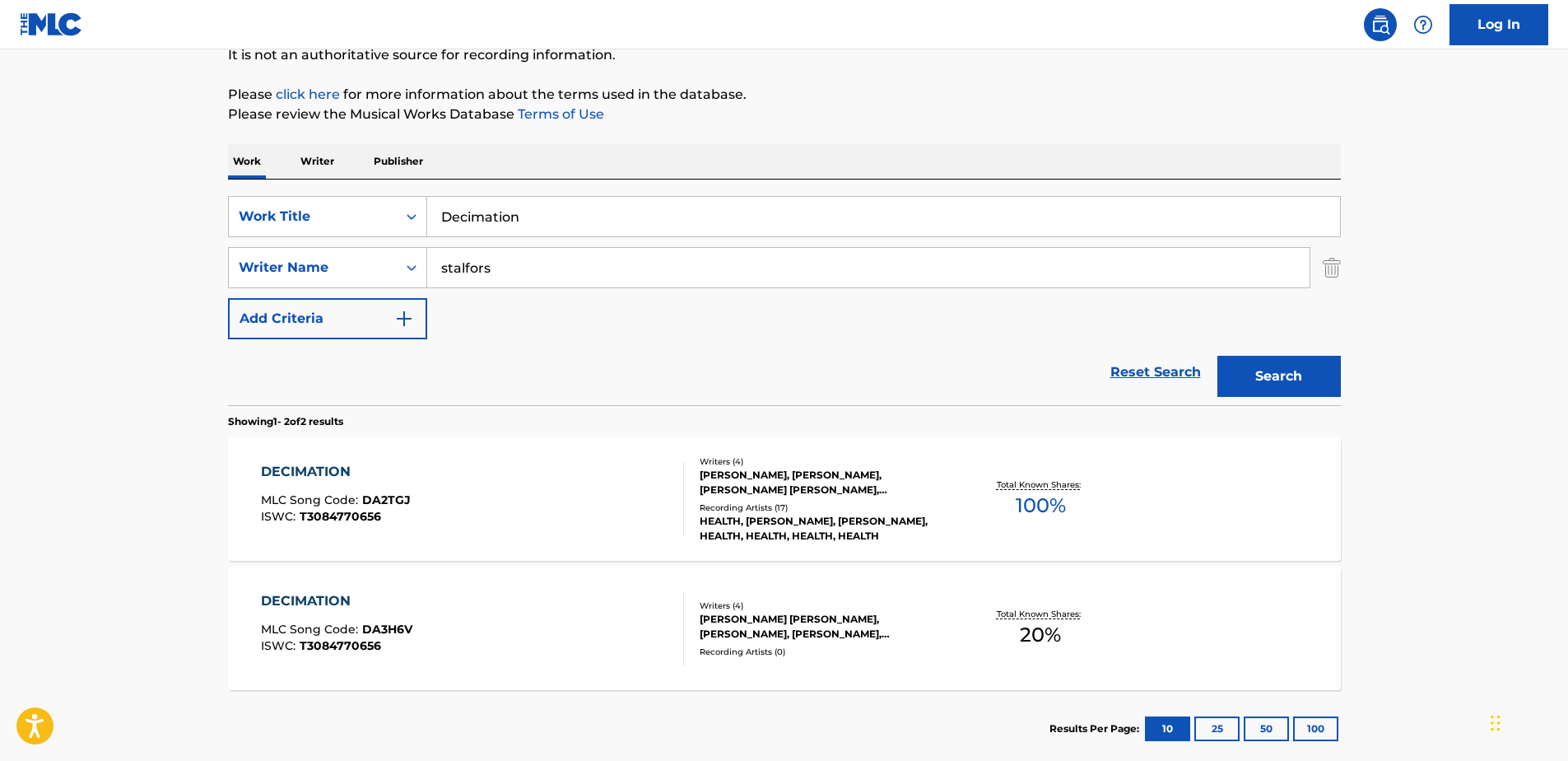
click at [530, 210] on input "Decimation" at bounding box center [883, 216] width 913 height 40
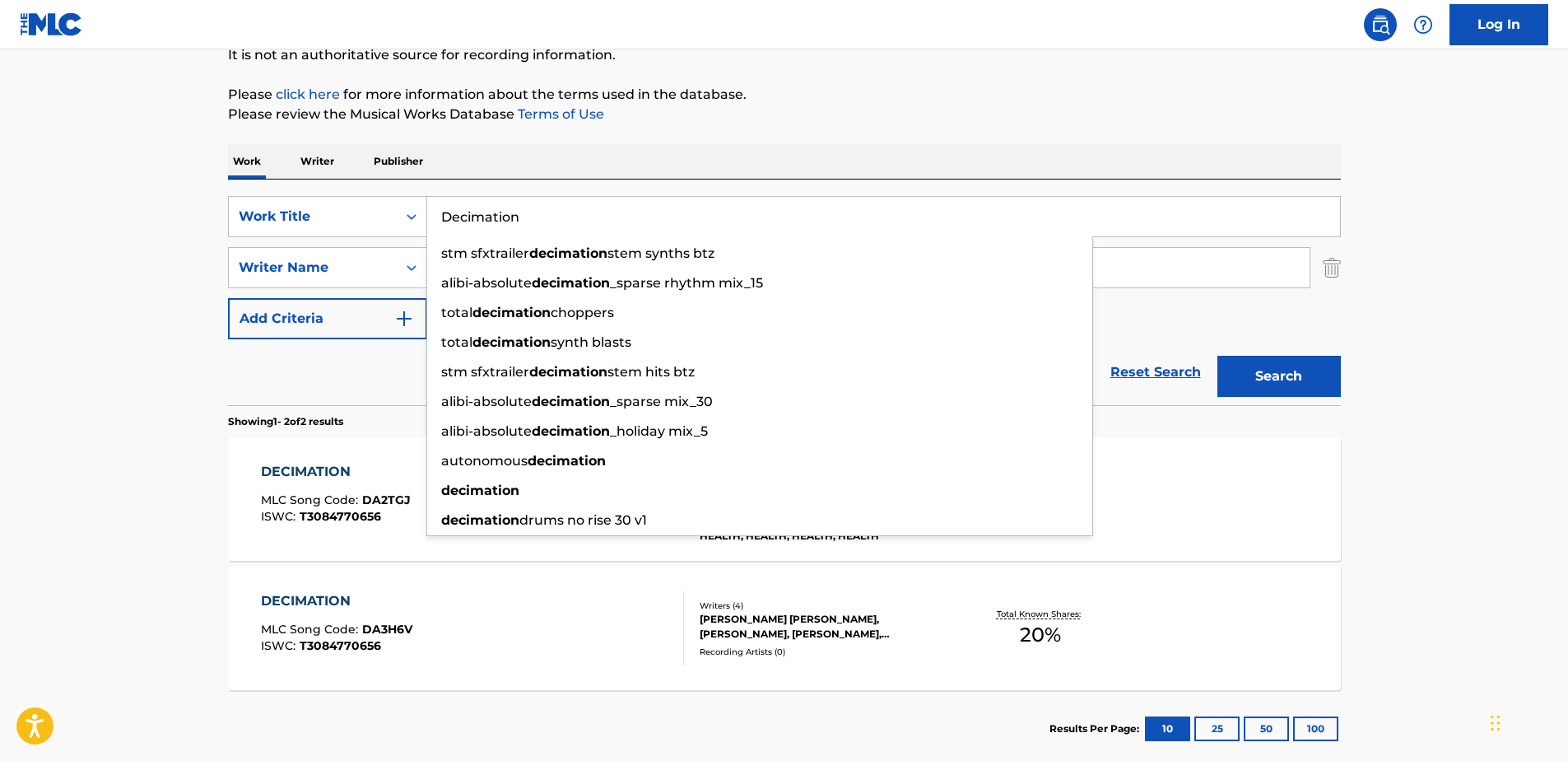
drag, startPoint x: 447, startPoint y: 219, endPoint x: 427, endPoint y: 224, distance: 20.6
click at [427, 224] on input "Decimation" at bounding box center [883, 216] width 913 height 40
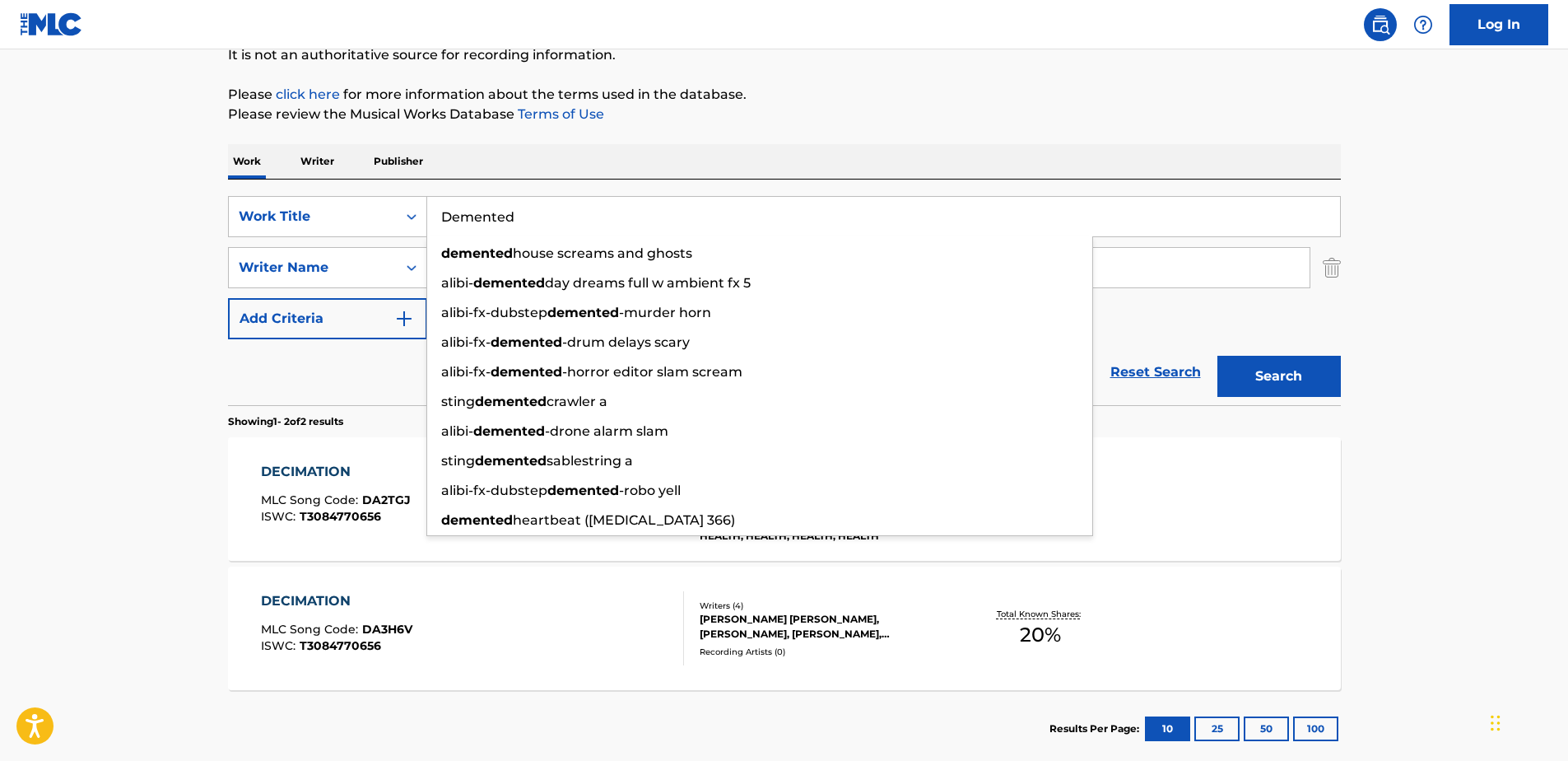
type input "Demented"
click at [1218, 356] on button "Search" at bounding box center [1280, 376] width 124 height 42
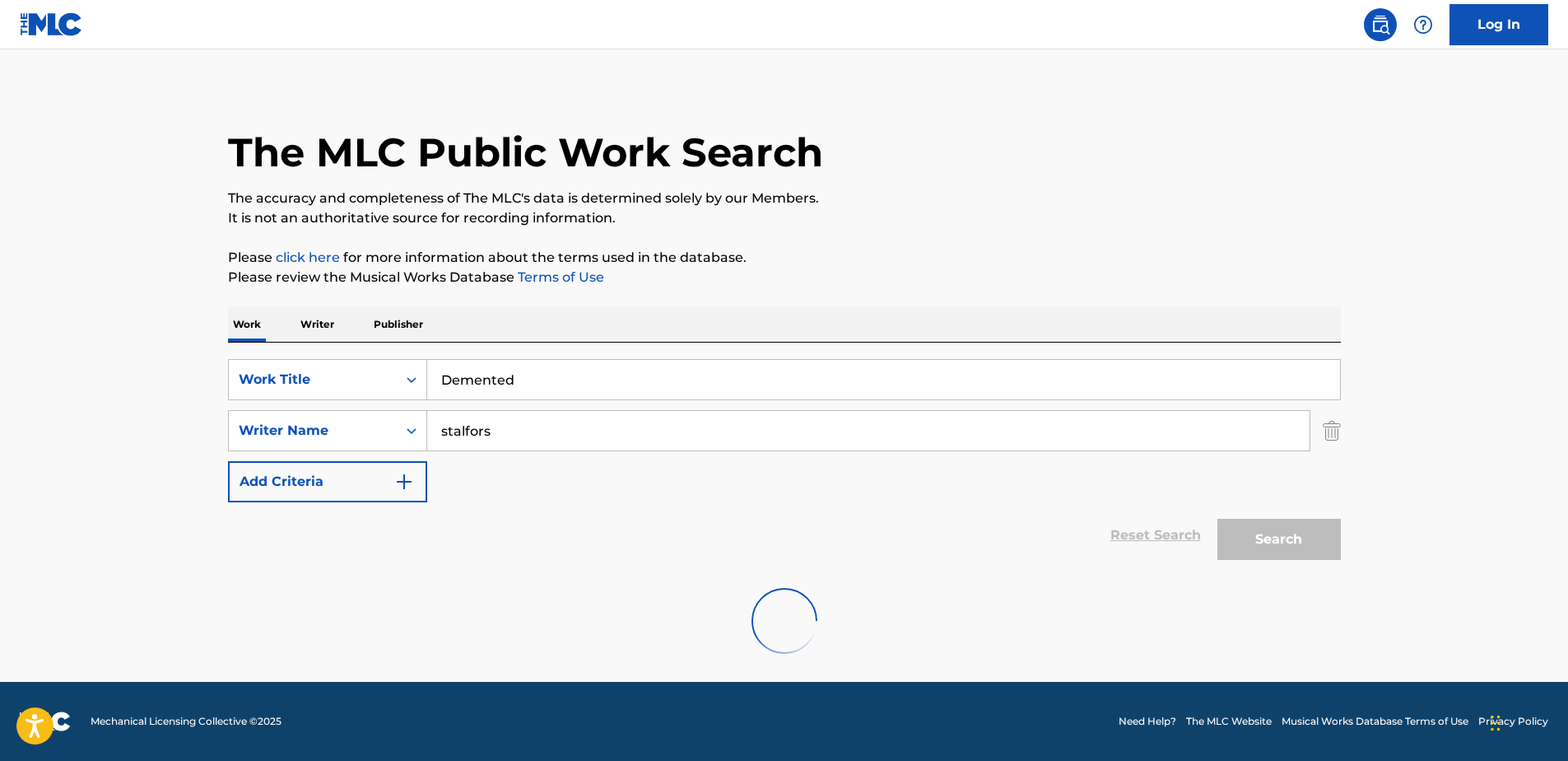
scroll to position [135, 0]
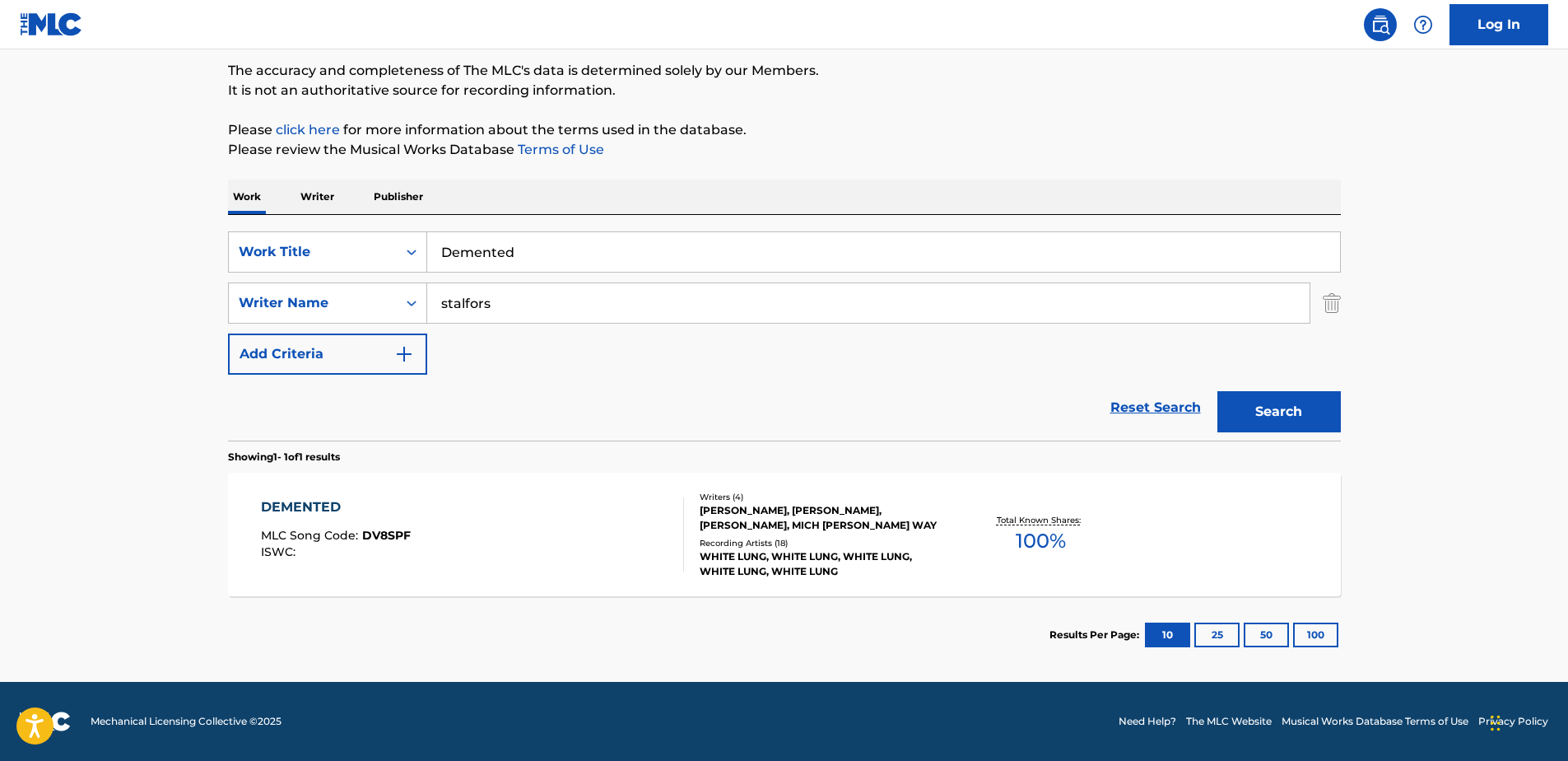
click at [788, 507] on div "[PERSON_NAME], [PERSON_NAME], [PERSON_NAME], MICH [PERSON_NAME] WAY" at bounding box center [824, 518] width 249 height 30
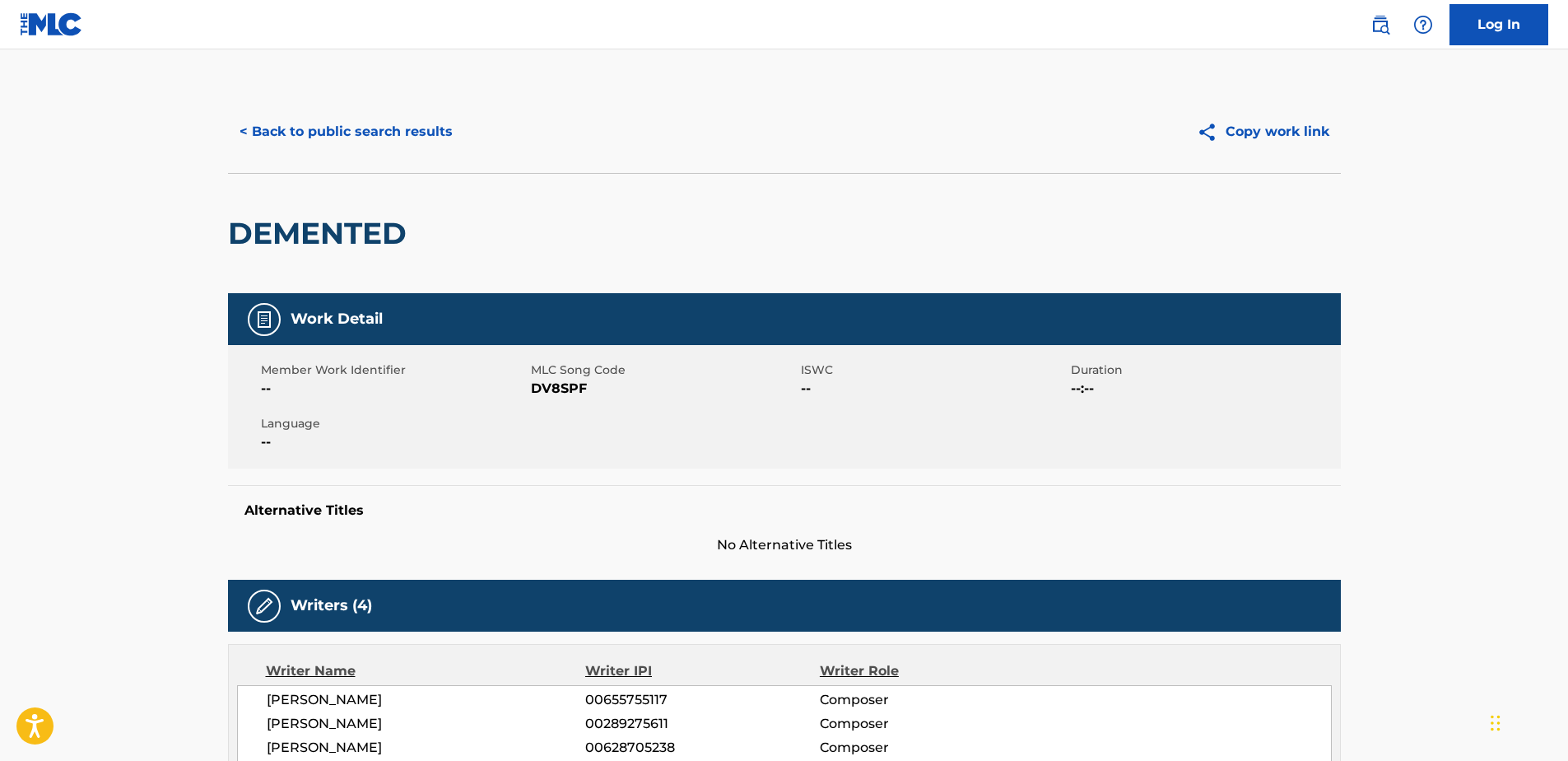
click at [247, 125] on button "< Back to public search results" at bounding box center [347, 131] width 237 height 42
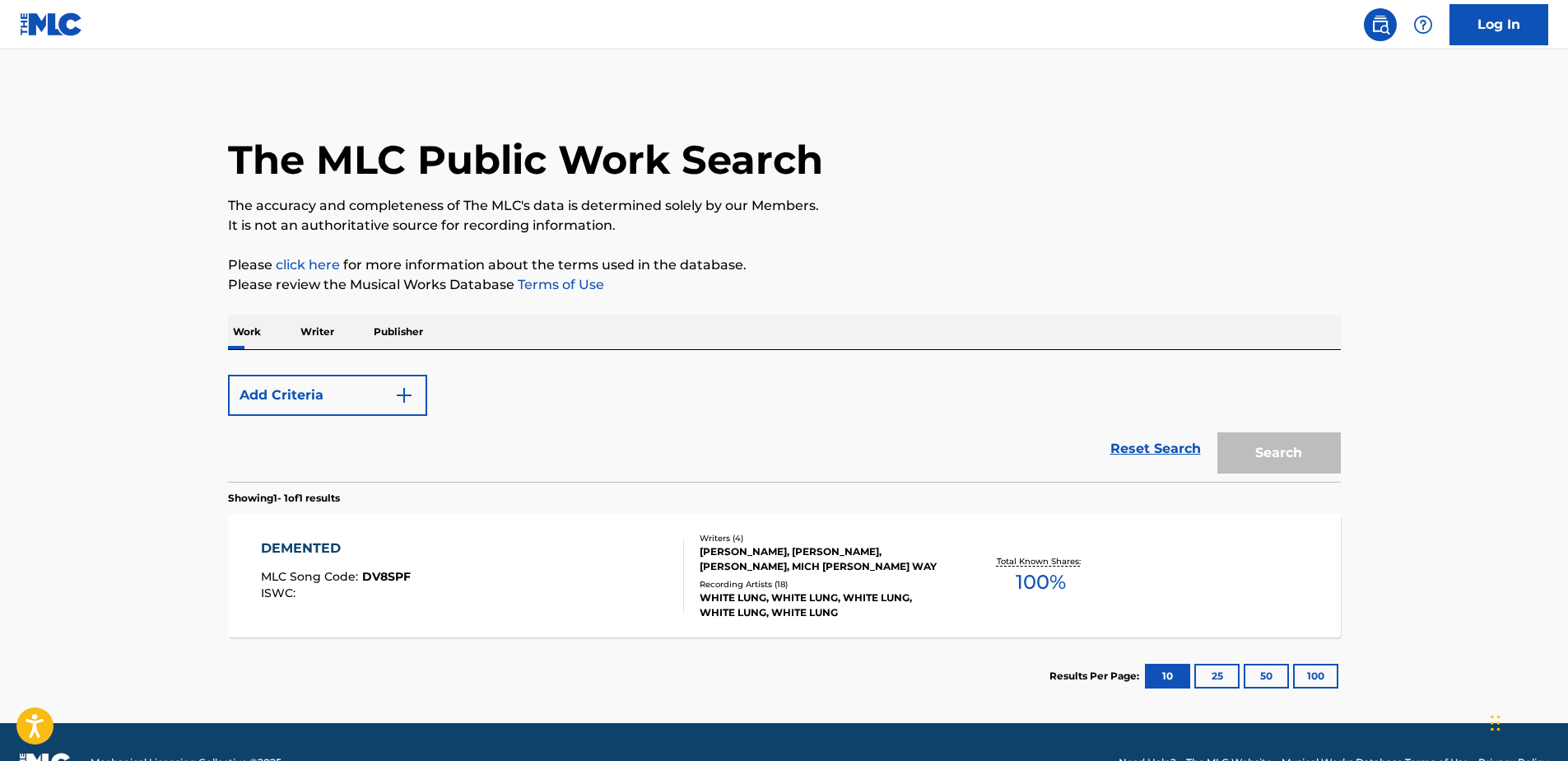
scroll to position [42, 0]
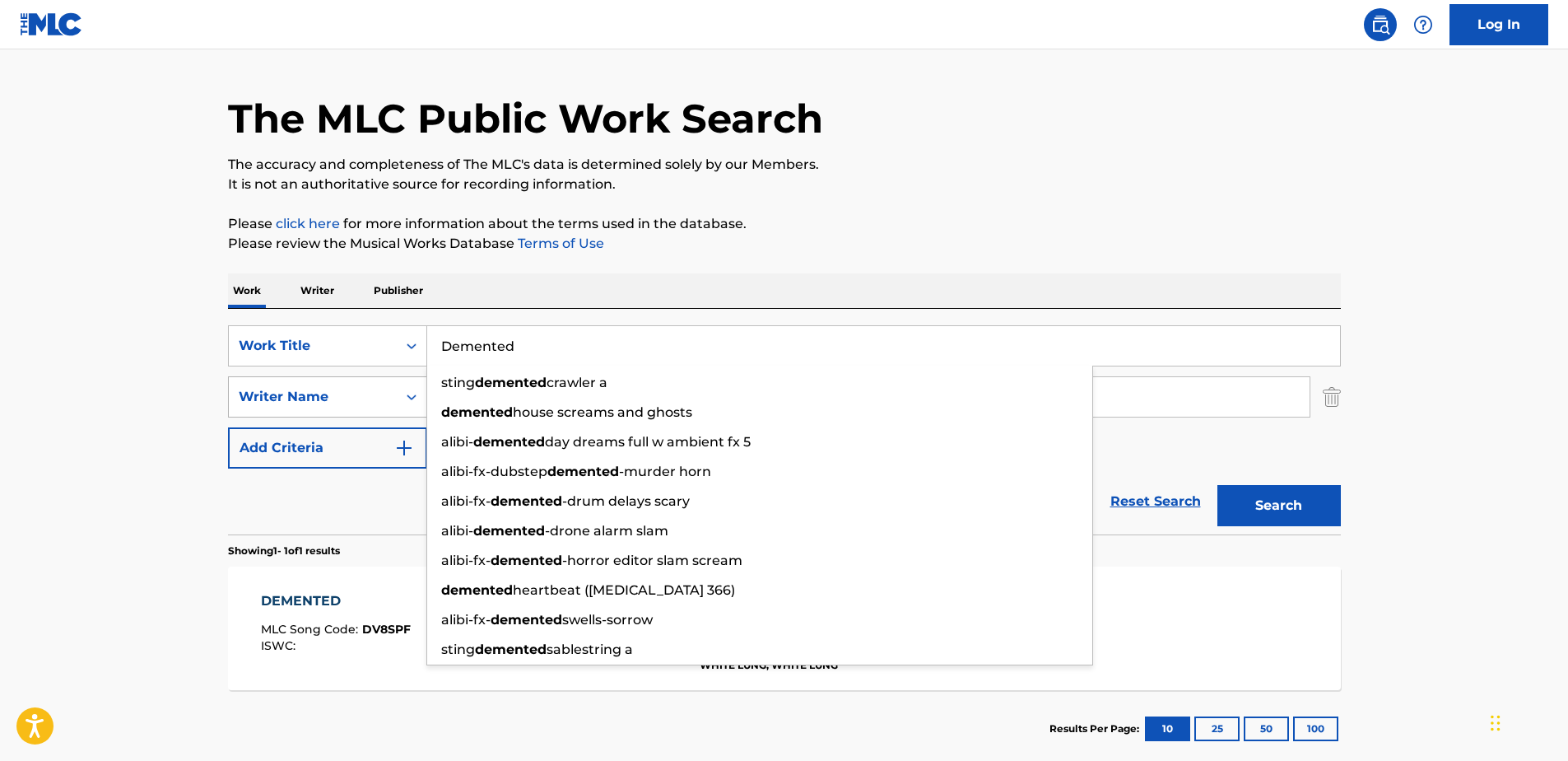
drag, startPoint x: 425, startPoint y: 353, endPoint x: 325, endPoint y: 385, distance: 105.0
click at [325, 385] on div "SearchWithCriteria71762fe5-6923-4545-a44e-4a4e12f981dc Work Title Demented stin…" at bounding box center [785, 397] width 1113 height 143
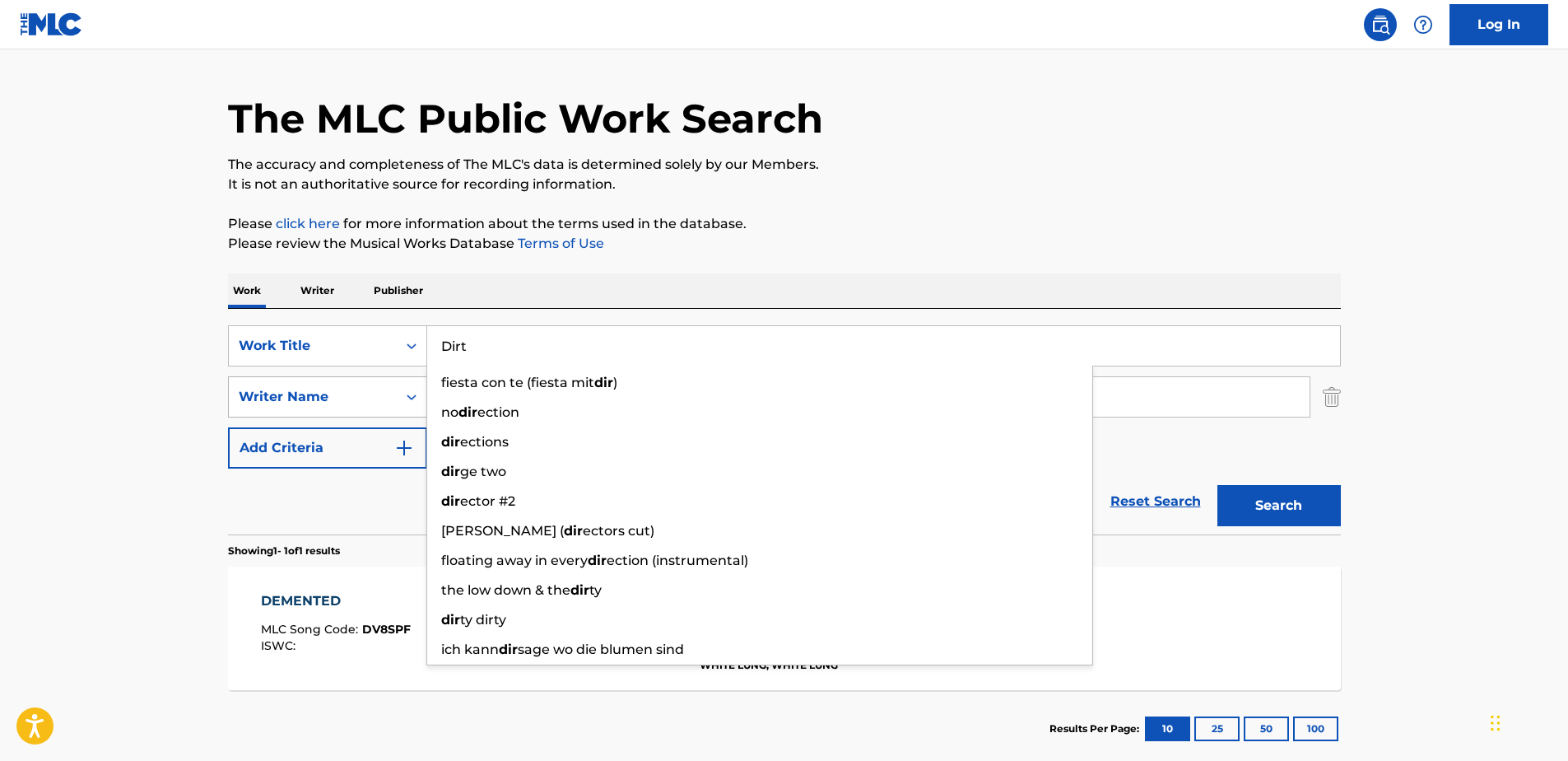
type input "Dirt"
click at [1218, 485] on button "Search" at bounding box center [1280, 505] width 124 height 42
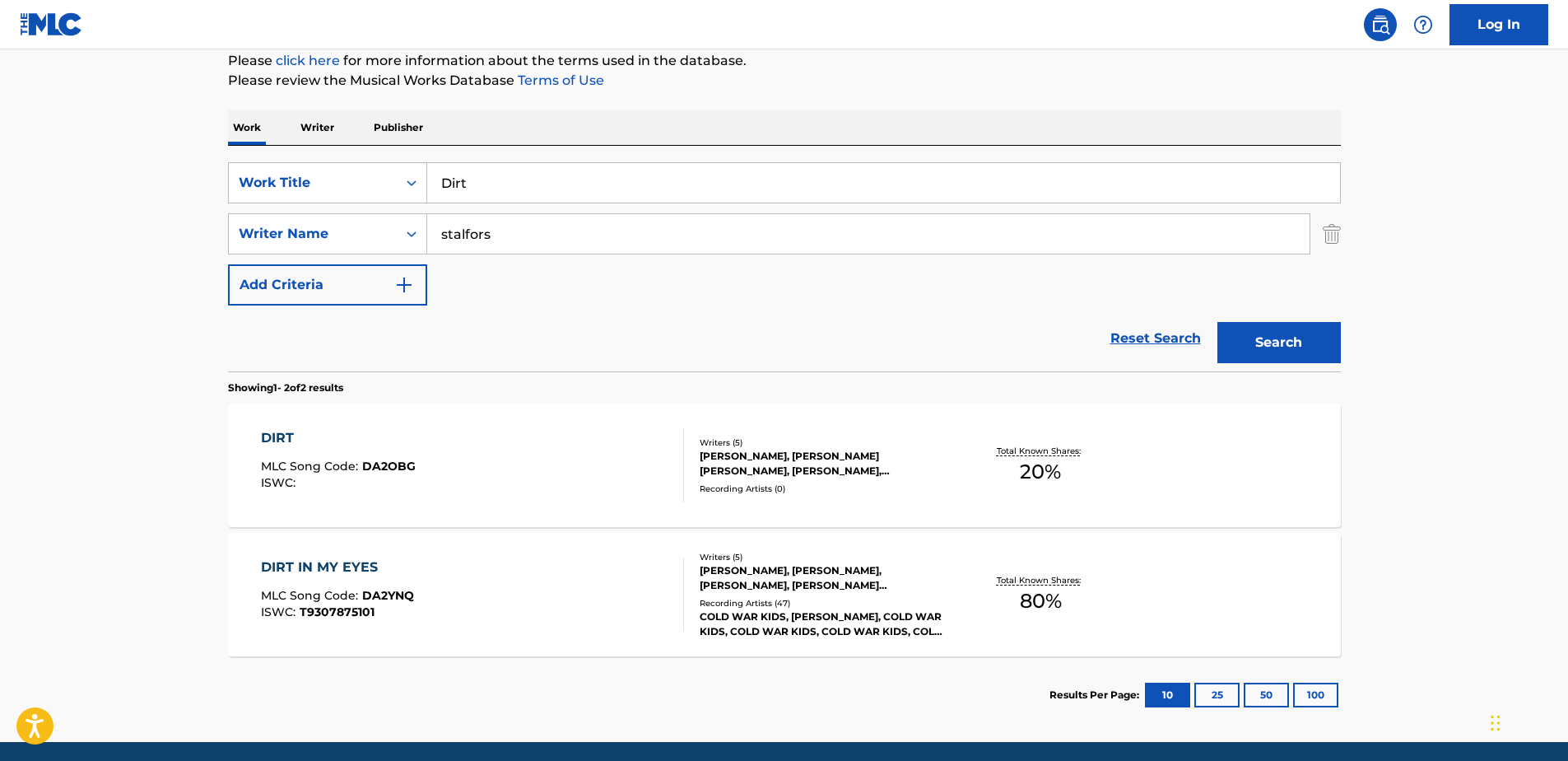
scroll to position [264, 0]
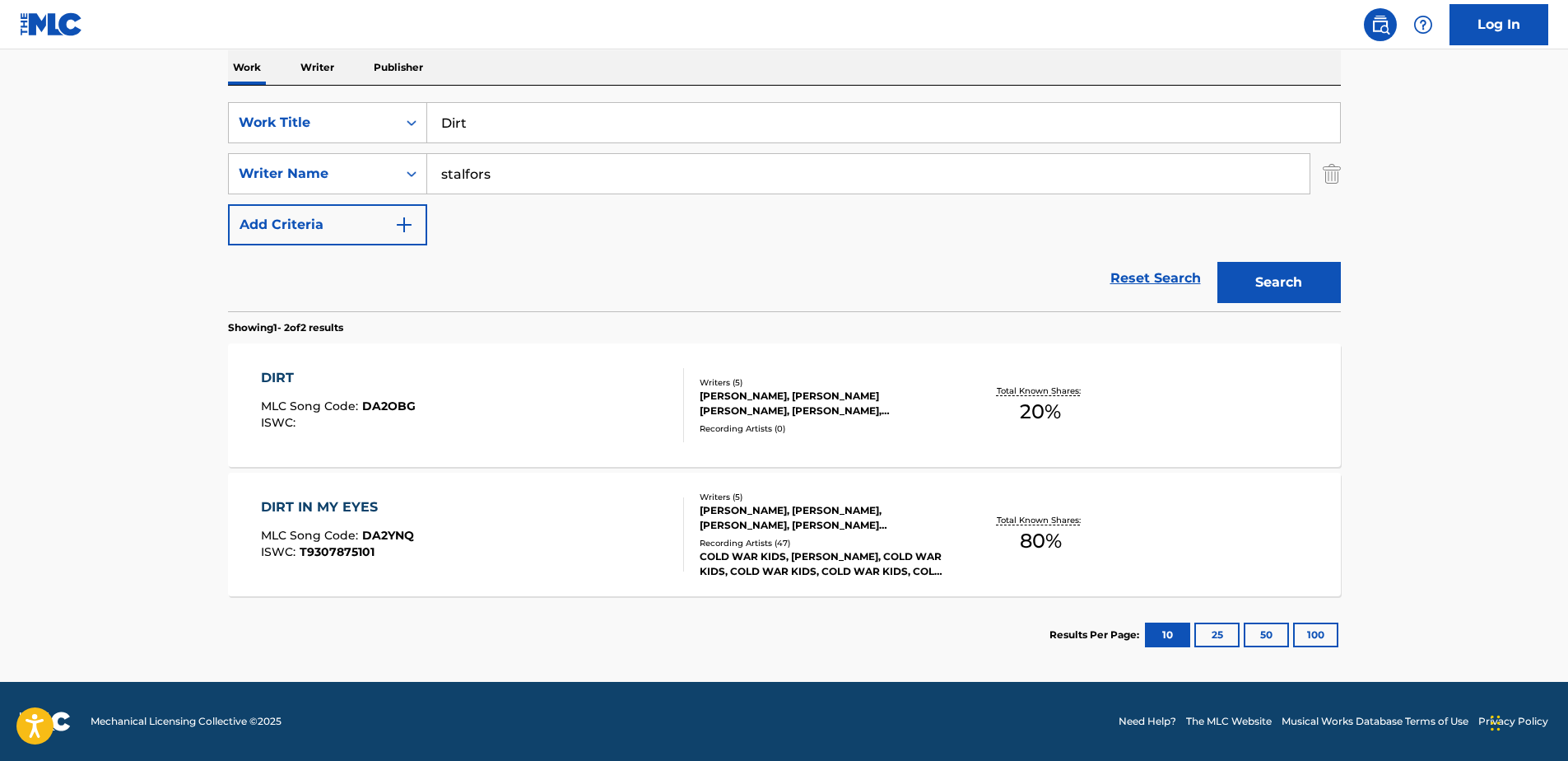
click at [814, 402] on div "[PERSON_NAME], [PERSON_NAME] [PERSON_NAME], [PERSON_NAME], [PERSON_NAME], [PERS…" at bounding box center [824, 403] width 249 height 30
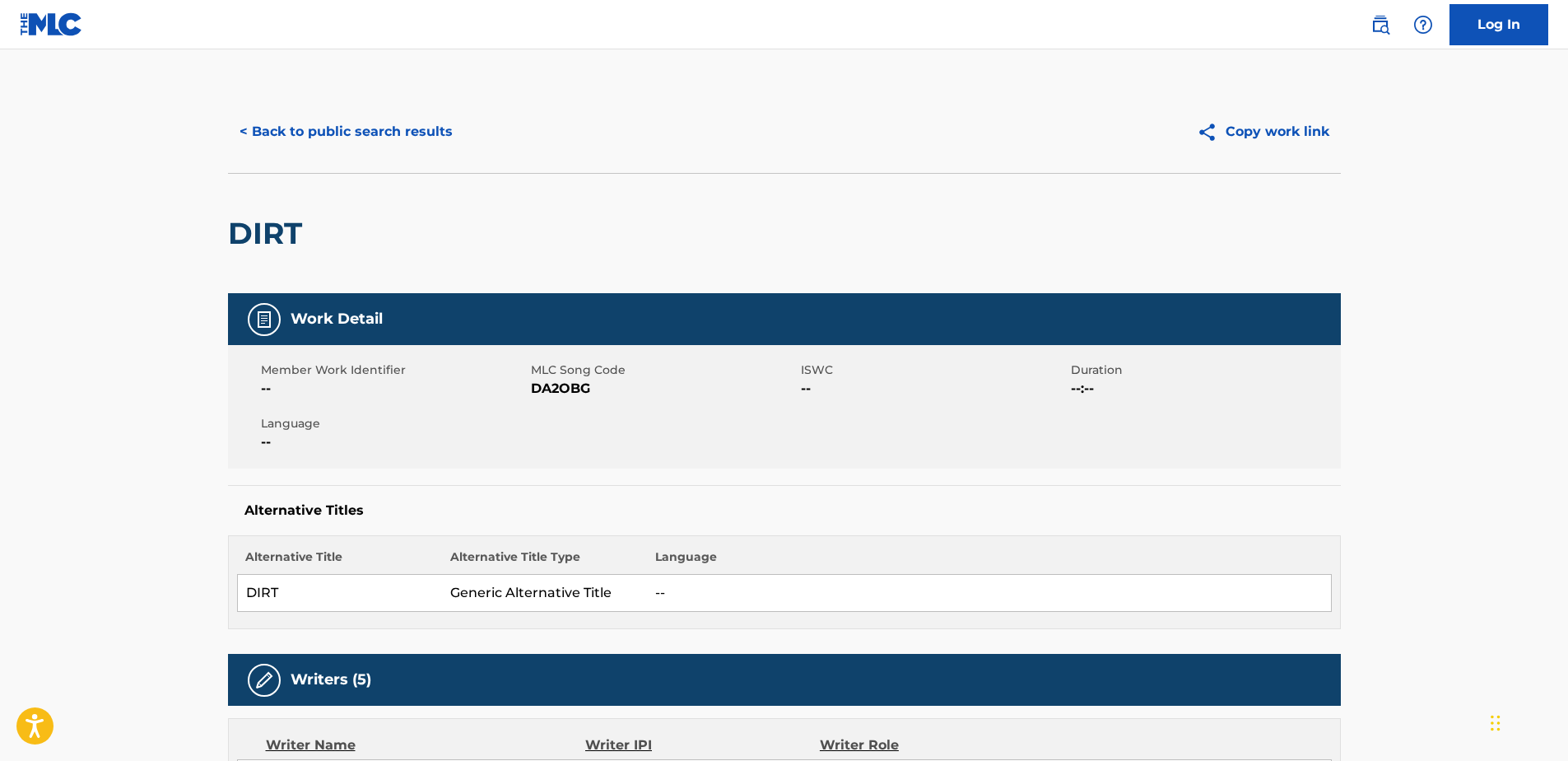
click at [258, 129] on button "< Back to public search results" at bounding box center [347, 131] width 237 height 42
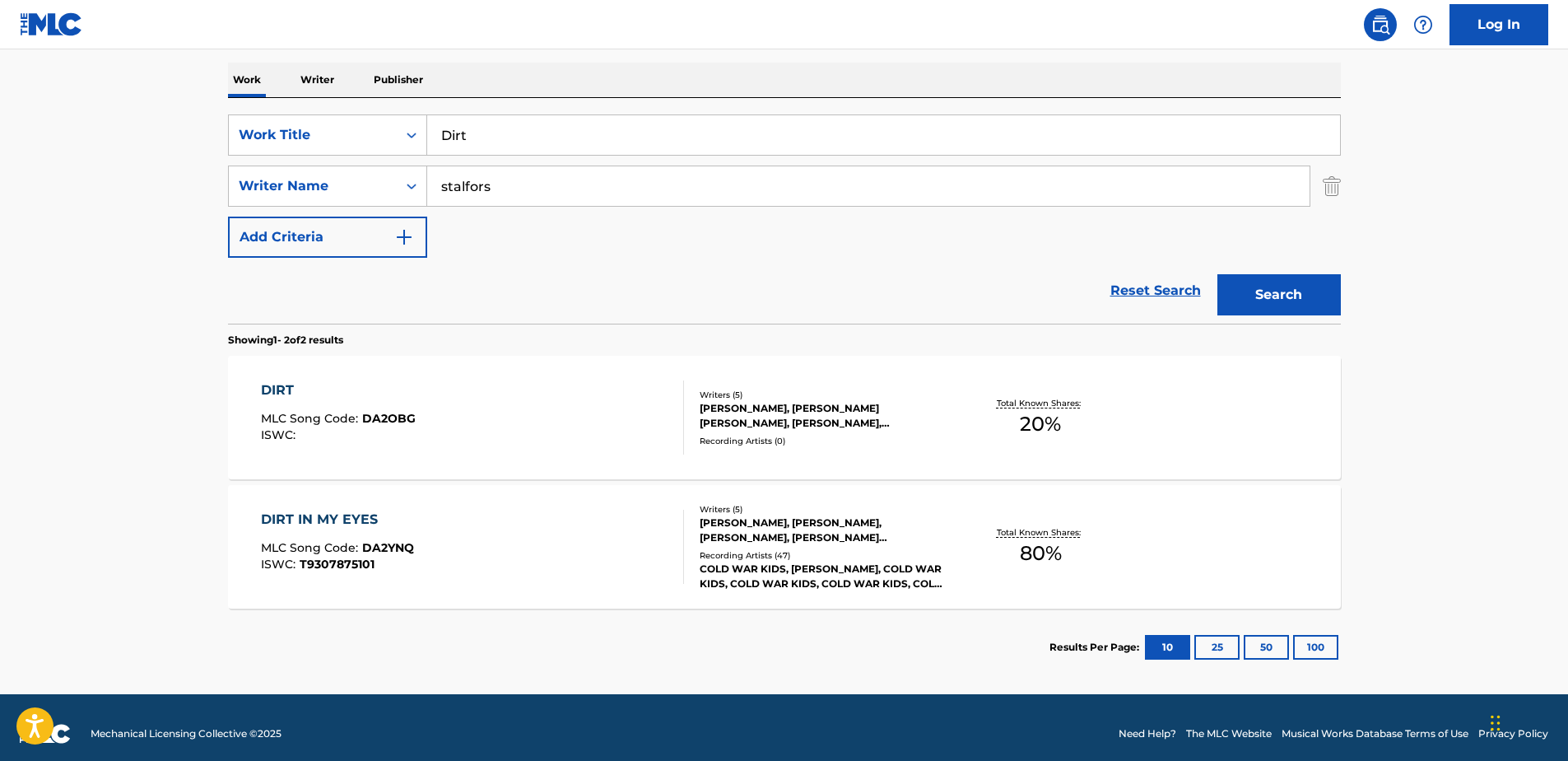
scroll to position [264, 0]
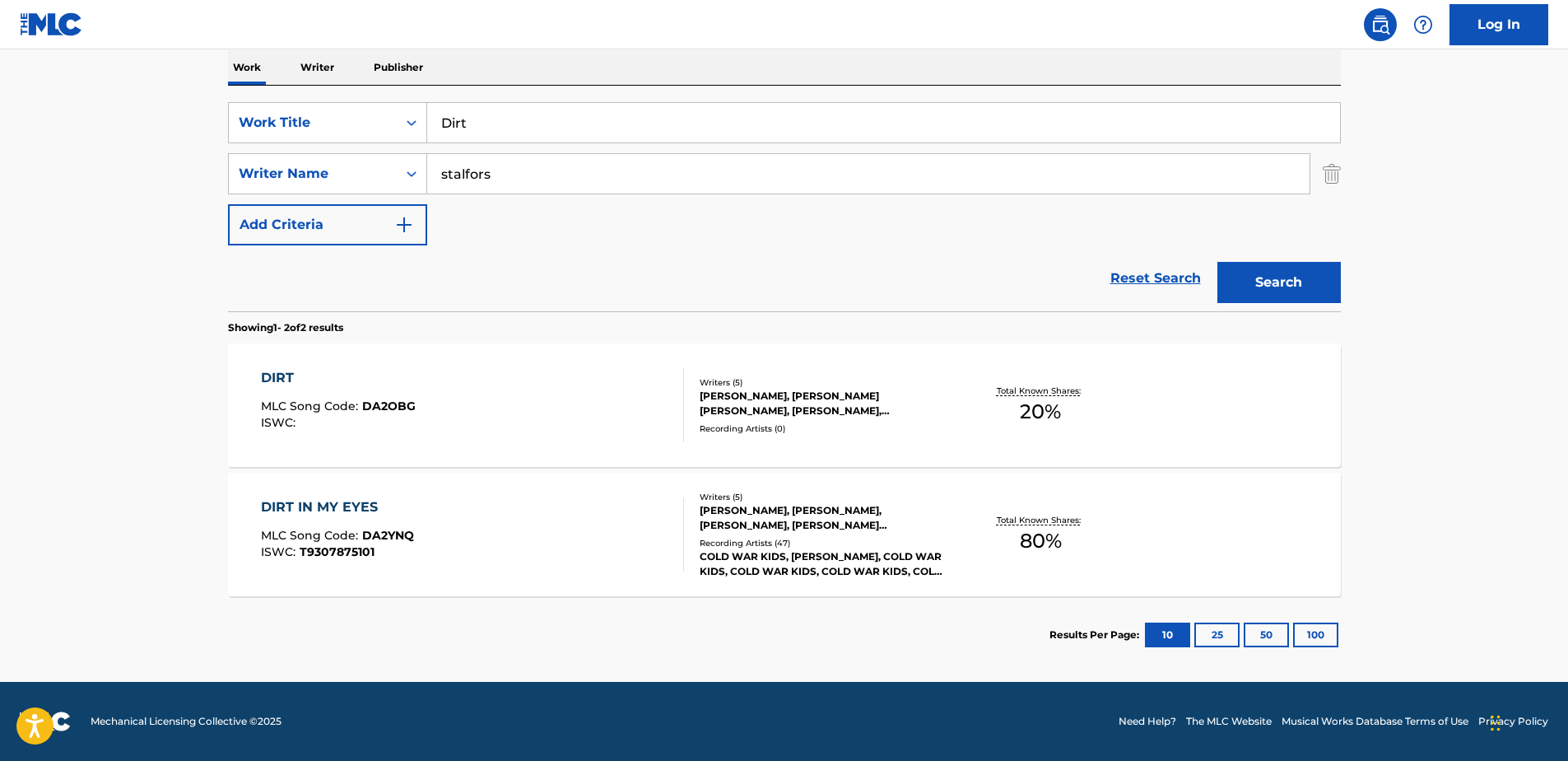
click at [769, 514] on div "[PERSON_NAME], [PERSON_NAME], [PERSON_NAME], [PERSON_NAME] [PERSON_NAME]" at bounding box center [824, 518] width 249 height 30
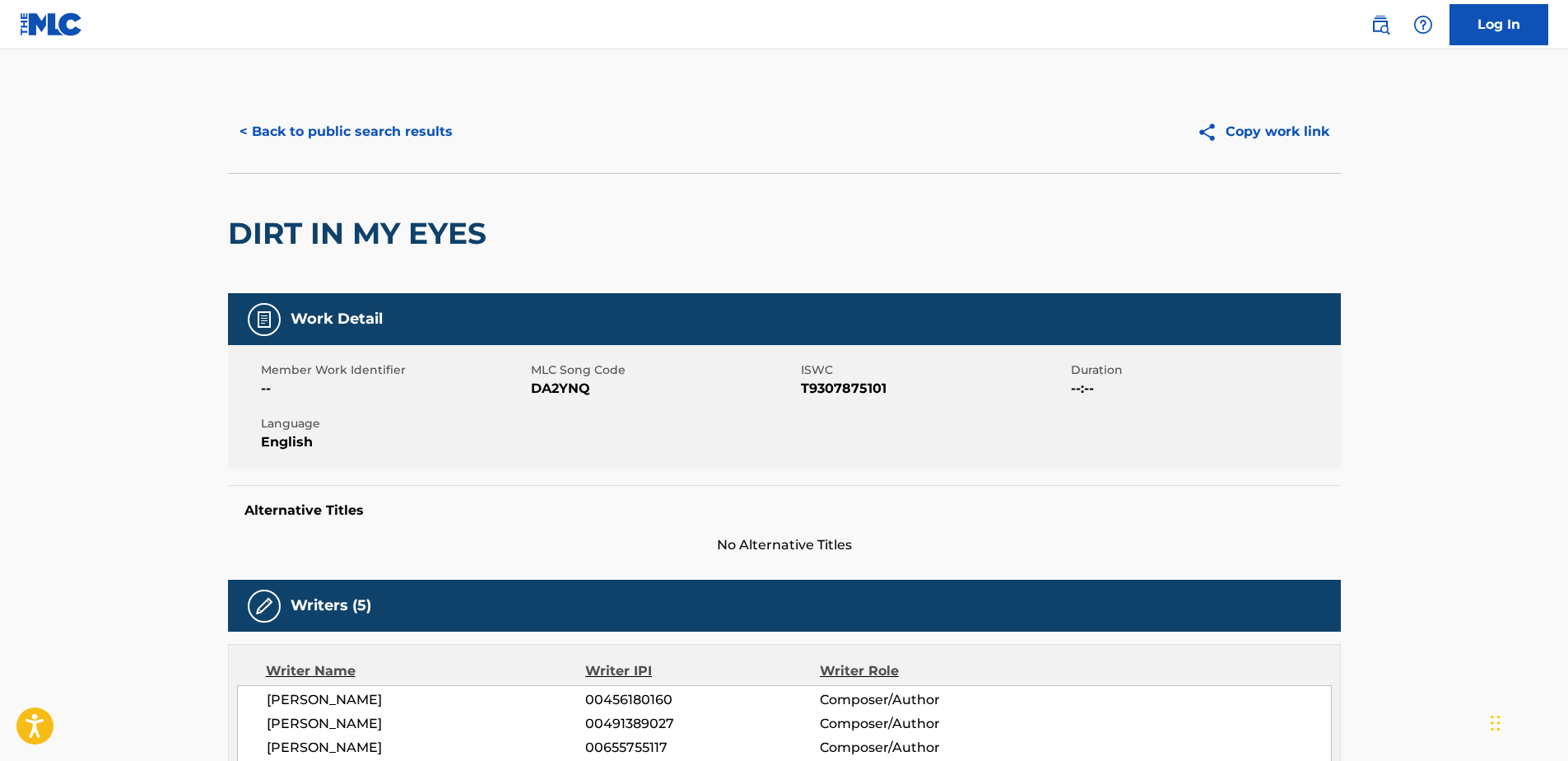
click at [241, 125] on button "< Back to public search results" at bounding box center [347, 131] width 237 height 42
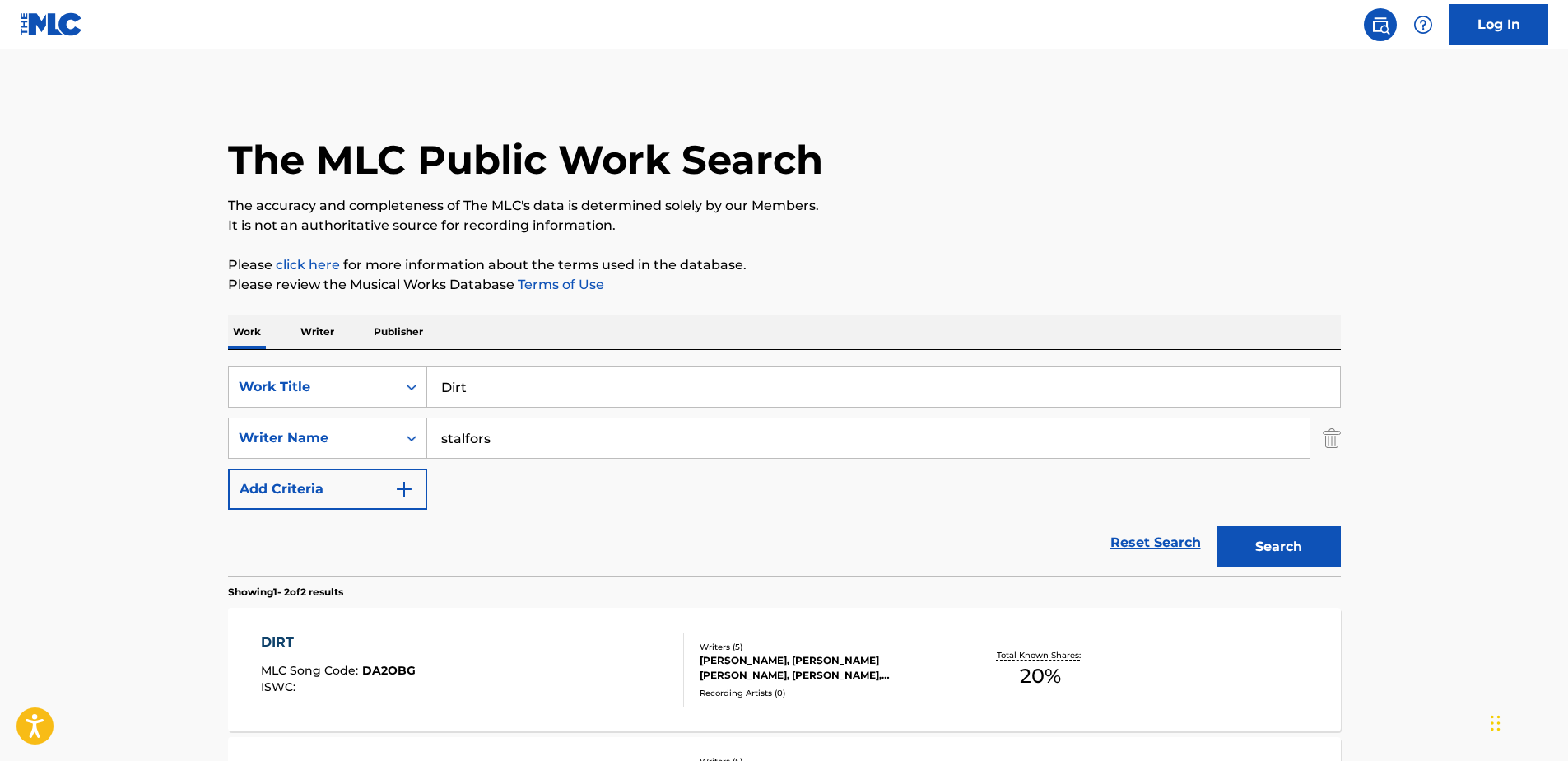
click at [468, 388] on input "Dirt" at bounding box center [883, 387] width 913 height 40
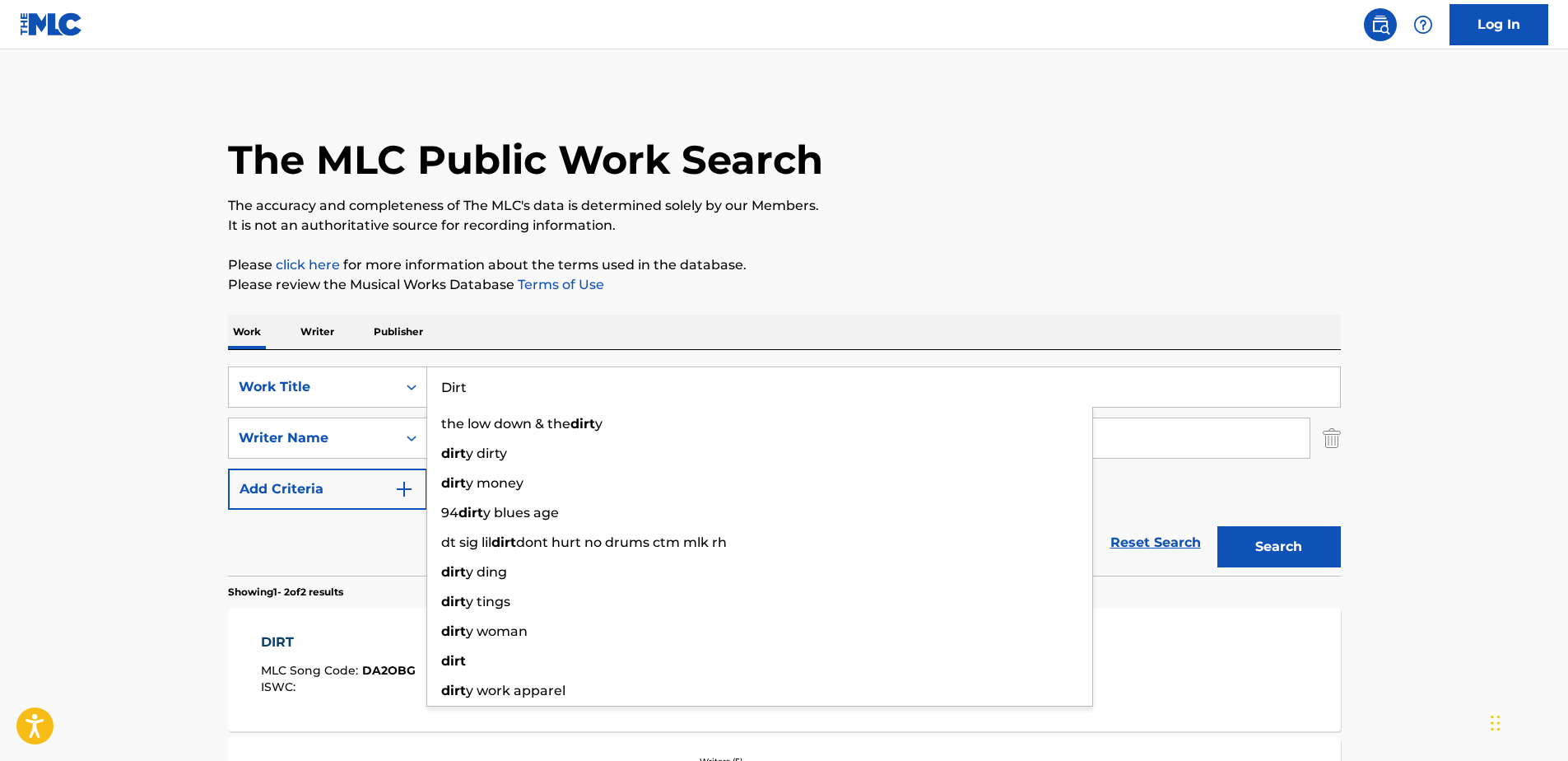
drag, startPoint x: 469, startPoint y: 388, endPoint x: 427, endPoint y: 391, distance: 42.1
click at [427, 391] on input "Dirt" at bounding box center [883, 387] width 913 height 40
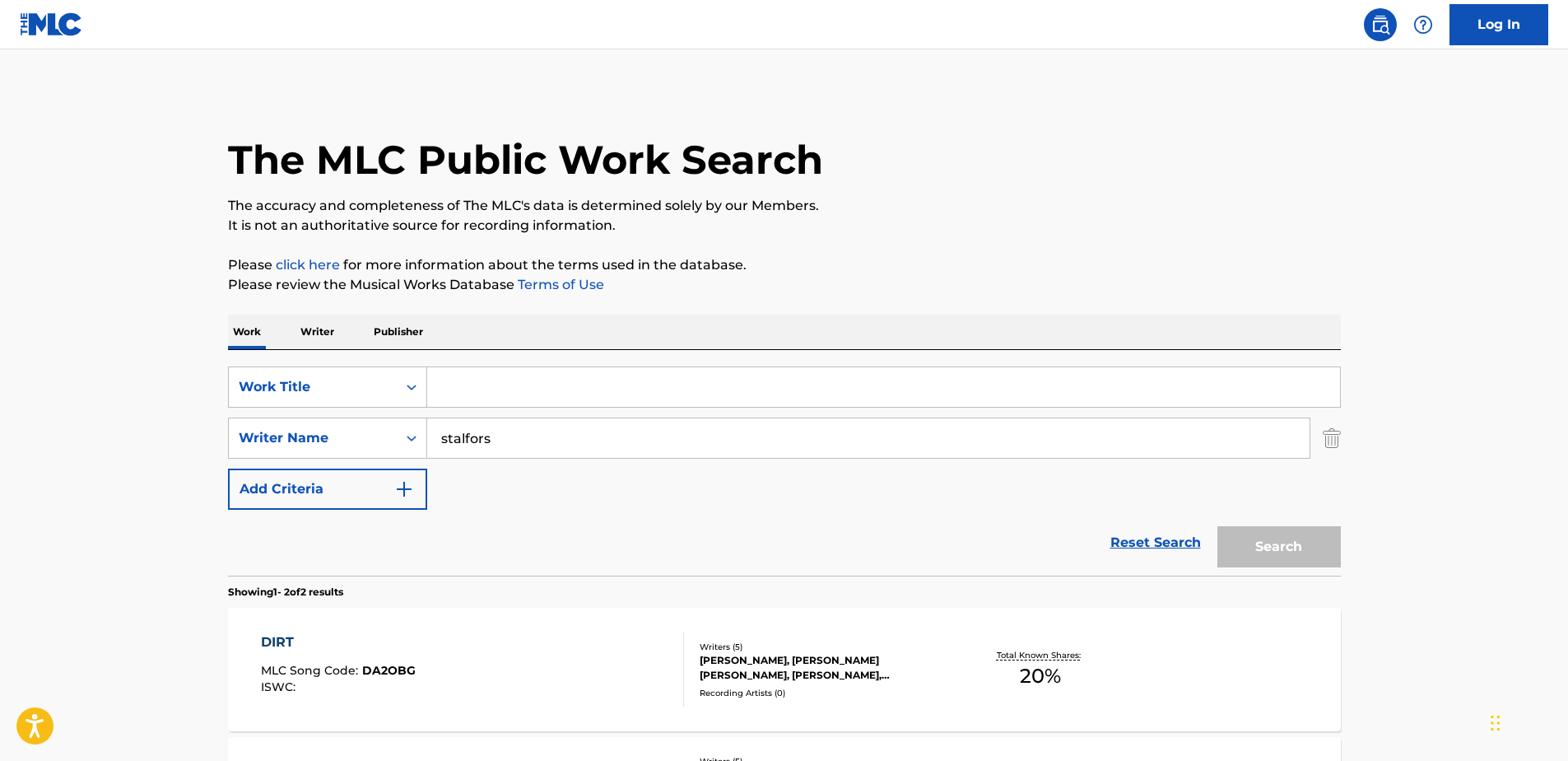
click at [476, 394] on input "Search Form" at bounding box center [883, 387] width 913 height 40
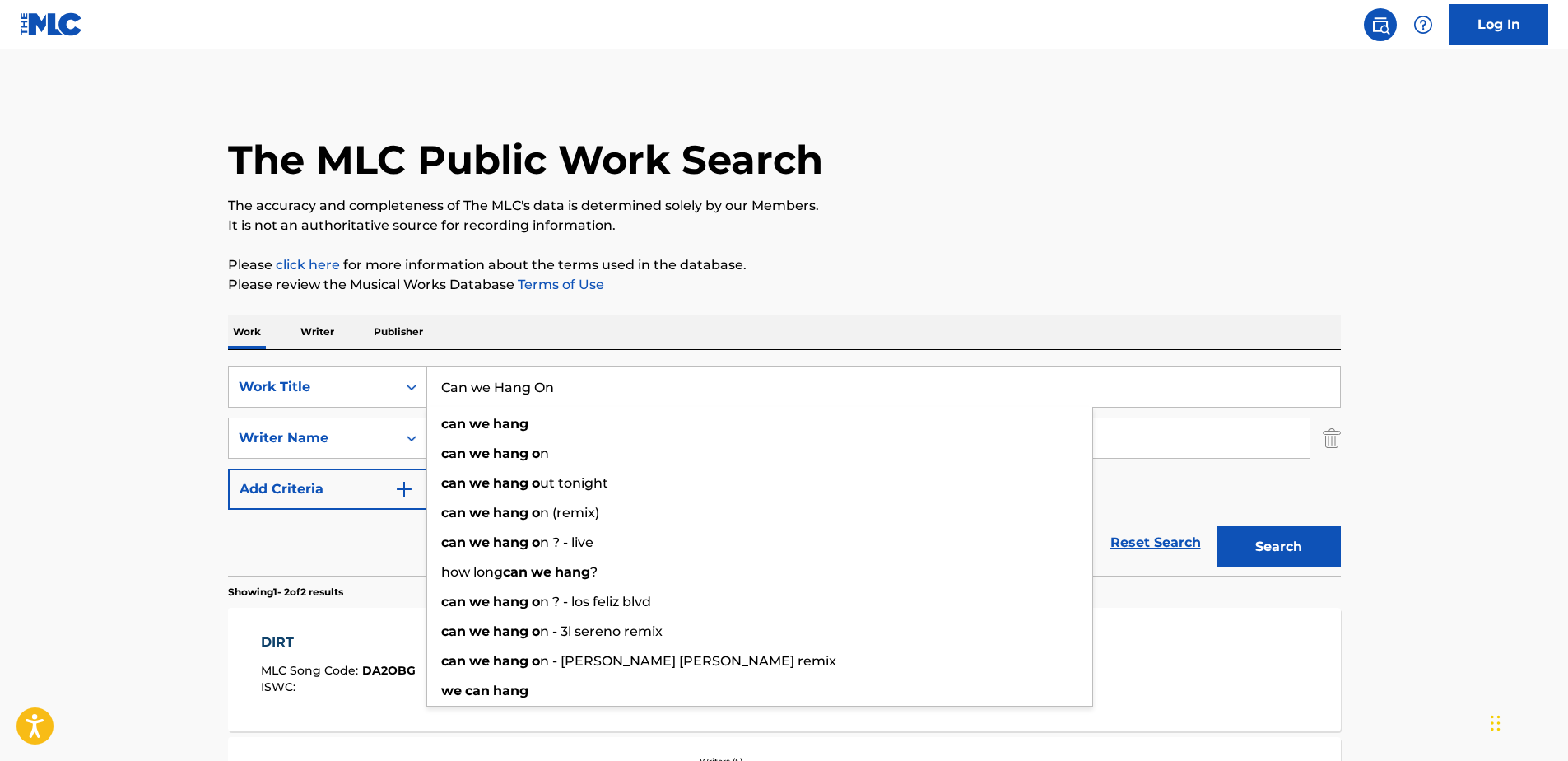
type input "Can we Hang On"
click at [1218, 526] on button "Search" at bounding box center [1280, 546] width 124 height 42
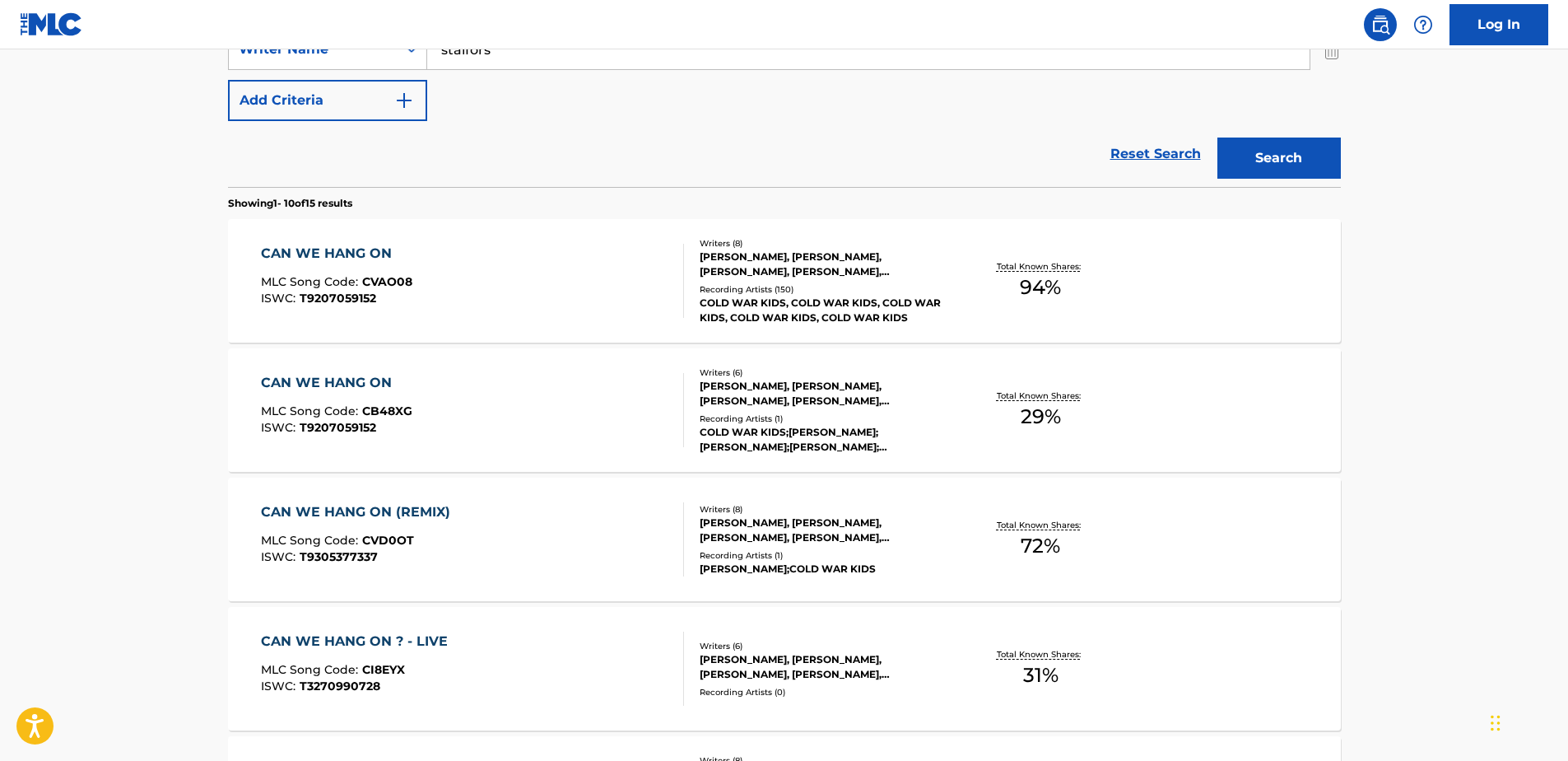
scroll to position [411, 0]
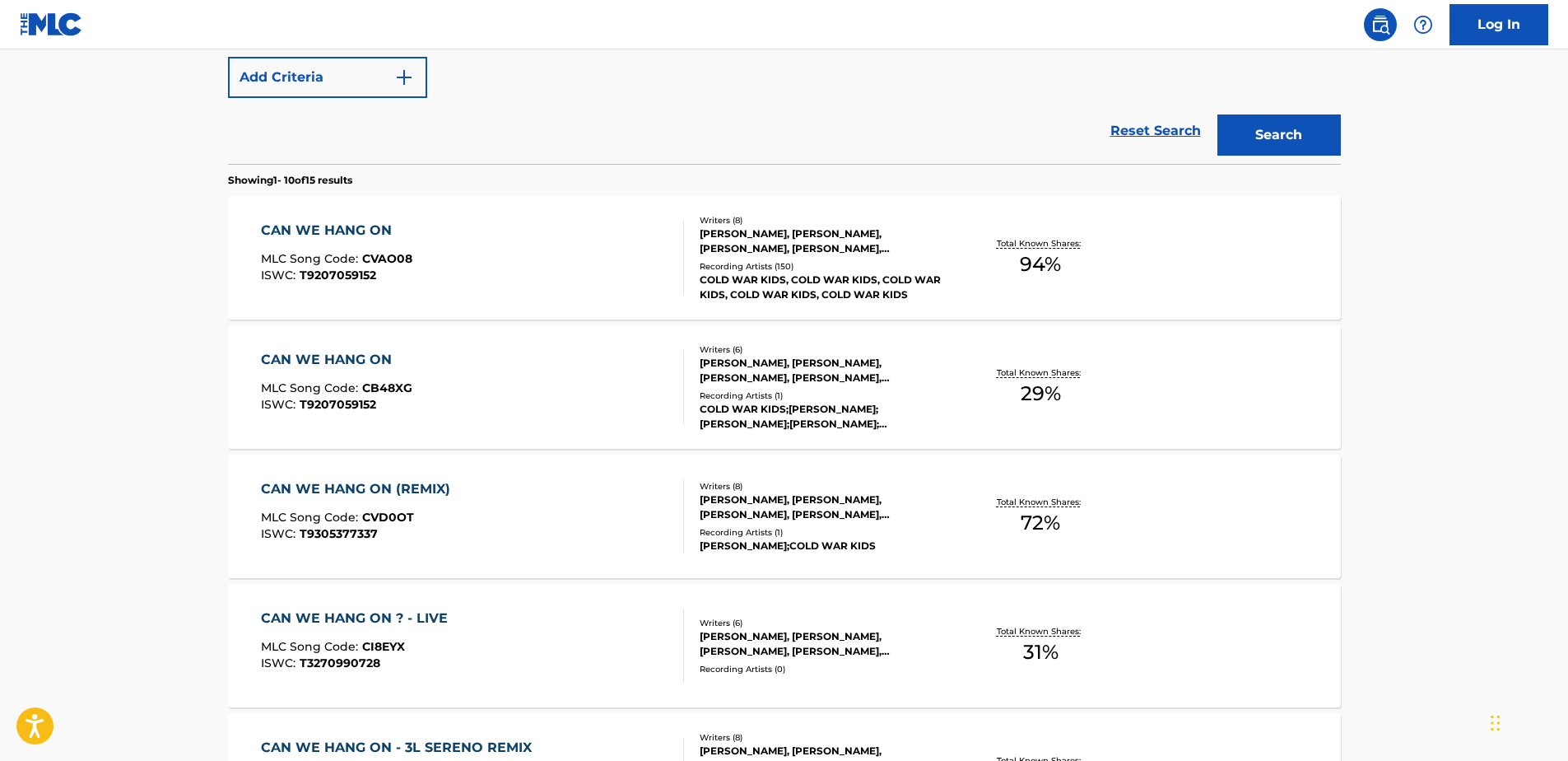
click at [849, 237] on div "[PERSON_NAME], [PERSON_NAME], [PERSON_NAME], [PERSON_NAME], [PERSON_NAME], [PER…" at bounding box center [824, 241] width 249 height 30
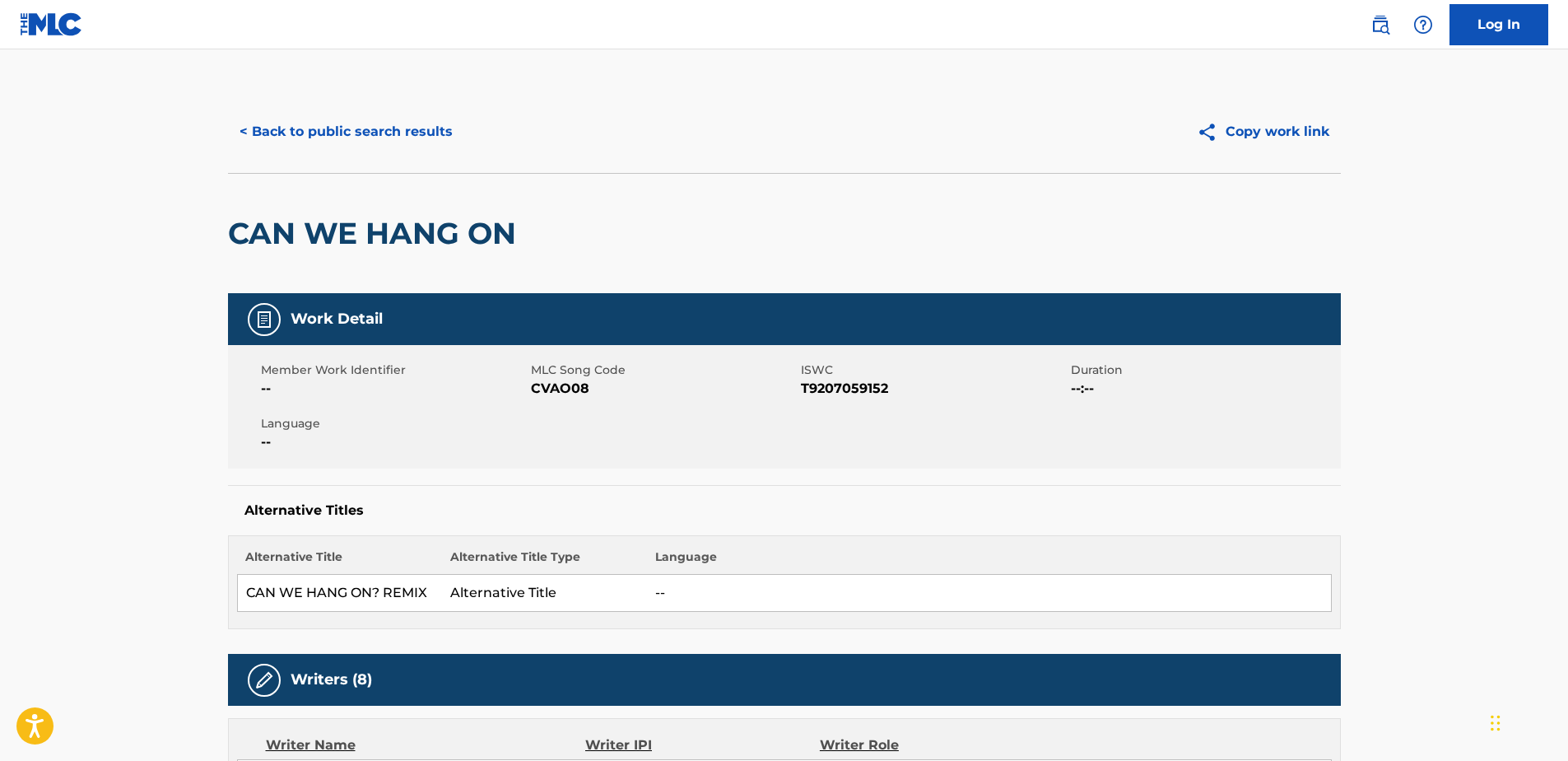
click at [250, 123] on button "< Back to public search results" at bounding box center [347, 131] width 237 height 42
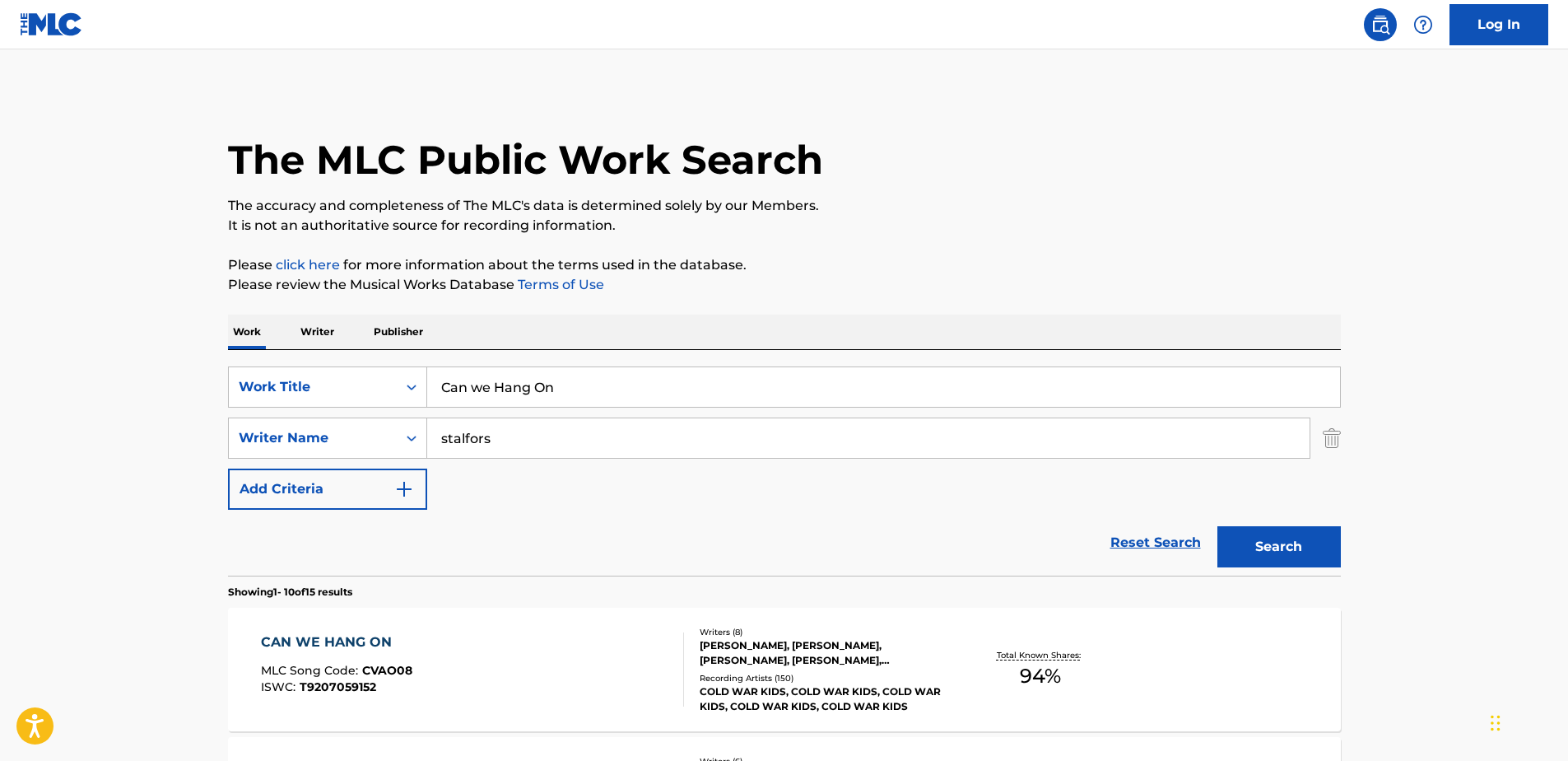
scroll to position [506, 0]
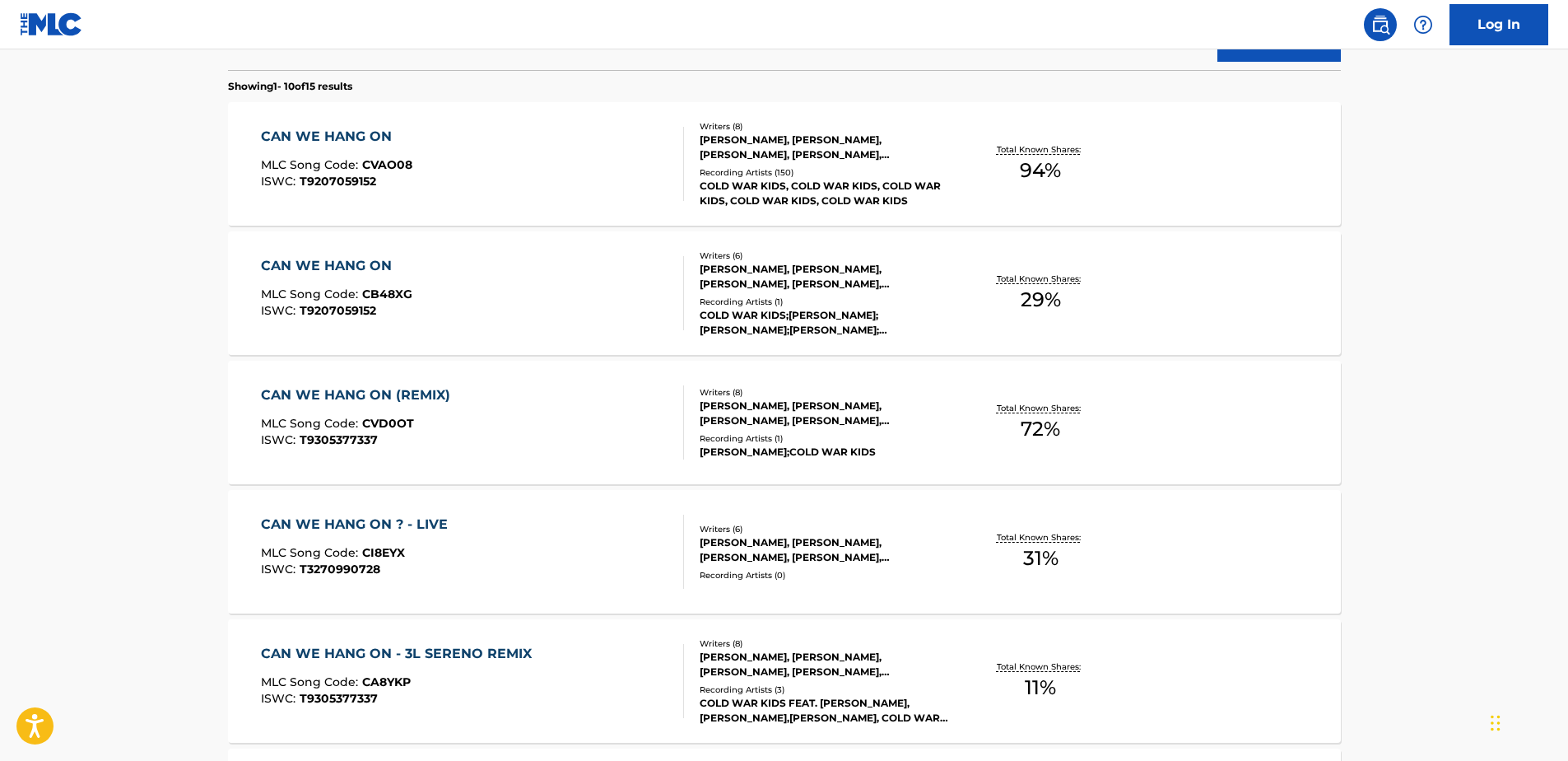
click at [422, 387] on div "CAN WE HANG ON (REMIX)" at bounding box center [360, 395] width 198 height 19
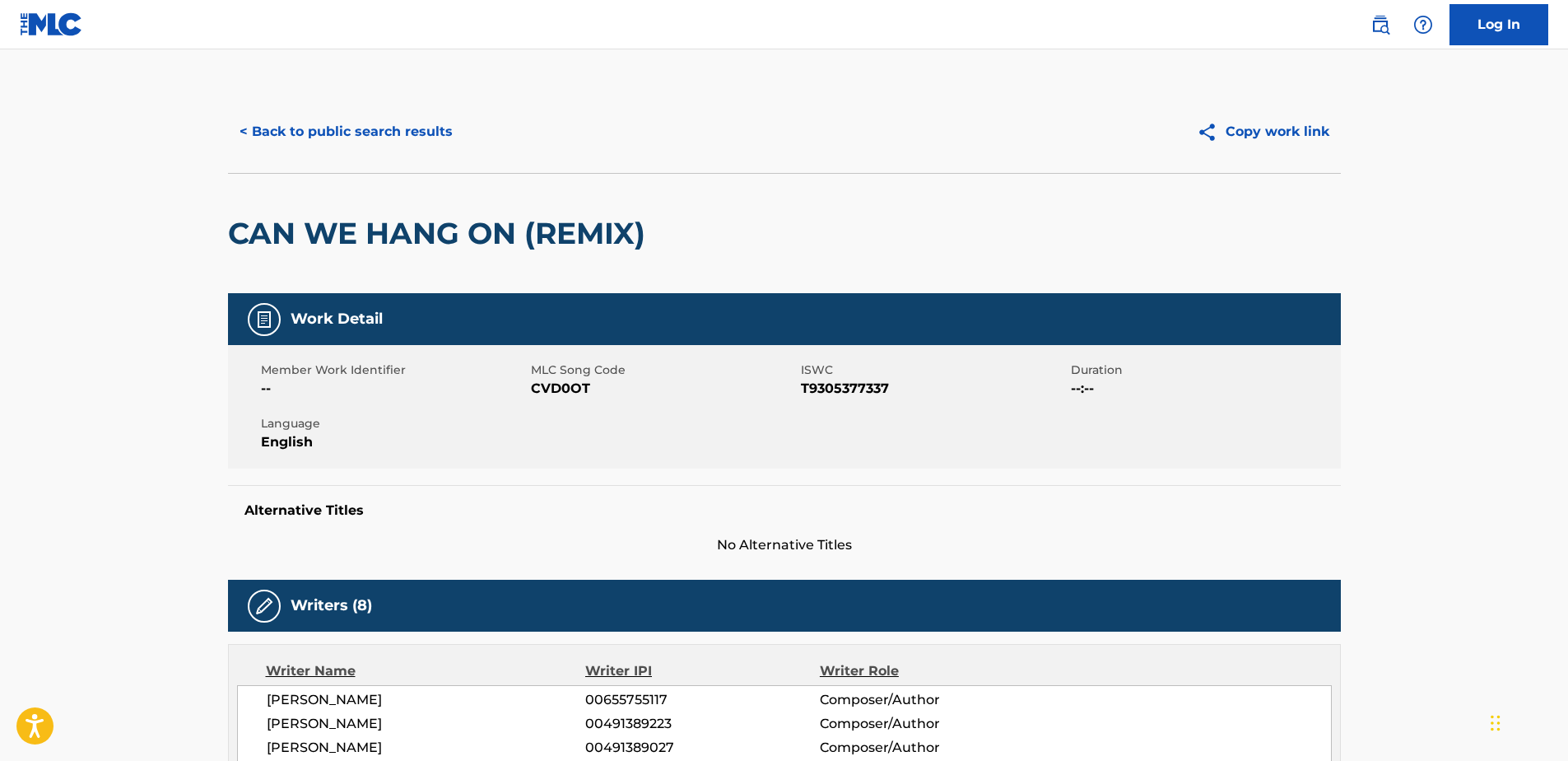
click at [245, 131] on button "< Back to public search results" at bounding box center [347, 131] width 237 height 42
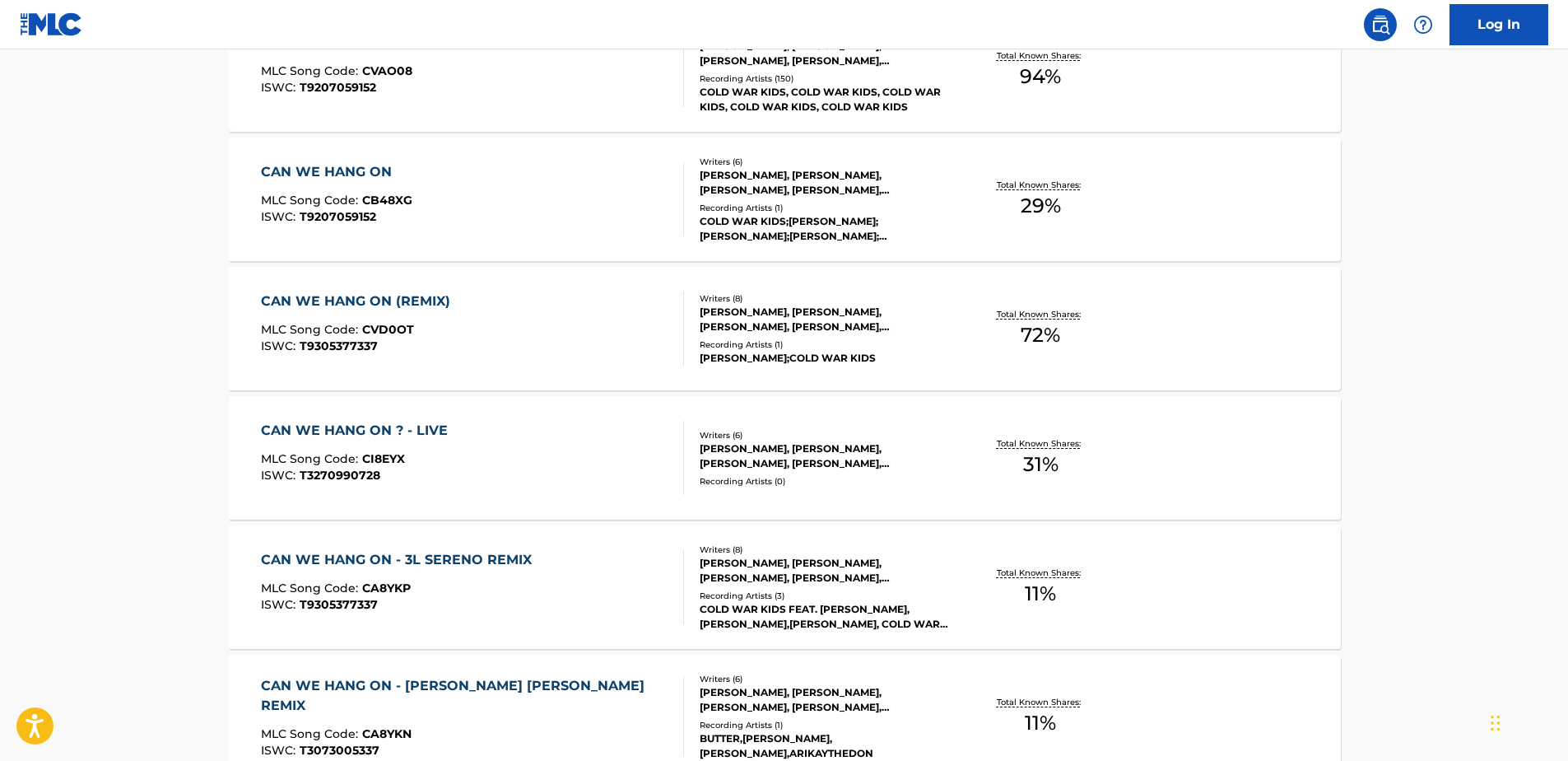
scroll to position [681, 0]
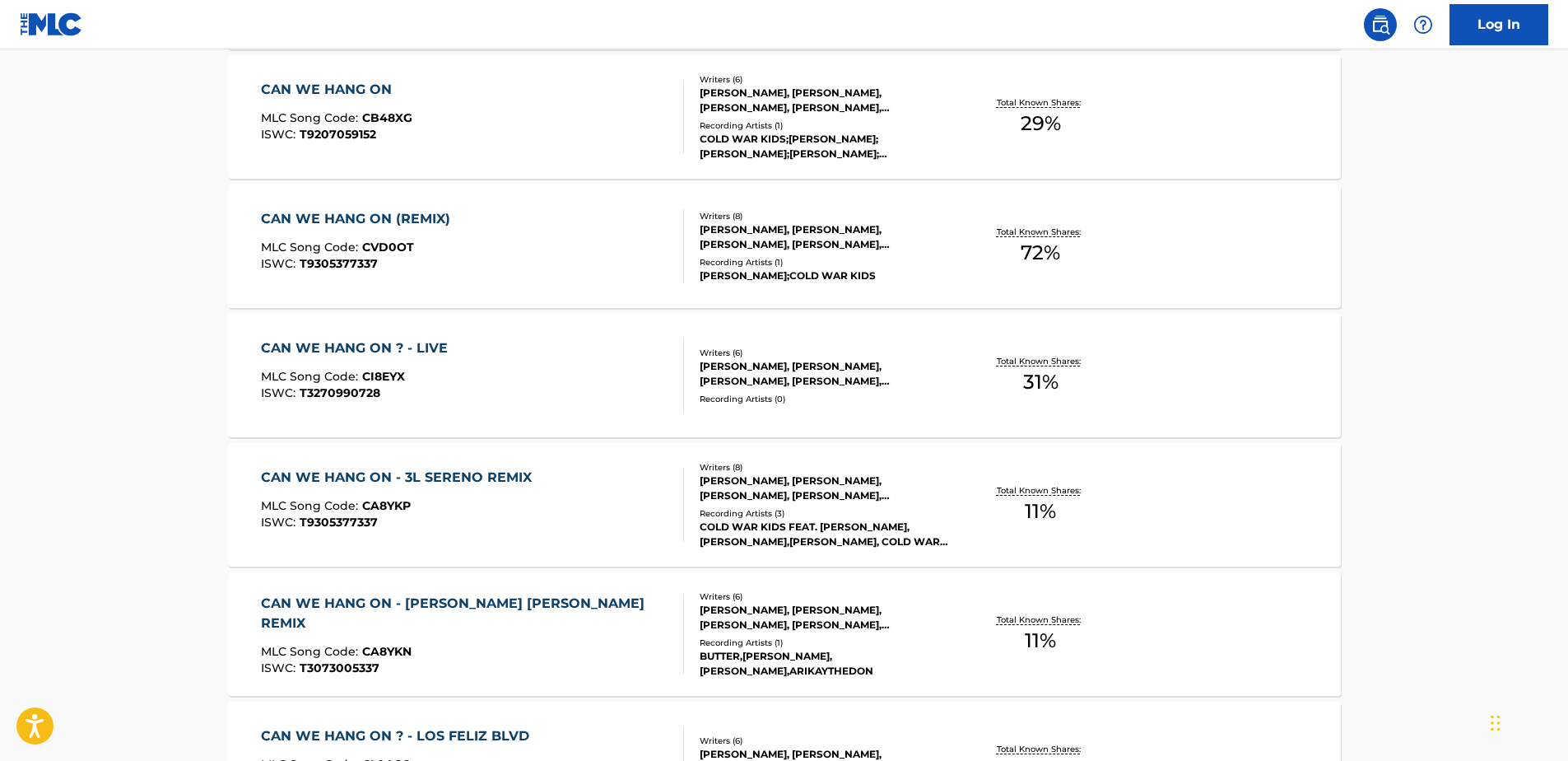
click at [435, 346] on div "CAN WE HANG ON ? - LIVE" at bounding box center [358, 348] width 195 height 19
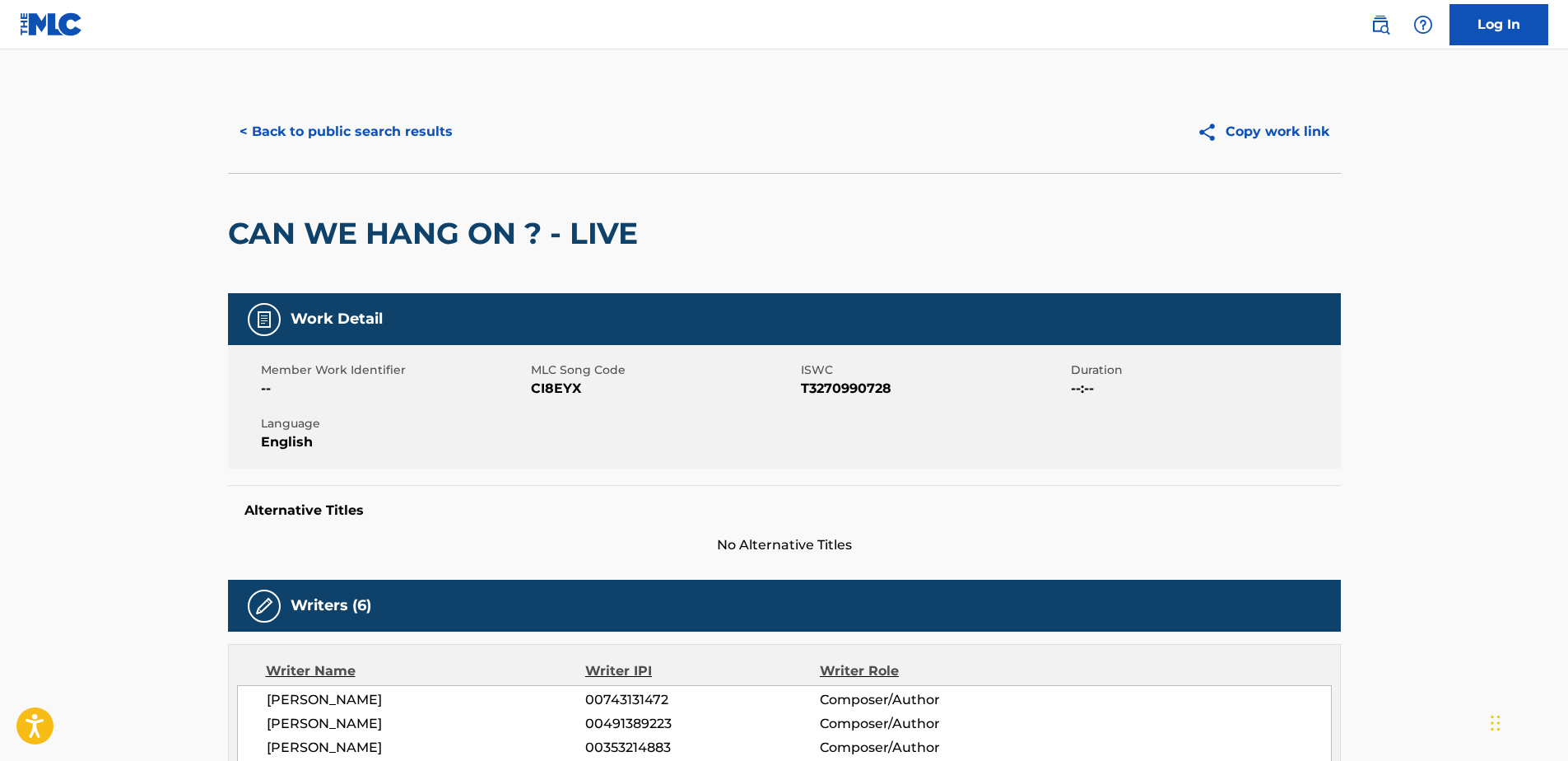
click at [248, 129] on button "< Back to public search results" at bounding box center [347, 131] width 237 height 42
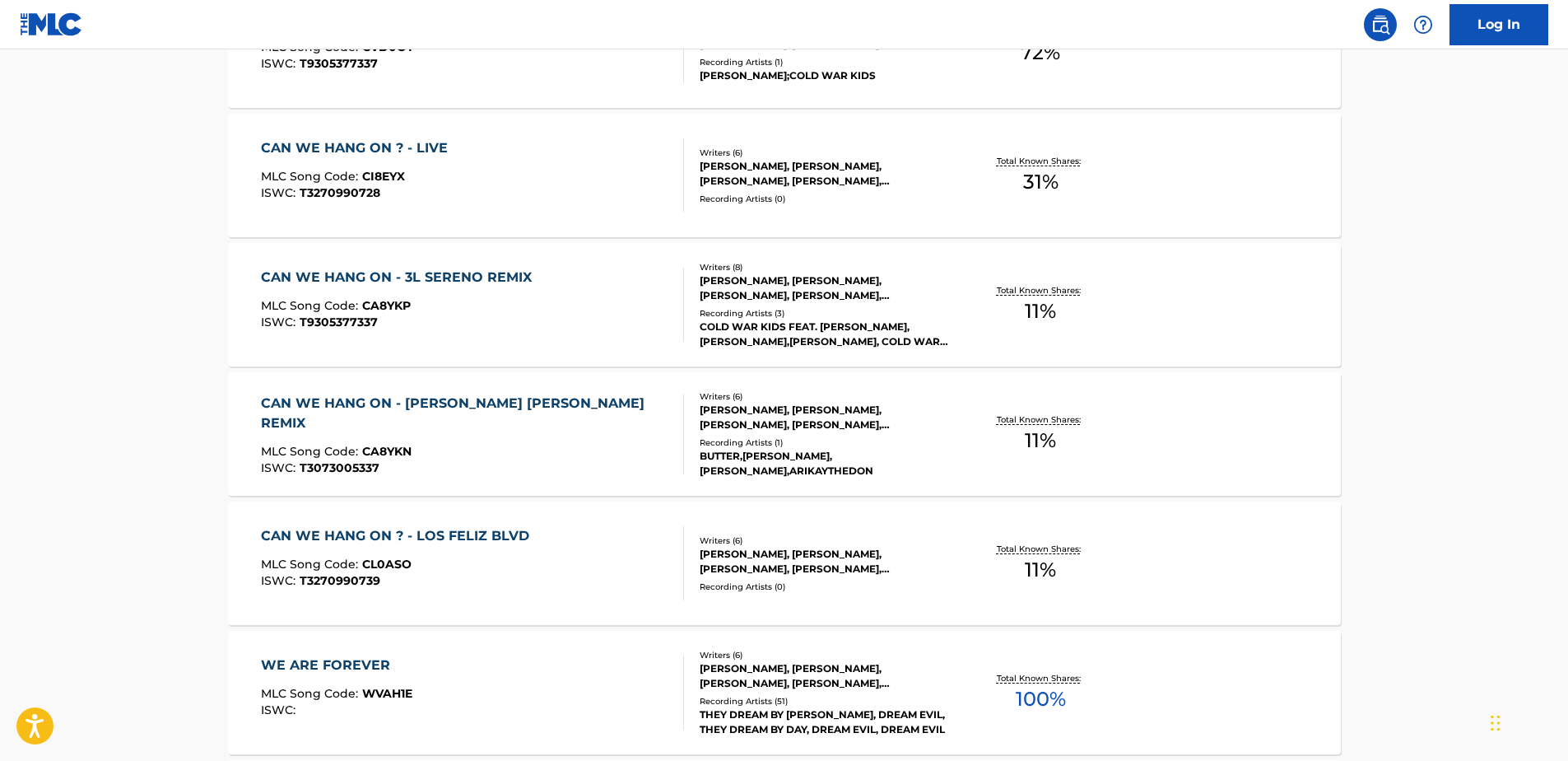
scroll to position [940, 0]
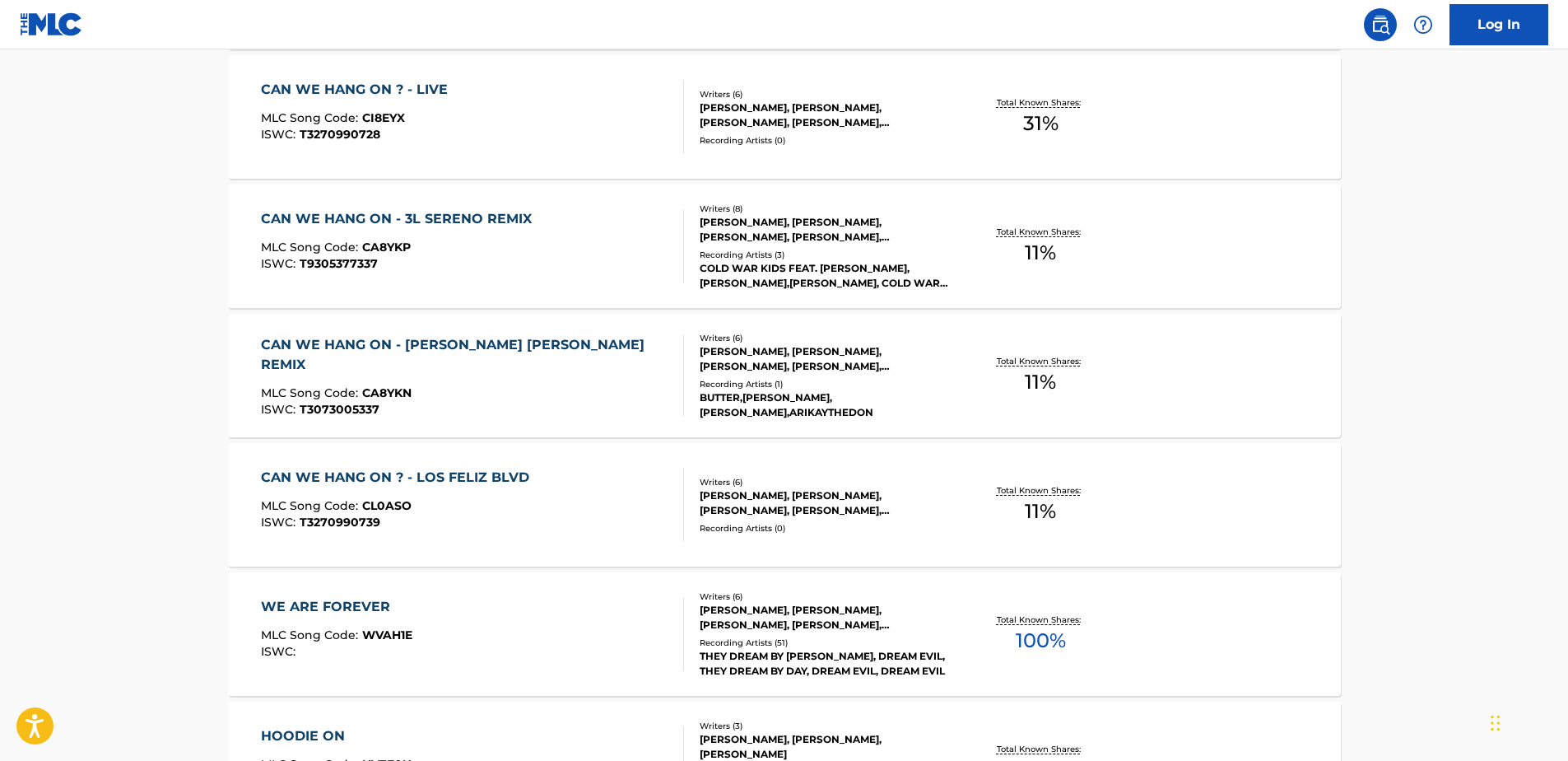
click at [503, 341] on div "CAN WE HANG ON - [PERSON_NAME] [PERSON_NAME] REMIX" at bounding box center [465, 354] width 409 height 40
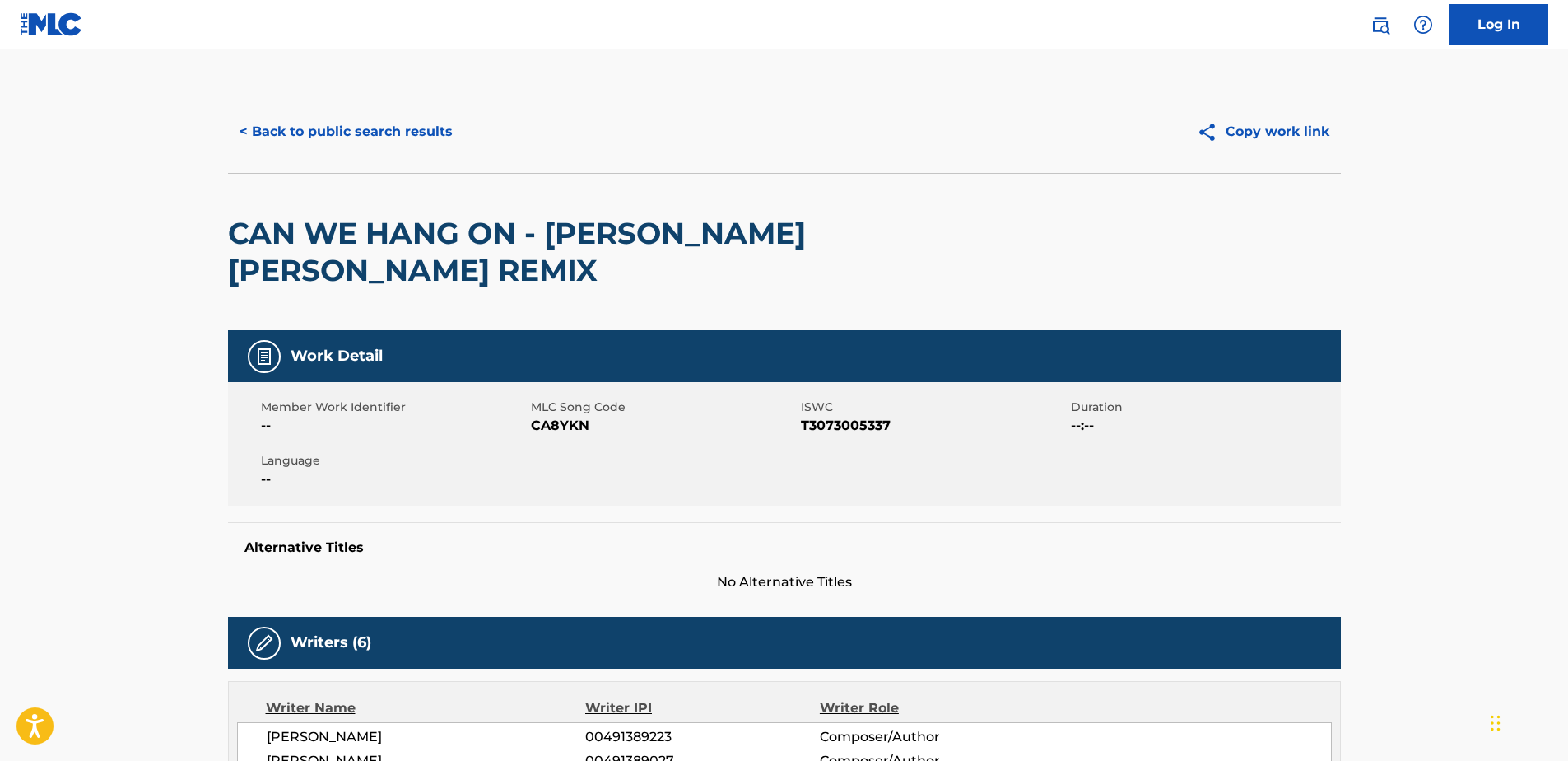
click at [241, 126] on button "< Back to public search results" at bounding box center [347, 131] width 237 height 42
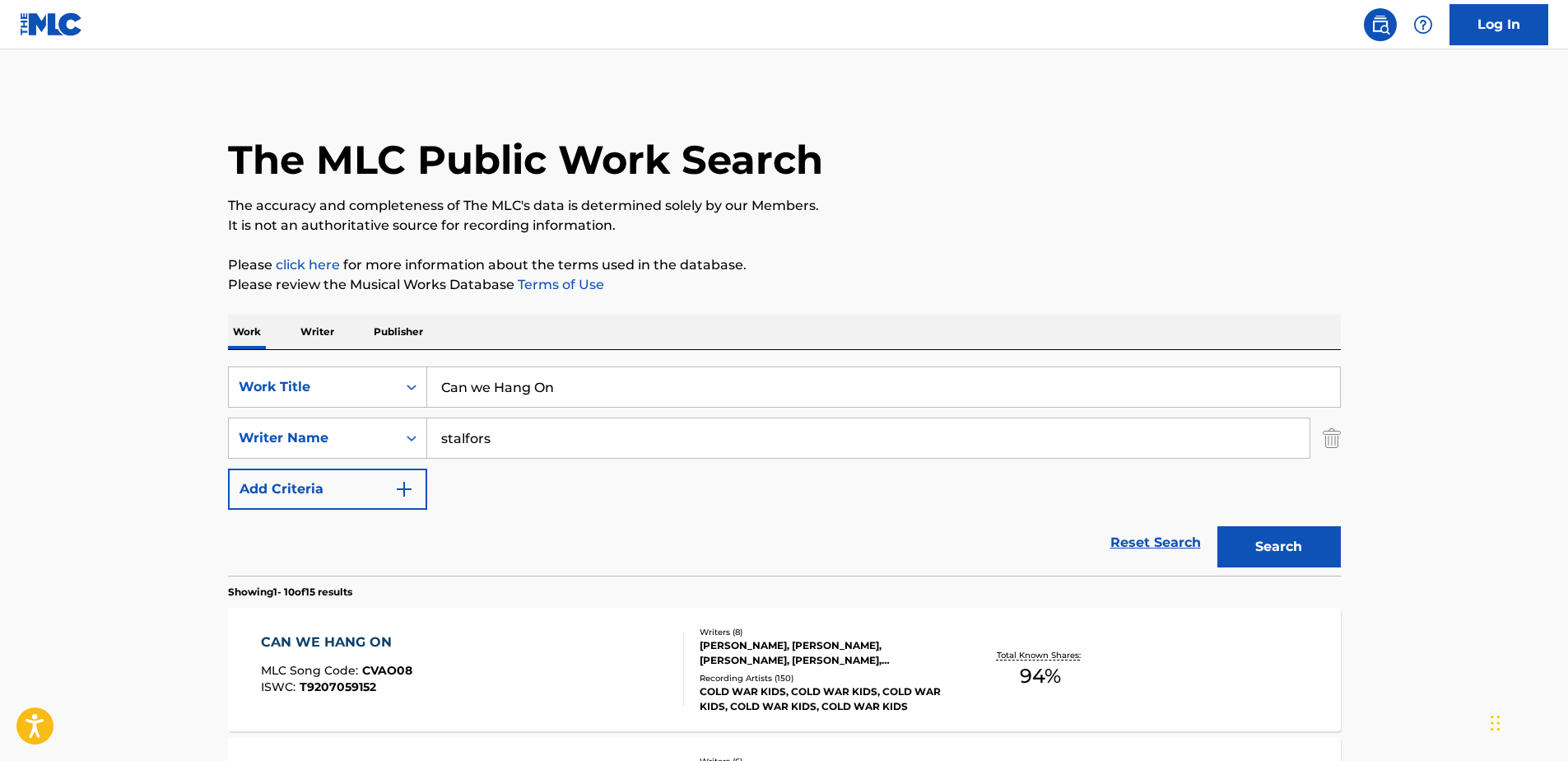
click at [539, 381] on input "Can we Hang On" at bounding box center [883, 387] width 913 height 40
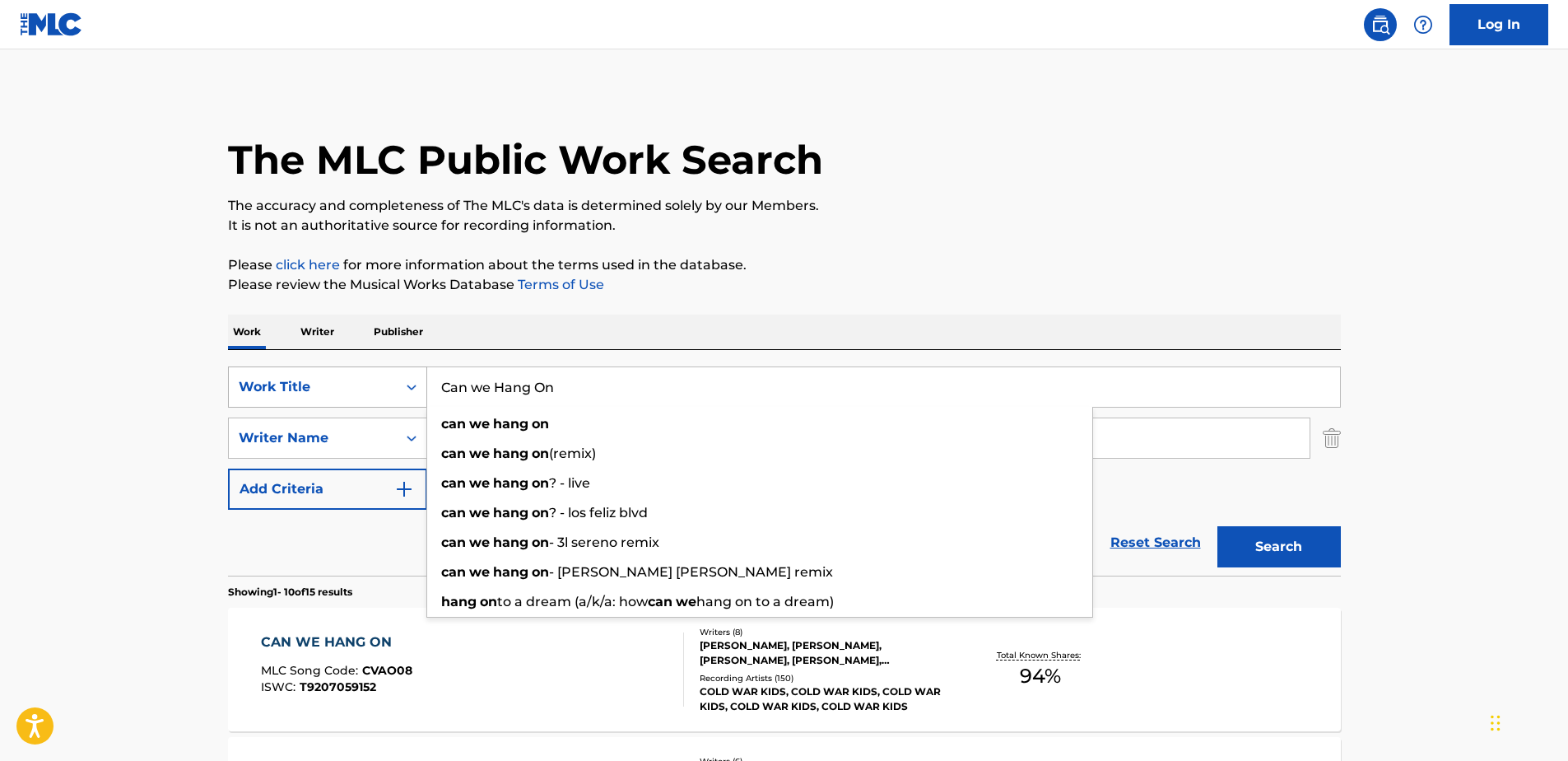
drag, startPoint x: 562, startPoint y: 387, endPoint x: 397, endPoint y: 399, distance: 165.4
click at [398, 399] on div "SearchWithCriteria71762fe5-6923-4545-a44e-4a4e12f981dc Work Title Can we Hang O…" at bounding box center [785, 387] width 1113 height 42
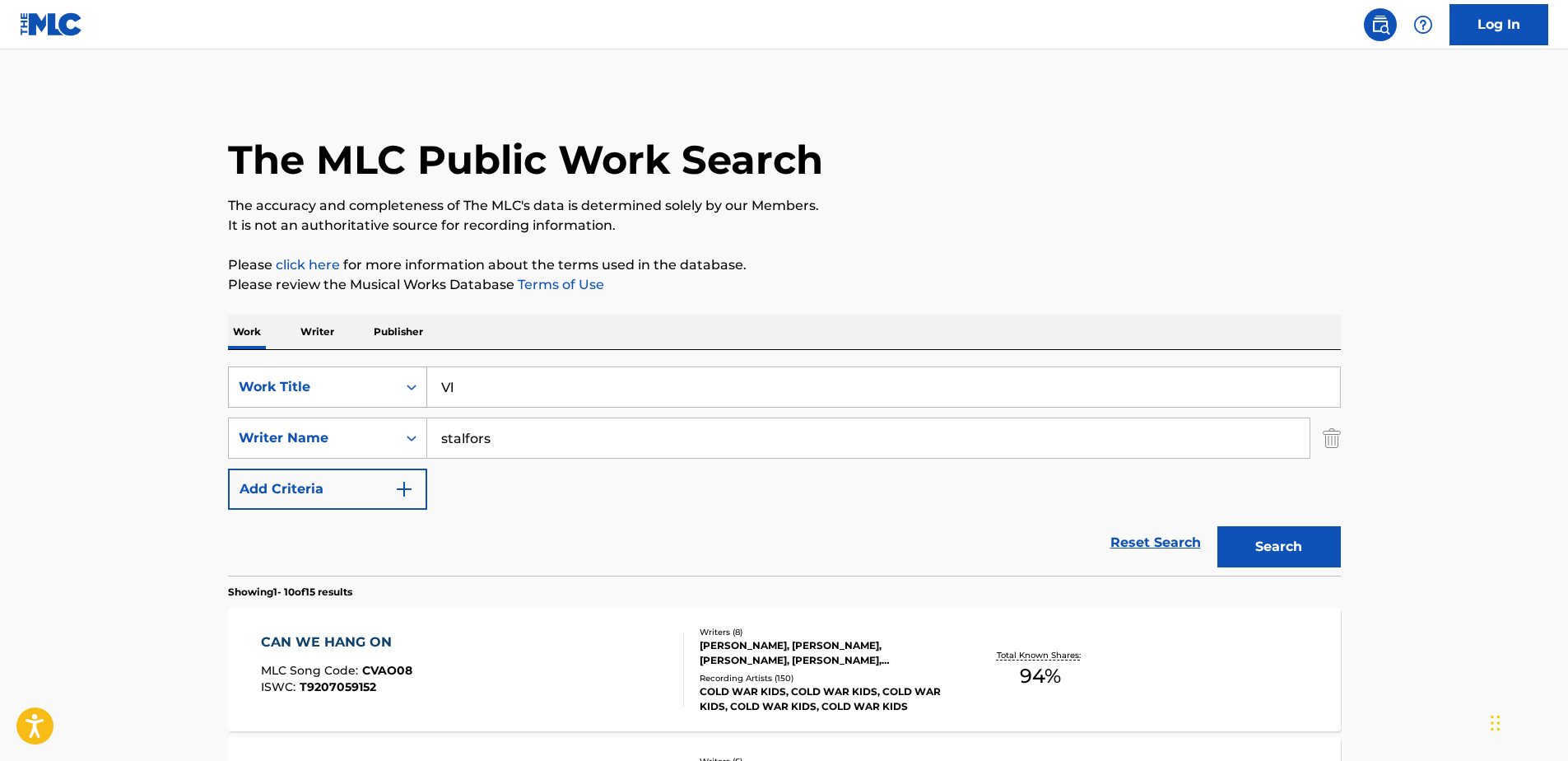
type input "V"
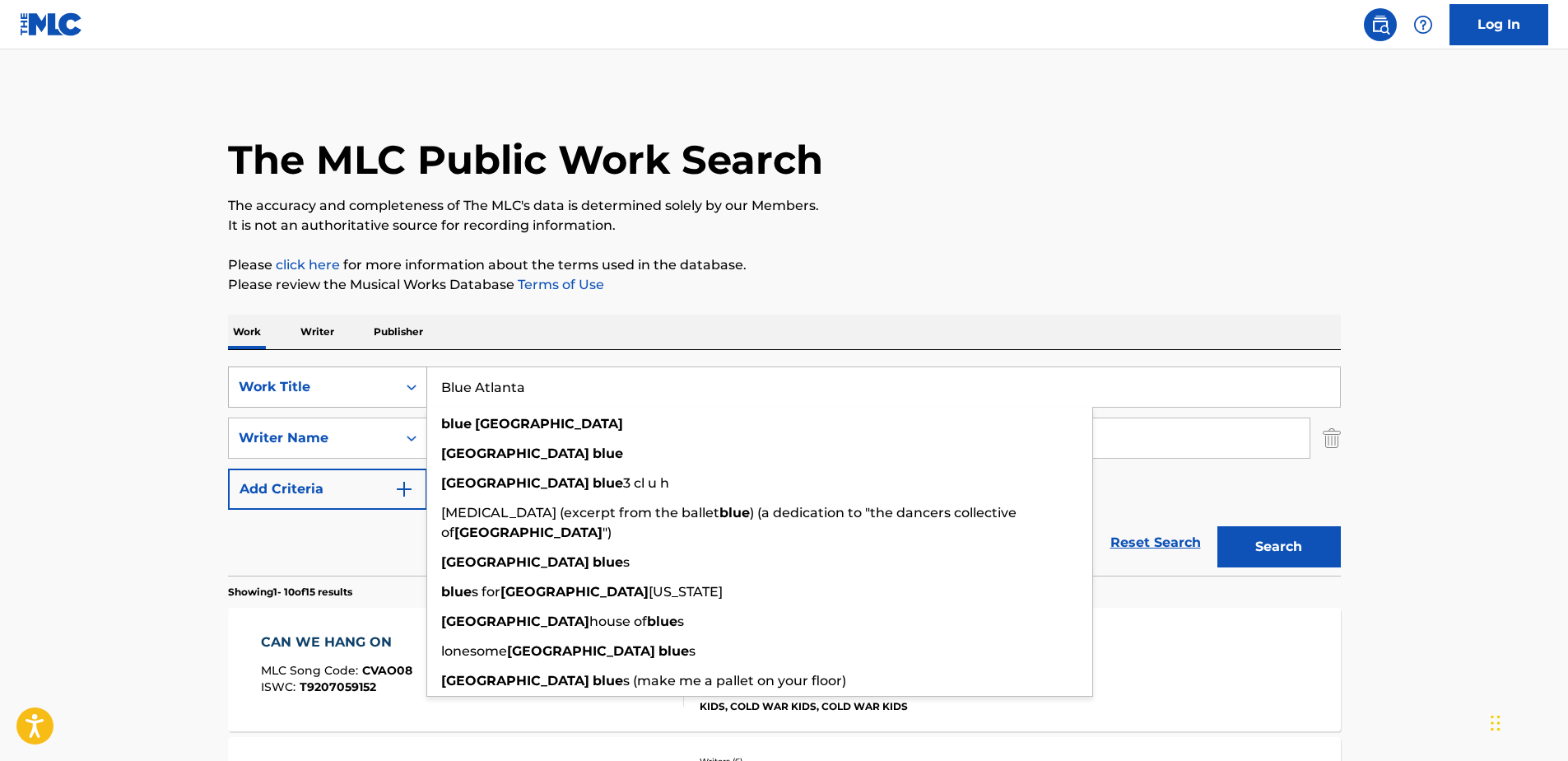
type input "Blue Atlanta"
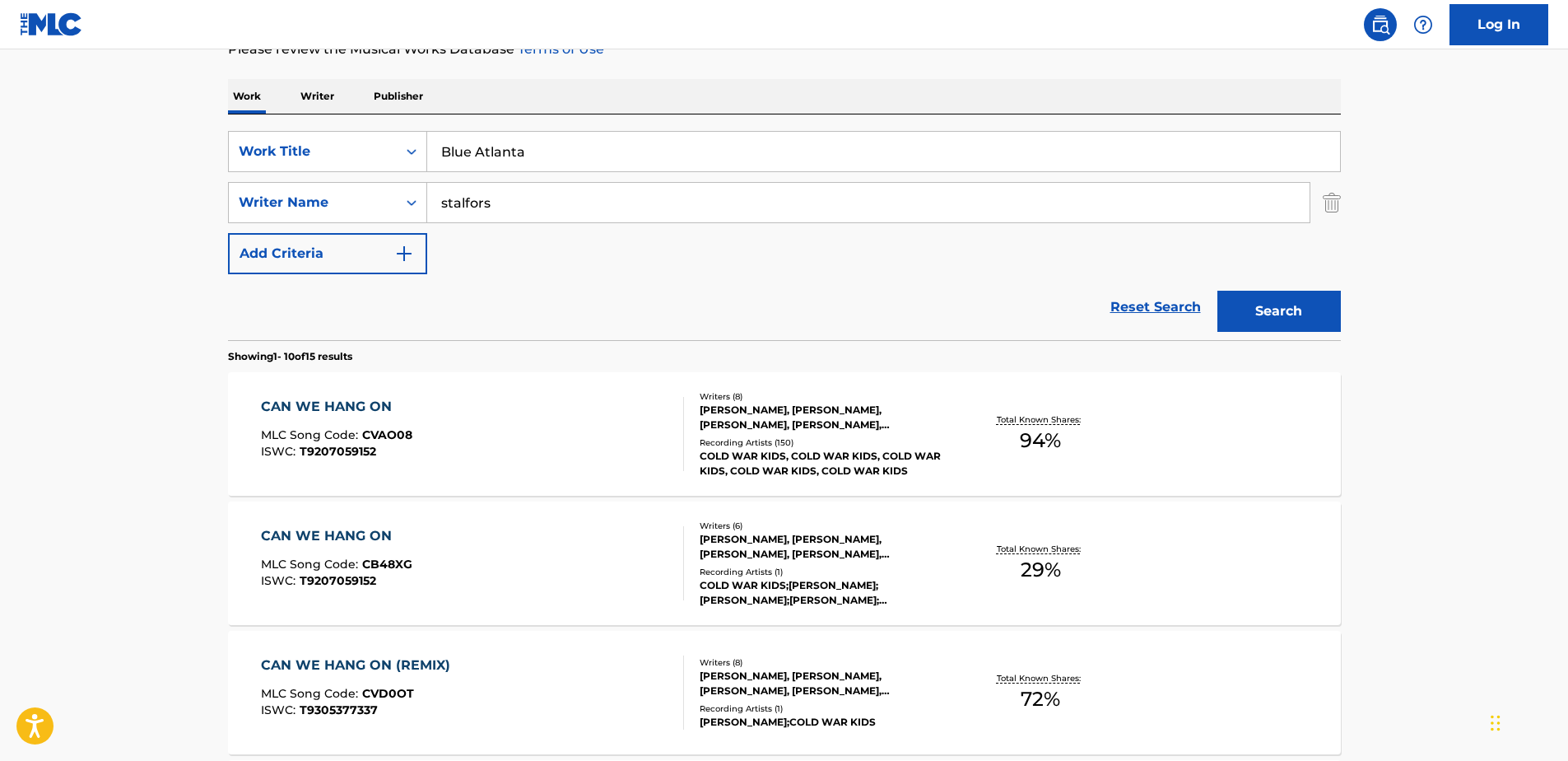
scroll to position [247, 0]
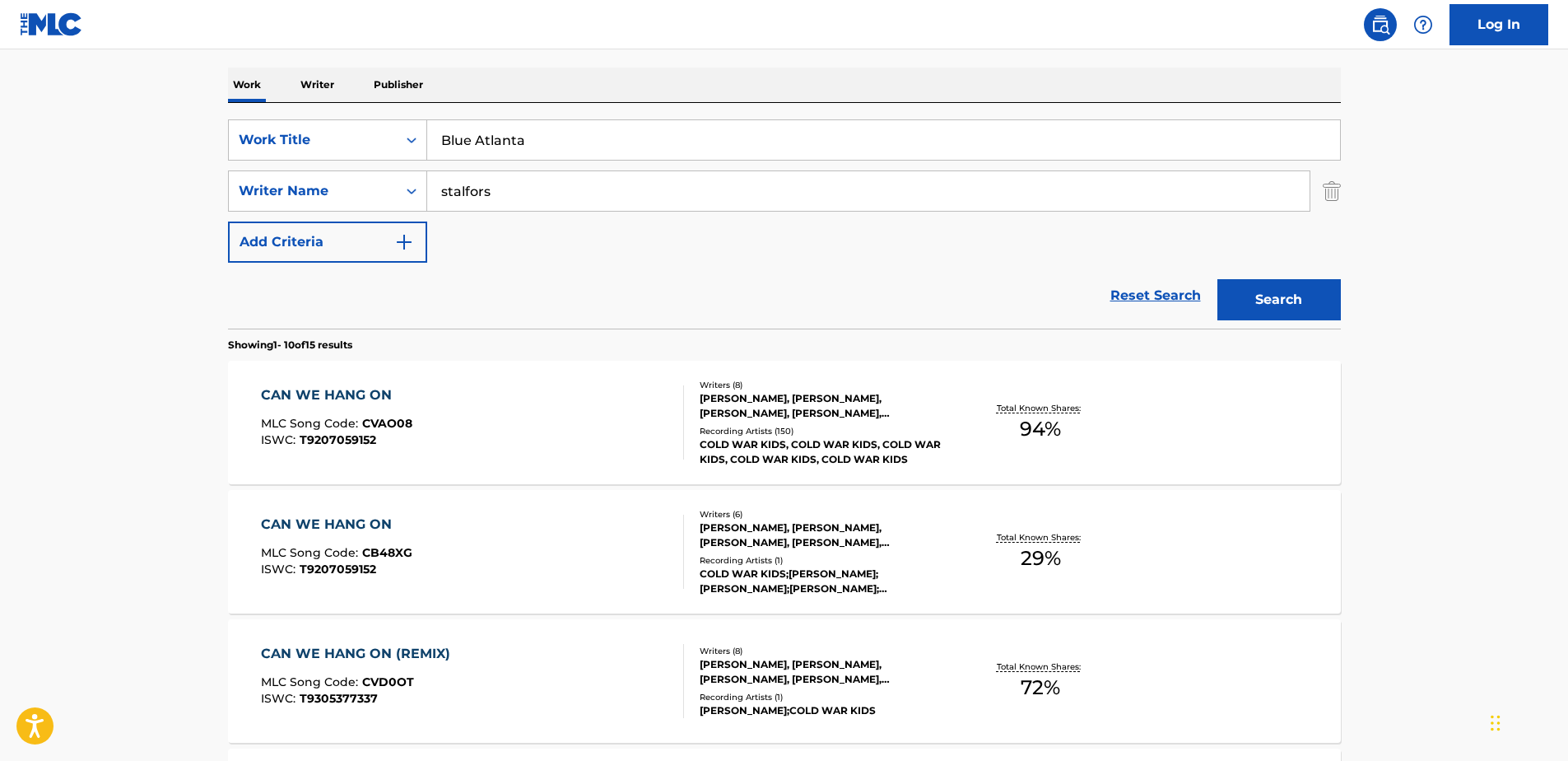
click at [1250, 292] on button "Search" at bounding box center [1280, 300] width 124 height 42
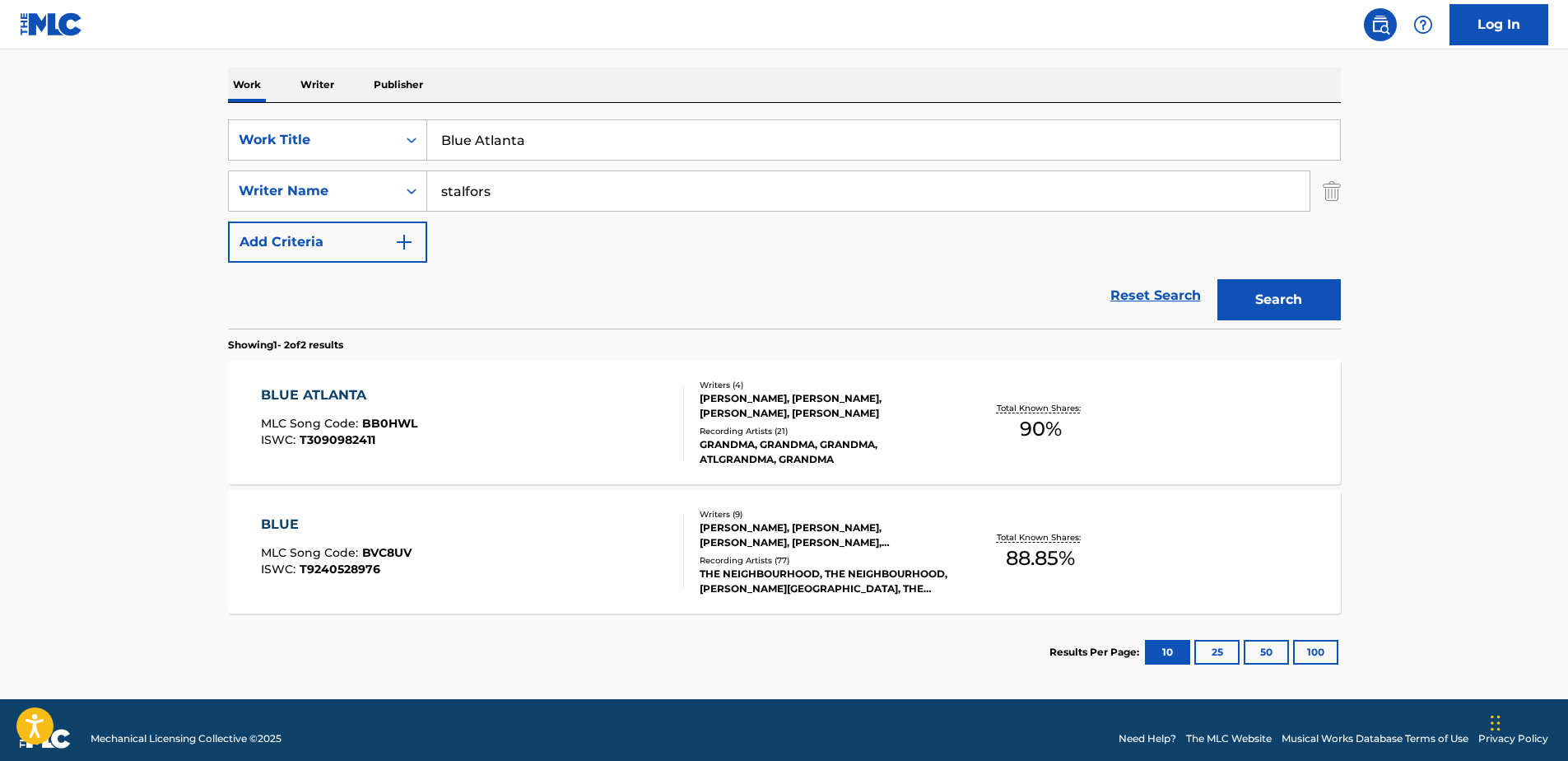
click at [352, 394] on div "BLUE ATLANTA" at bounding box center [338, 395] width 156 height 19
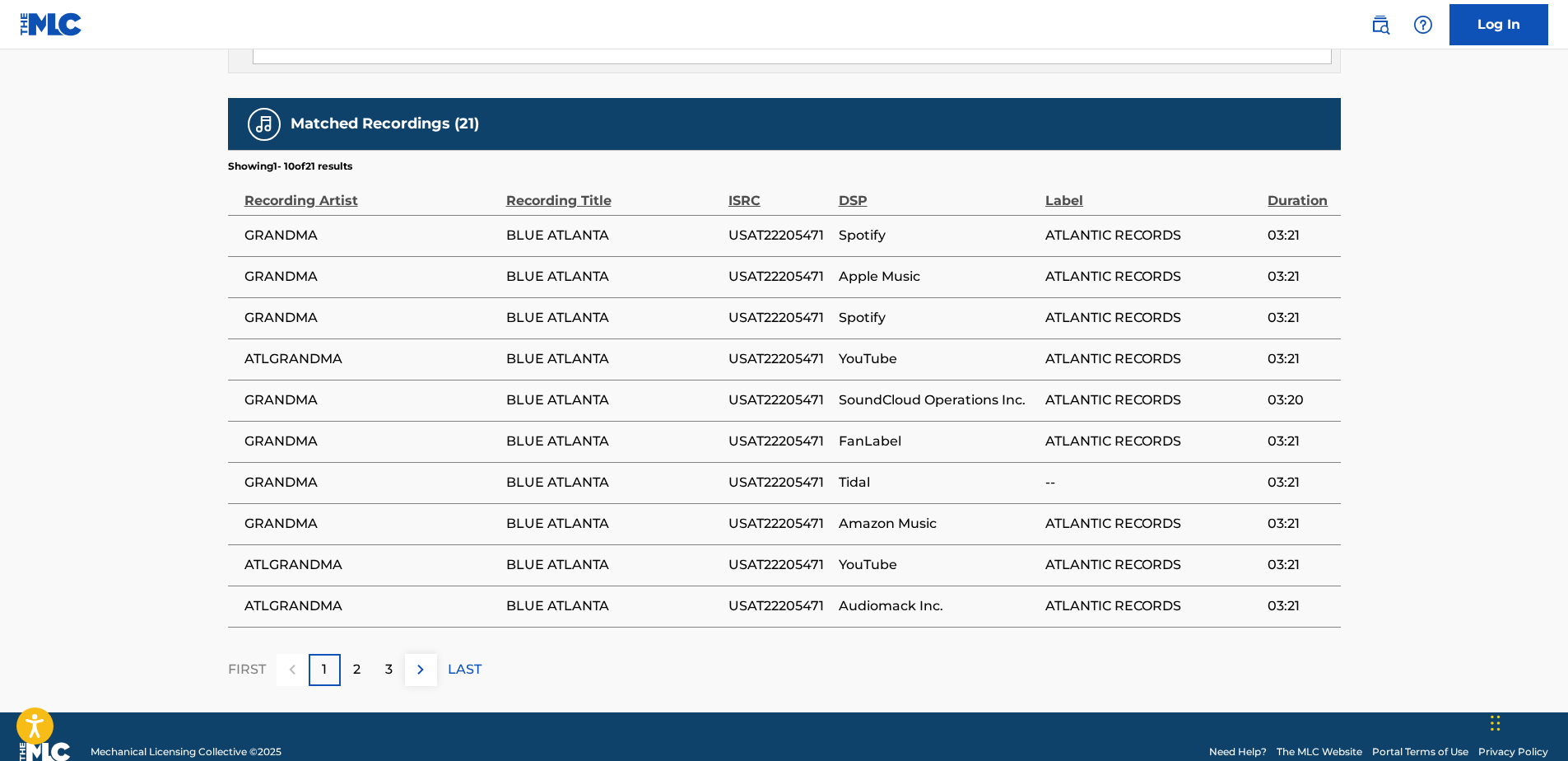
scroll to position [1906, 0]
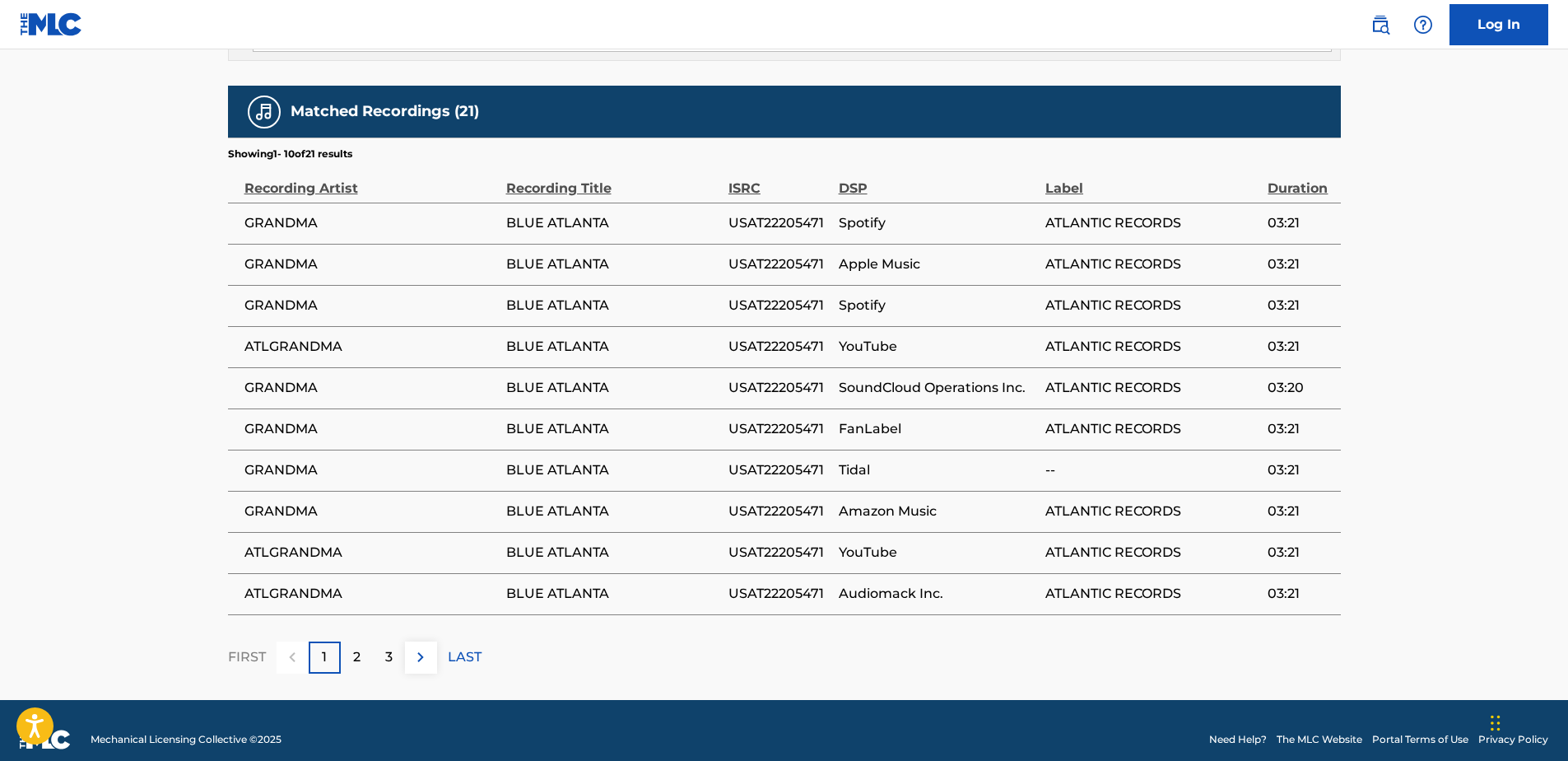
click at [360, 647] on p "2" at bounding box center [357, 657] width 7 height 19
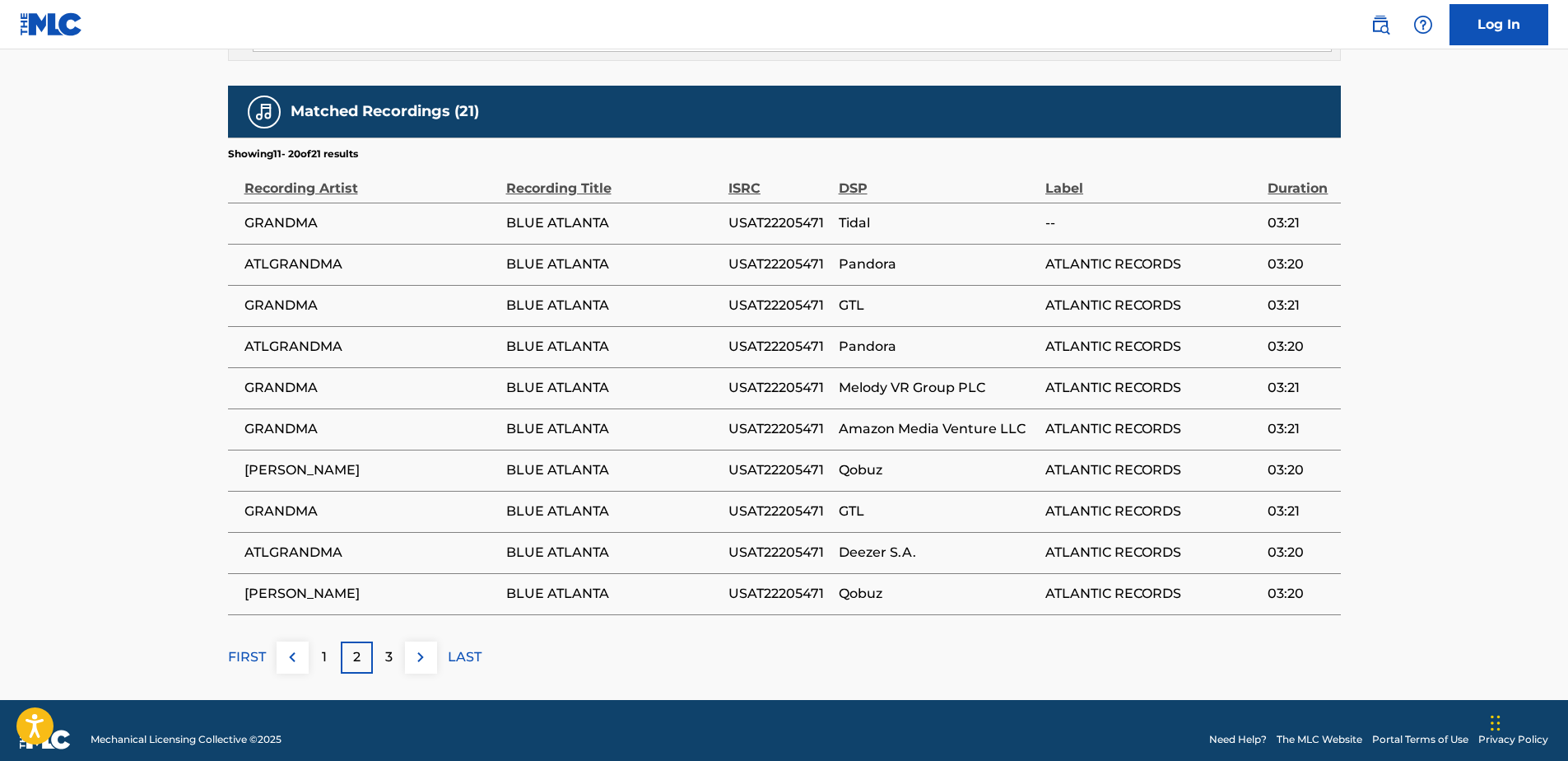
click at [392, 647] on p "3" at bounding box center [389, 657] width 7 height 19
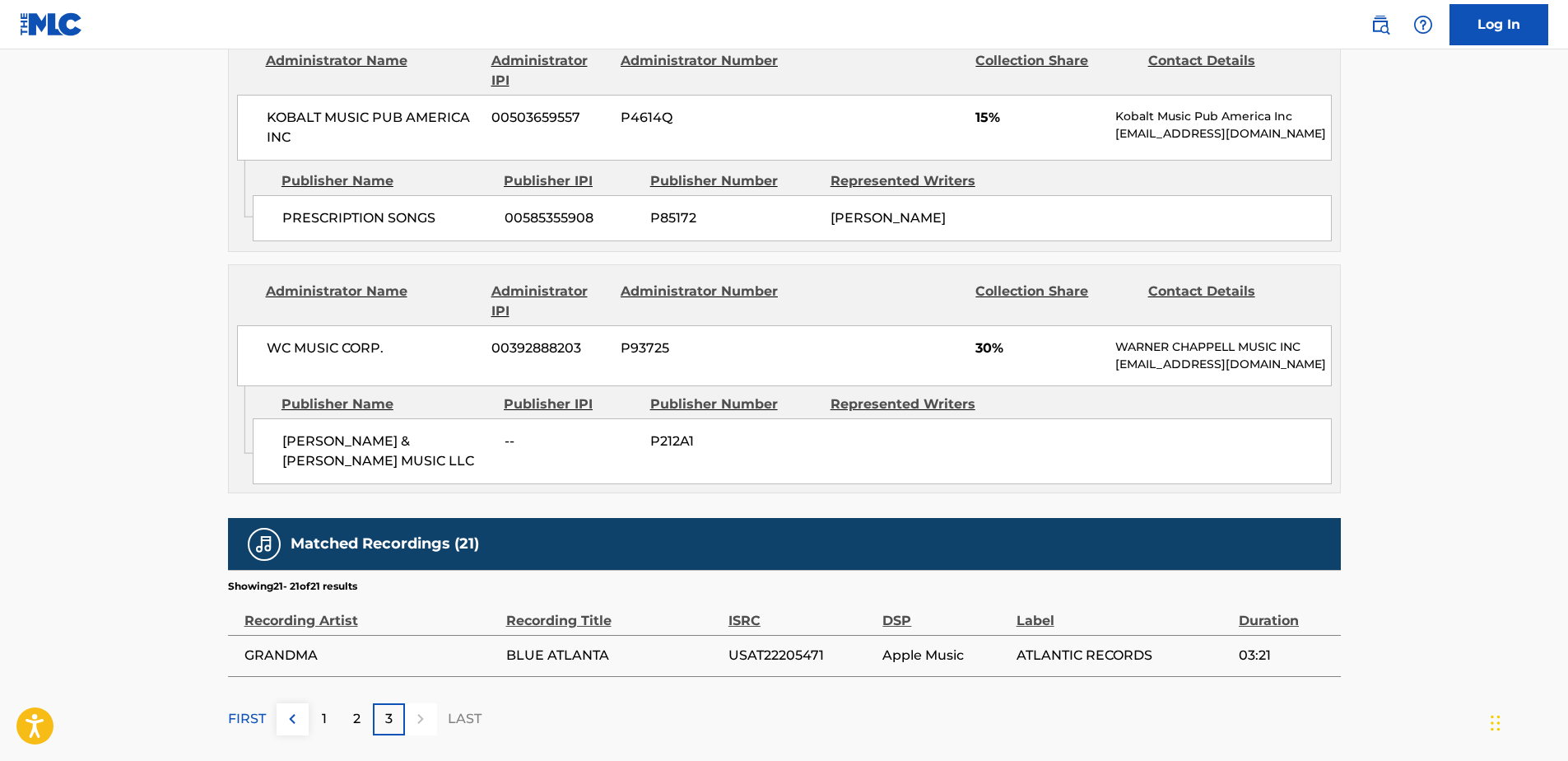
scroll to position [1535, 0]
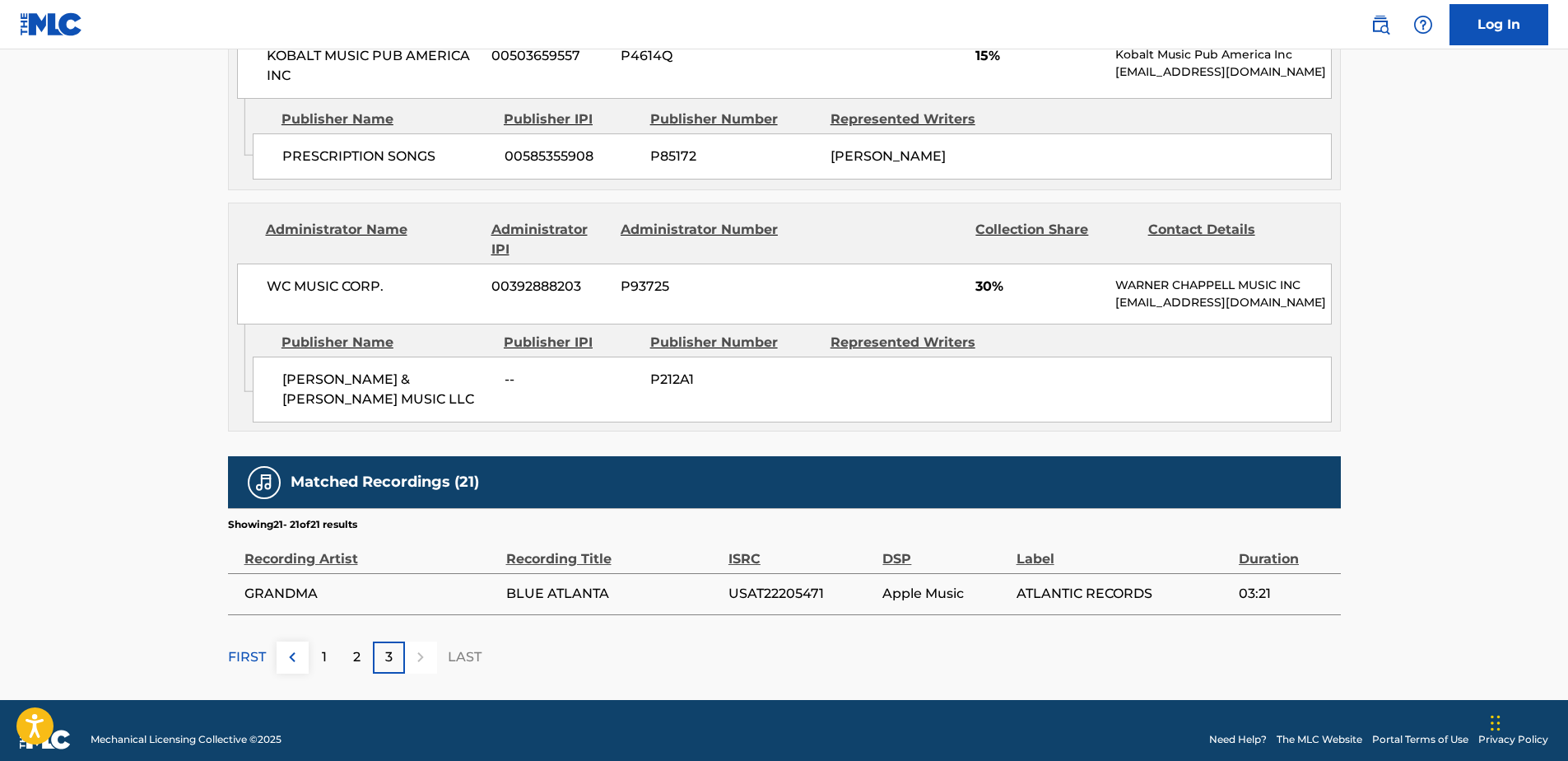
click at [353, 647] on p "2" at bounding box center [357, 657] width 7 height 19
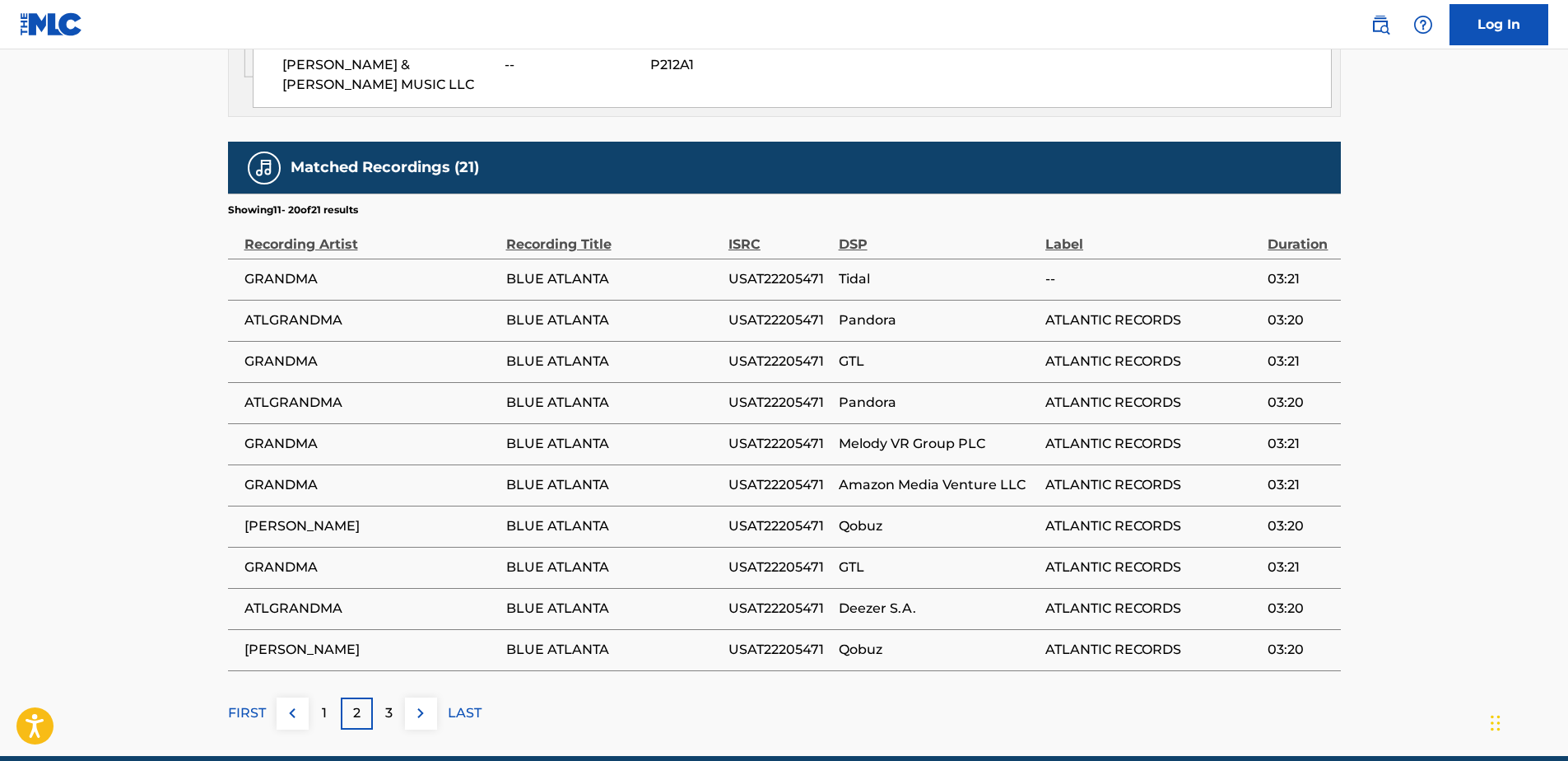
scroll to position [1823, 0]
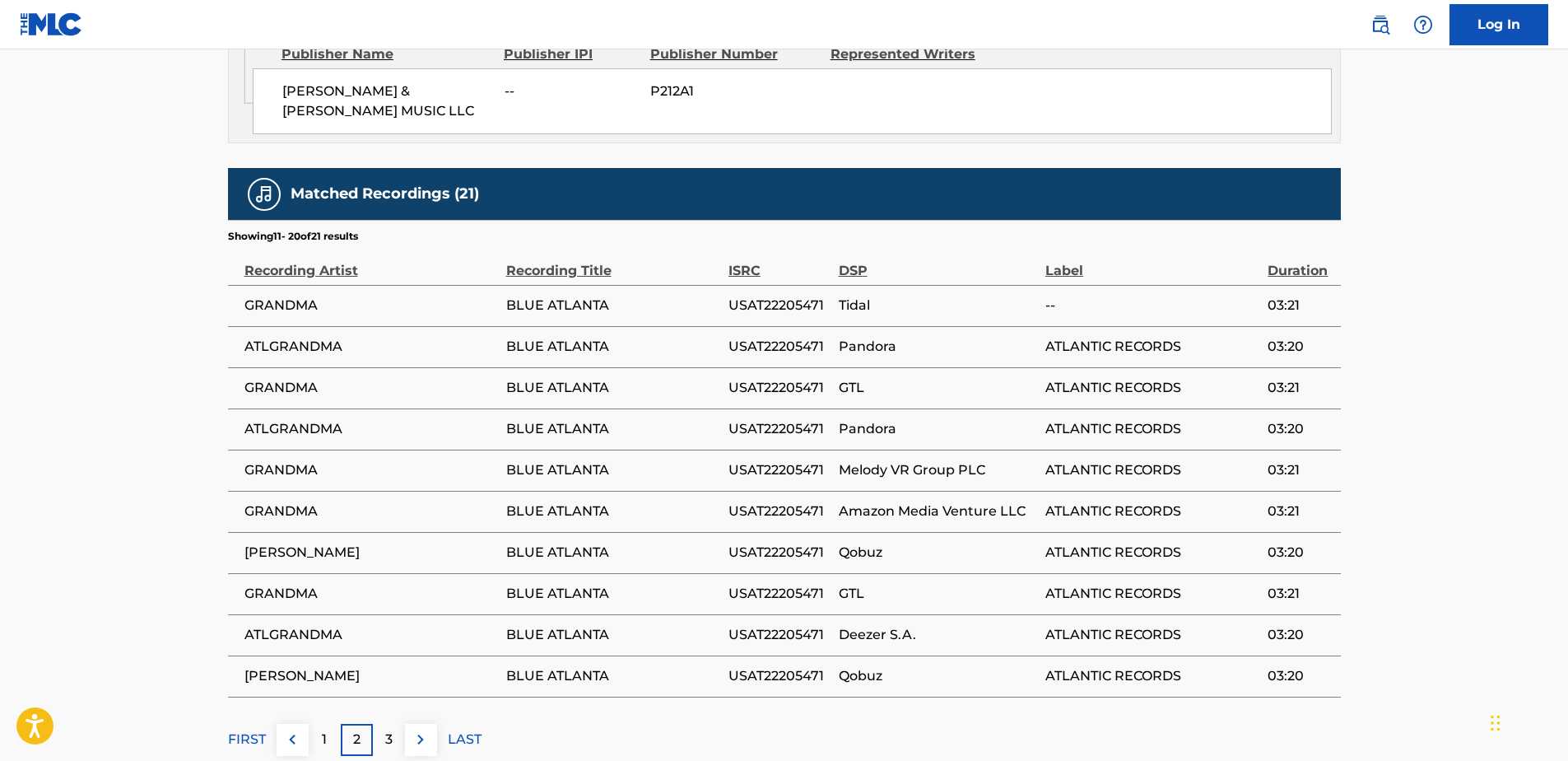
click at [325, 730] on p "1" at bounding box center [324, 739] width 5 height 19
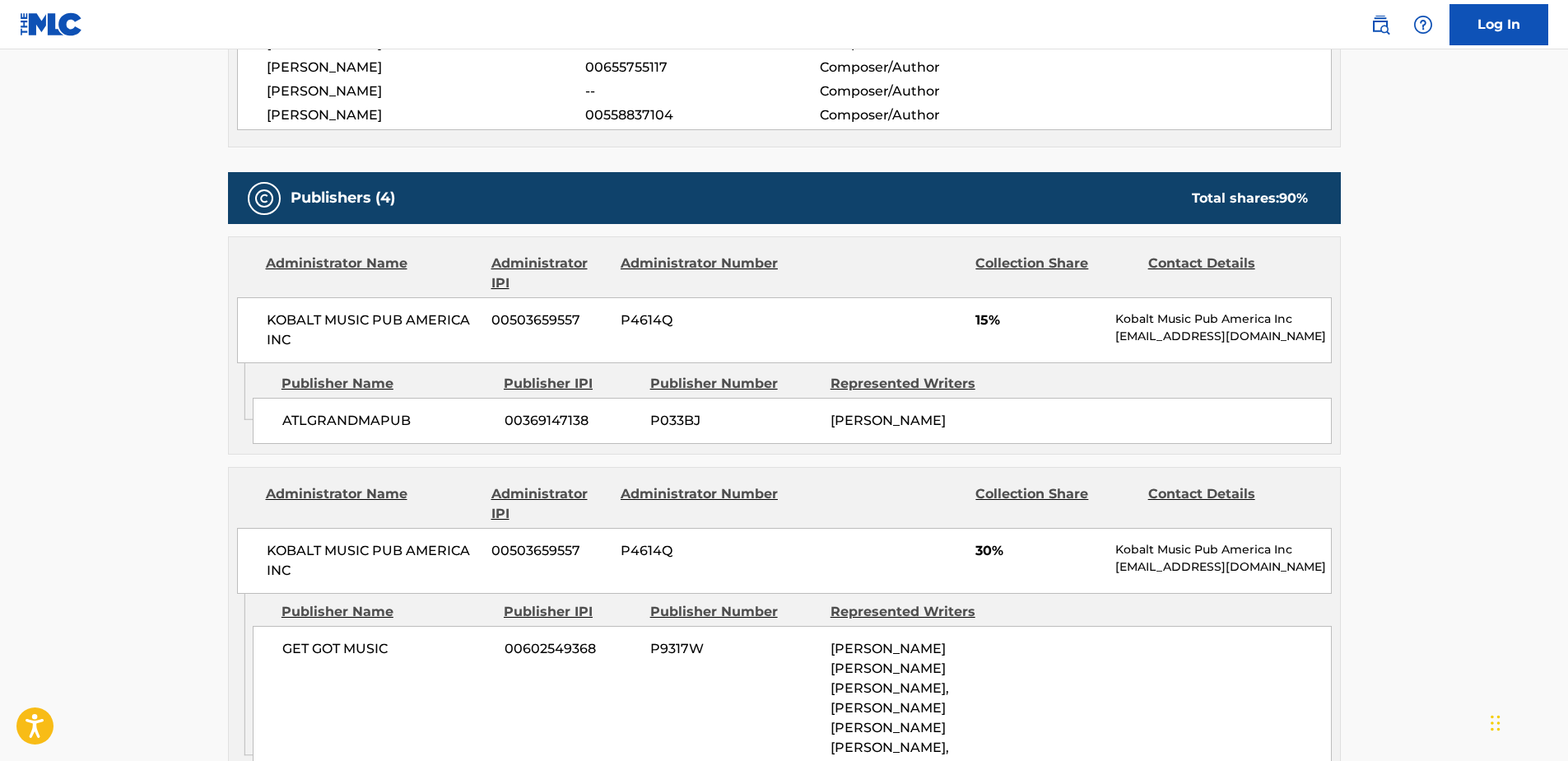
scroll to position [423, 0]
